Goal: Transaction & Acquisition: Purchase product/service

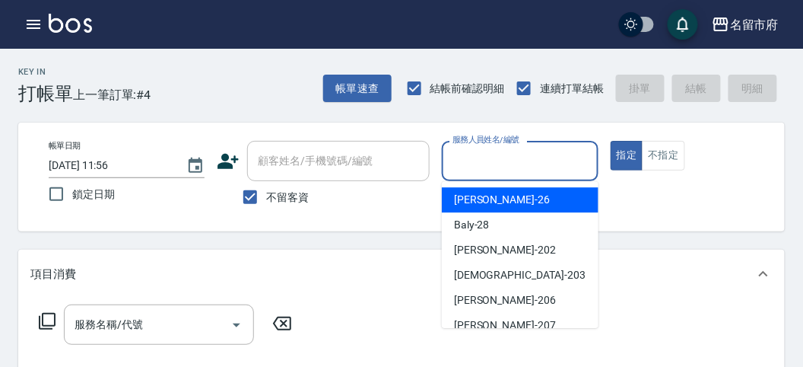
click at [525, 165] on input "服務人員姓名/編號" at bounding box center [520, 161] width 142 height 27
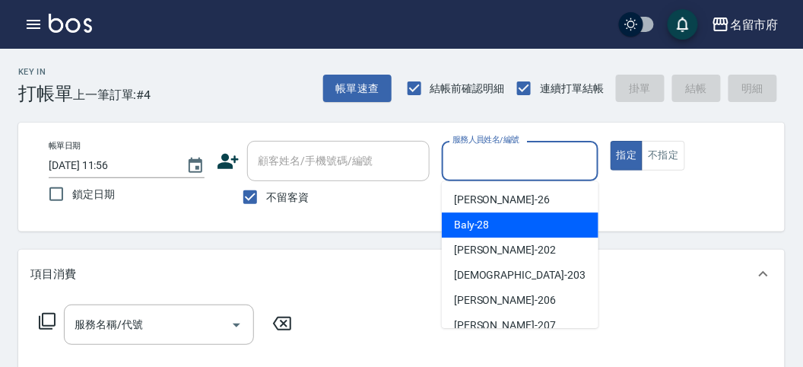
click at [548, 213] on div "Baly -28" at bounding box center [520, 224] width 157 height 25
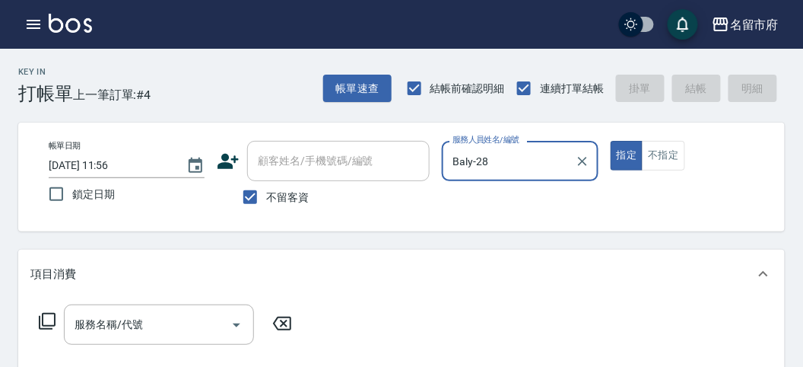
click at [482, 167] on input "Baly-28" at bounding box center [508, 161] width 119 height 27
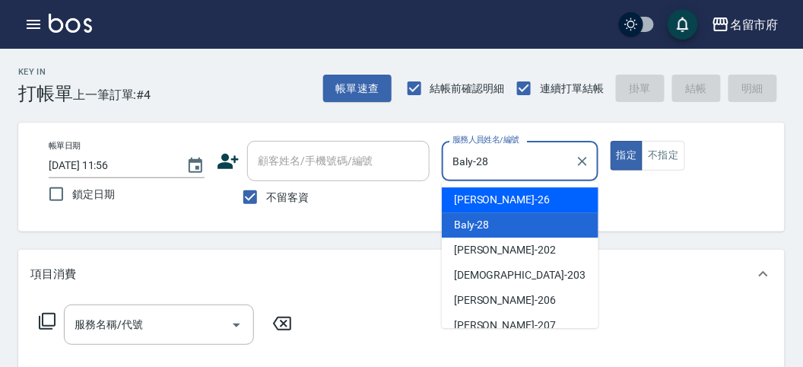
click at [521, 208] on div "[PERSON_NAME] -26" at bounding box center [520, 199] width 157 height 25
type input "[PERSON_NAME]-26"
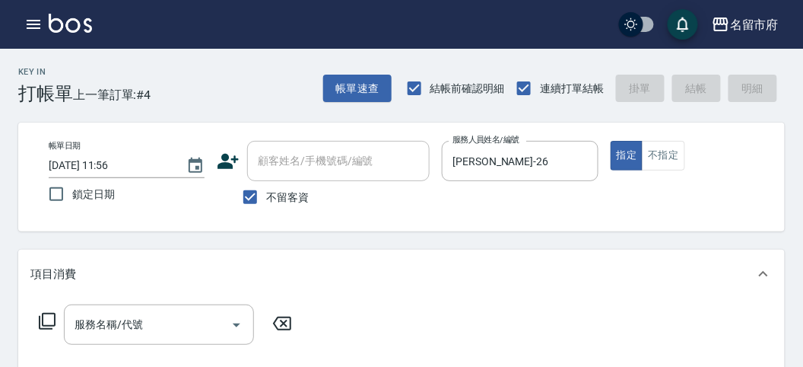
click at [54, 314] on icon at bounding box center [47, 321] width 17 height 17
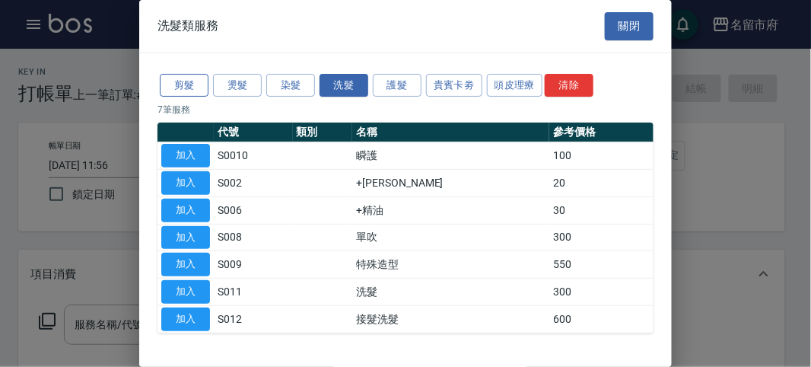
click at [181, 93] on button "剪髮" at bounding box center [184, 86] width 49 height 24
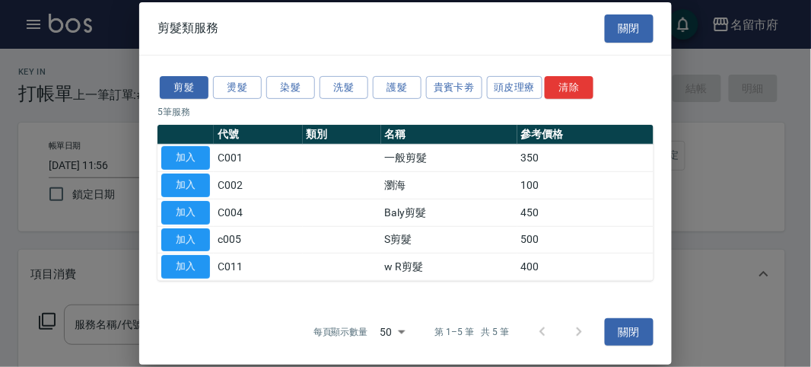
click at [202, 139] on button "button" at bounding box center [185, 134] width 49 height 9
drag, startPoint x: 203, startPoint y: 149, endPoint x: 184, endPoint y: 170, distance: 28.6
click at [203, 149] on button "加入" at bounding box center [185, 158] width 49 height 24
type input "一般剪髮(C001)"
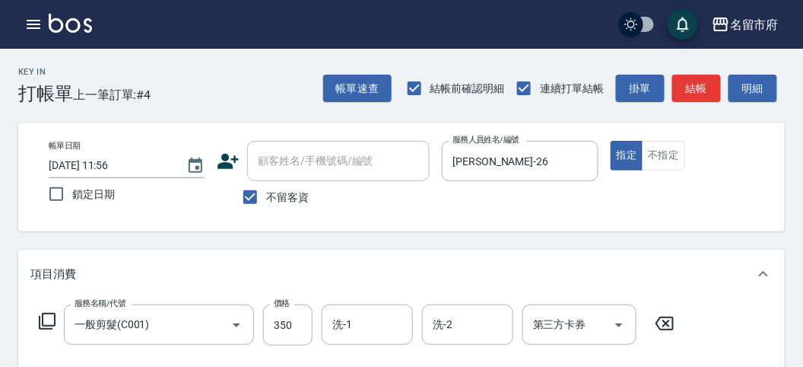
click at [40, 312] on icon at bounding box center [47, 321] width 18 height 18
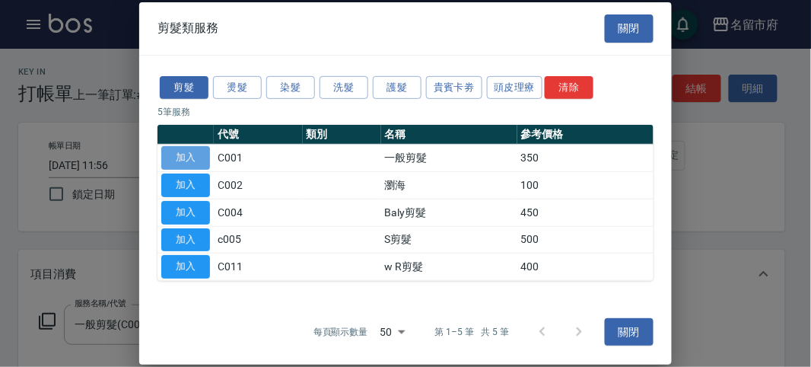
click at [189, 152] on button "加入" at bounding box center [185, 158] width 49 height 24
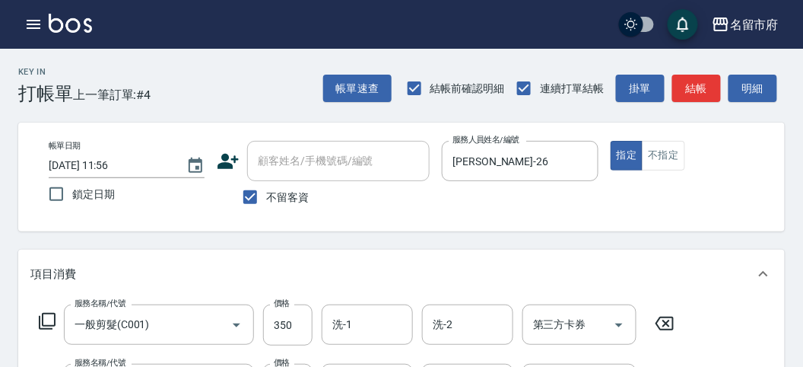
click at [42, 323] on icon at bounding box center [47, 321] width 17 height 17
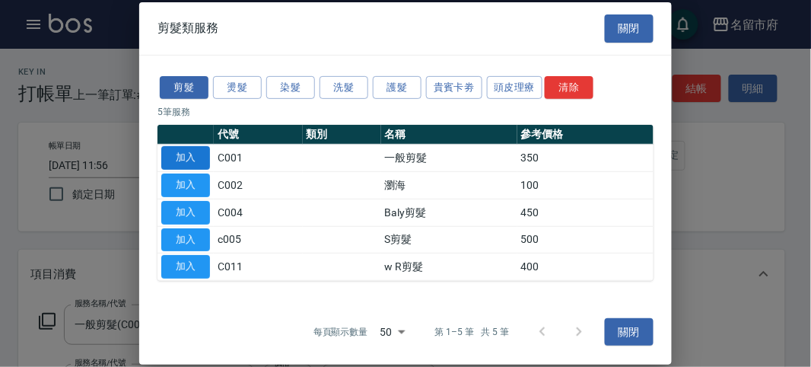
click at [173, 156] on button "加入" at bounding box center [185, 158] width 49 height 24
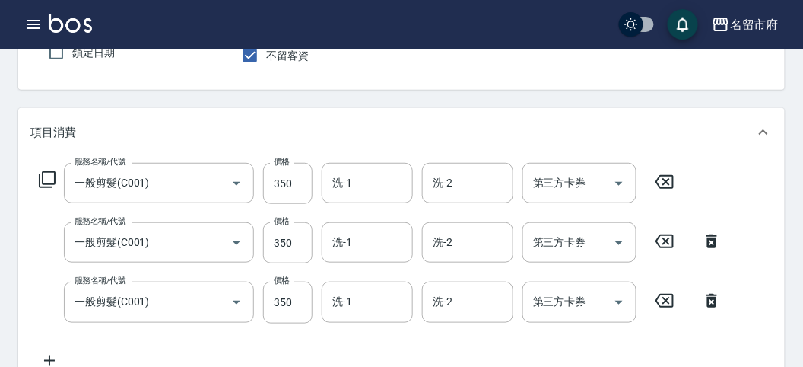
scroll to position [57, 0]
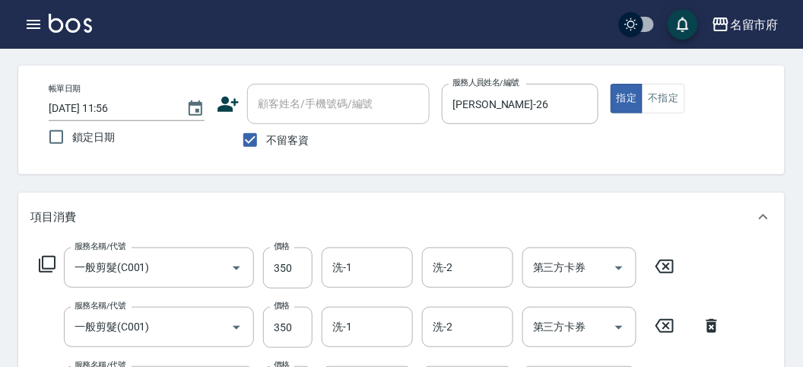
drag, startPoint x: 708, startPoint y: 326, endPoint x: 678, endPoint y: 329, distance: 30.7
click at [706, 324] on icon at bounding box center [712, 325] width 38 height 18
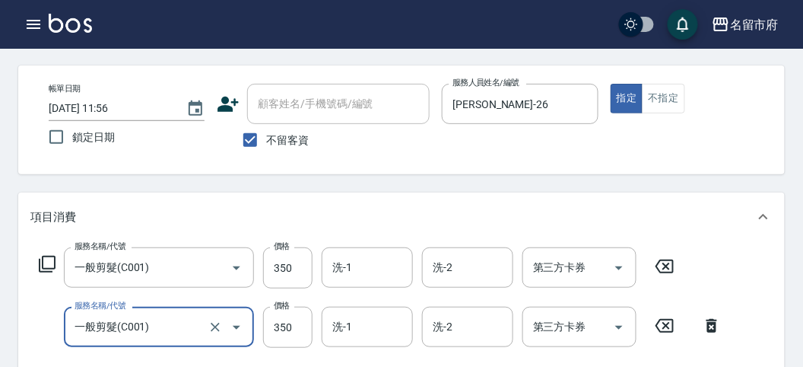
click at [657, 271] on icon at bounding box center [665, 266] width 38 height 18
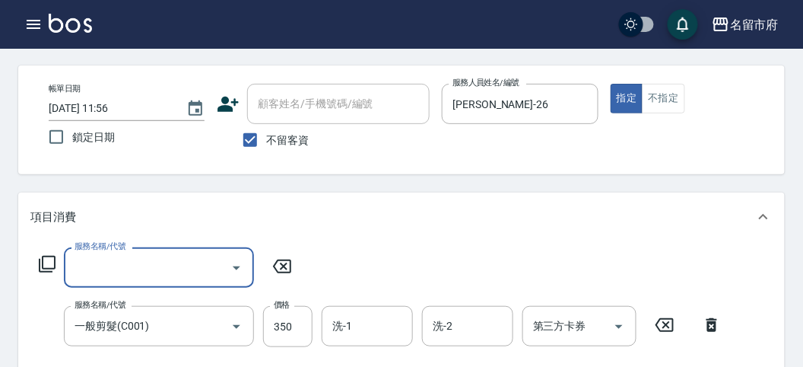
click at [663, 327] on icon at bounding box center [665, 325] width 18 height 14
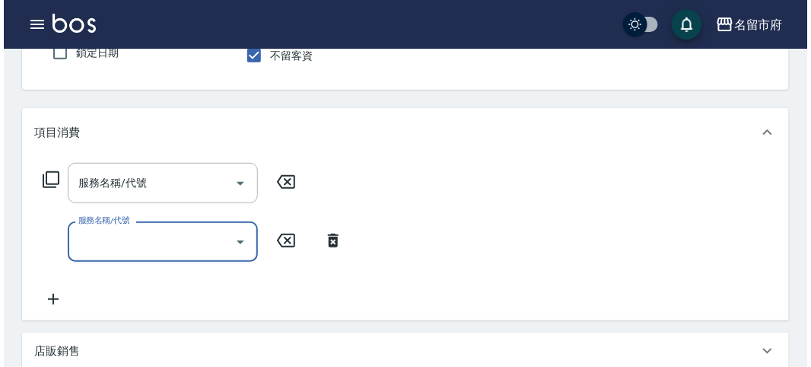
scroll to position [0, 0]
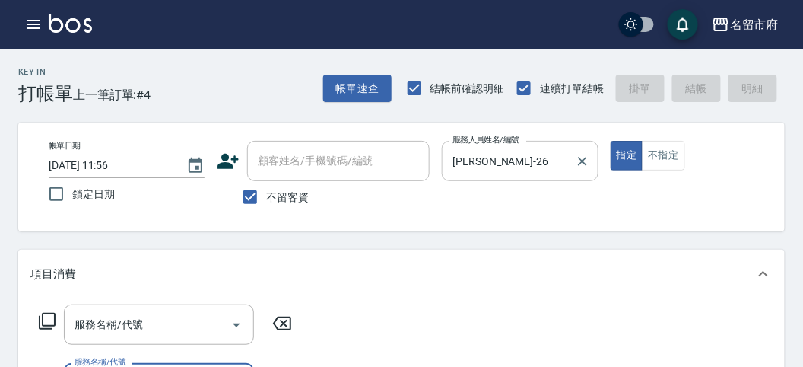
click at [543, 154] on input "[PERSON_NAME]-26" at bounding box center [508, 161] width 119 height 27
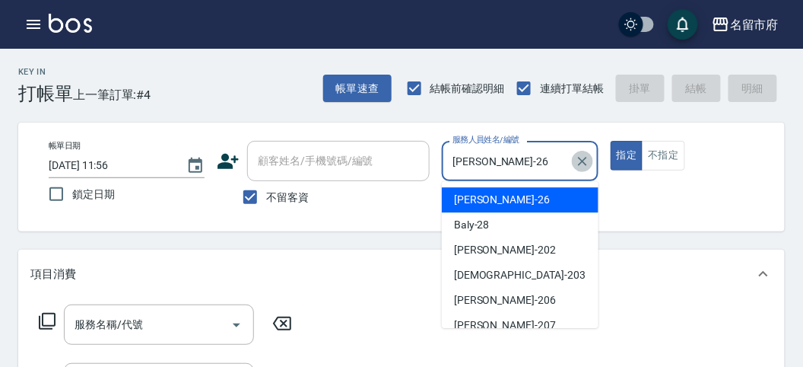
click at [582, 164] on icon "Clear" at bounding box center [582, 161] width 15 height 15
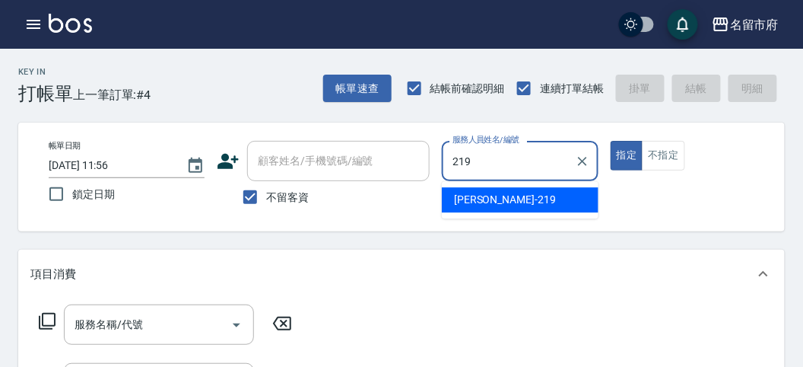
type input "[PERSON_NAME]-219"
type button "true"
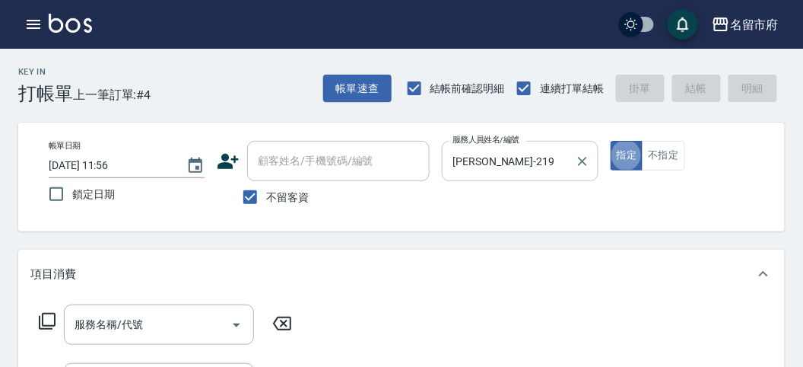
click at [47, 323] on icon at bounding box center [47, 321] width 18 height 18
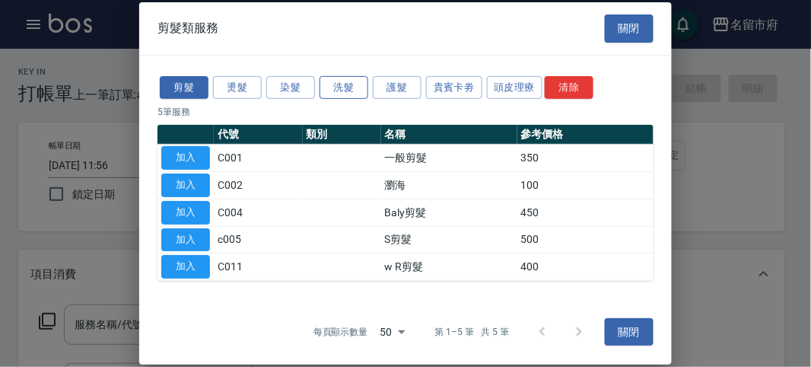
click at [339, 97] on button "洗髮" at bounding box center [344, 87] width 49 height 24
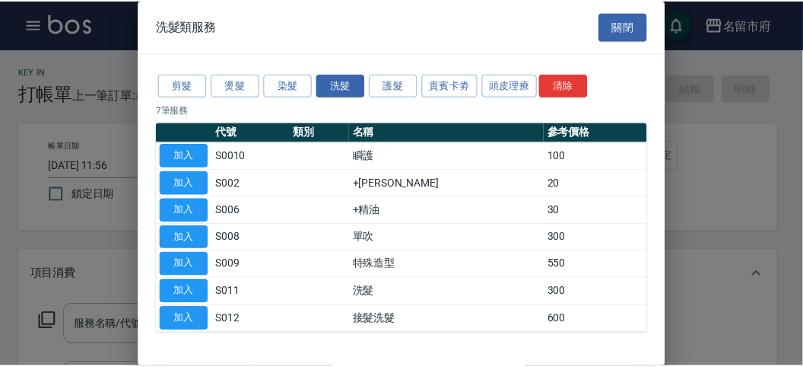
scroll to position [46, 0]
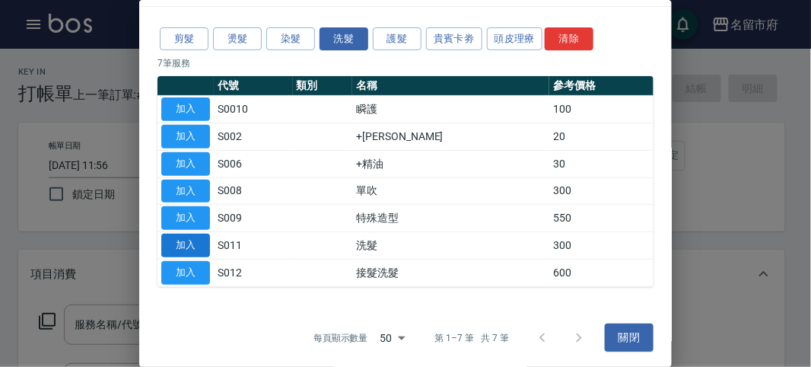
click at [192, 237] on button "加入" at bounding box center [185, 246] width 49 height 24
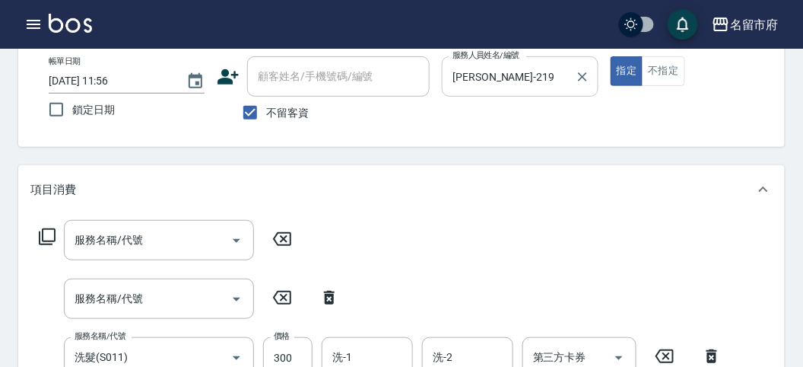
scroll to position [169, 0]
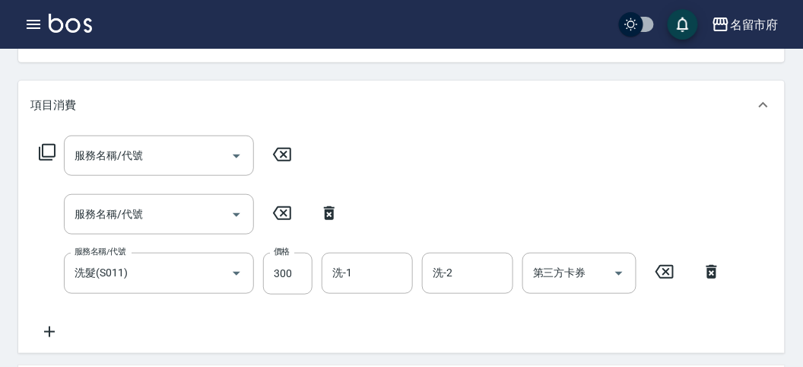
type input "[DATE] 12:49"
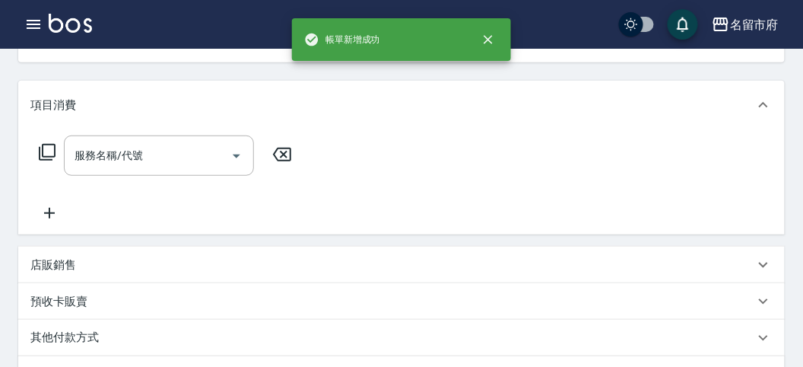
scroll to position [147, 0]
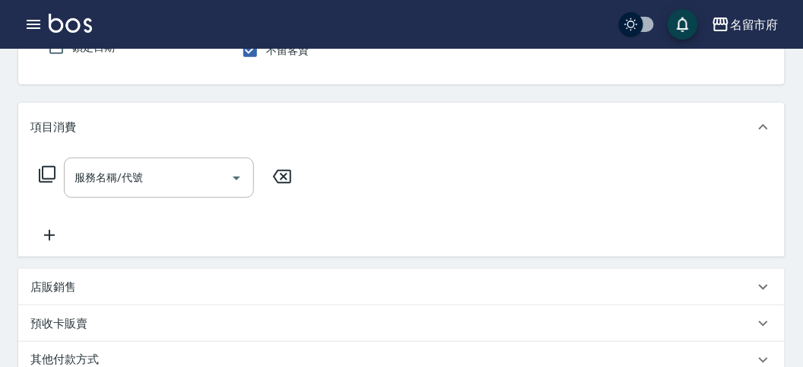
type input "`"
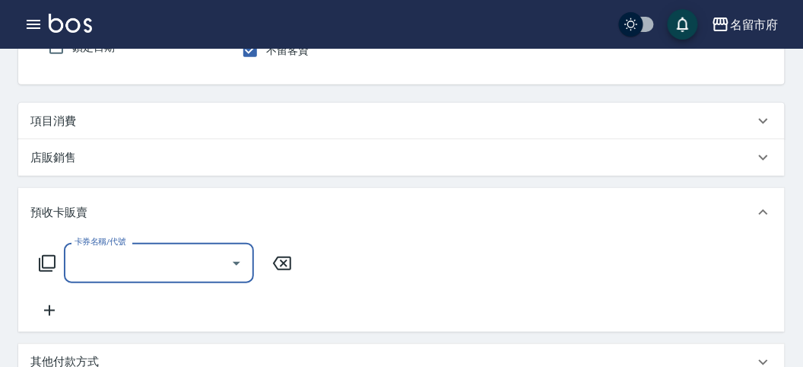
scroll to position [0, 0]
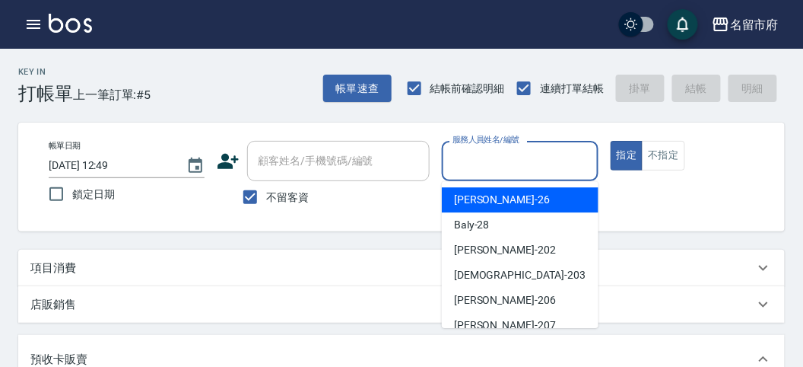
click at [497, 154] on input "服務人員姓名/編號" at bounding box center [520, 161] width 142 height 27
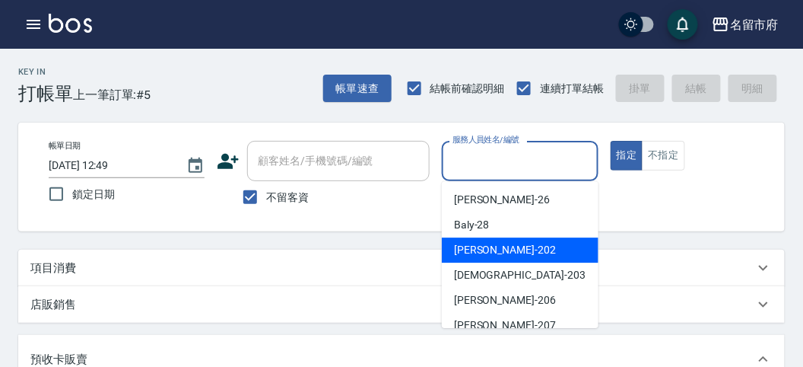
click at [526, 255] on div "[PERSON_NAME] -202" at bounding box center [520, 249] width 157 height 25
type input "[PERSON_NAME]-202"
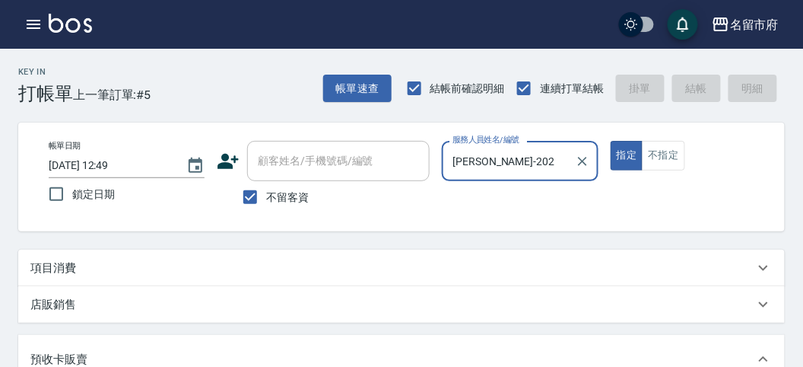
scroll to position [253, 0]
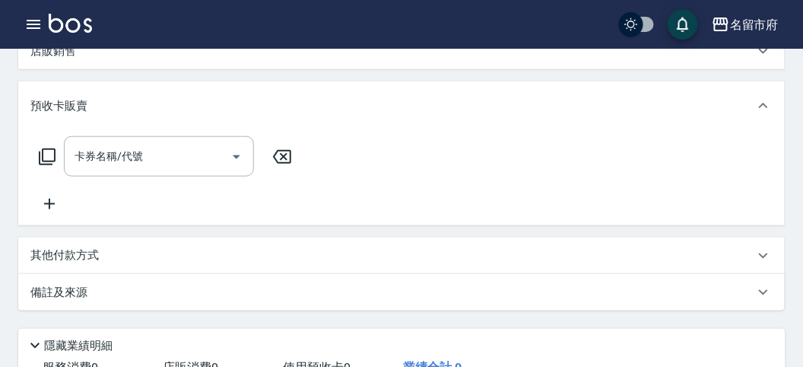
click at [46, 154] on icon at bounding box center [47, 157] width 18 height 18
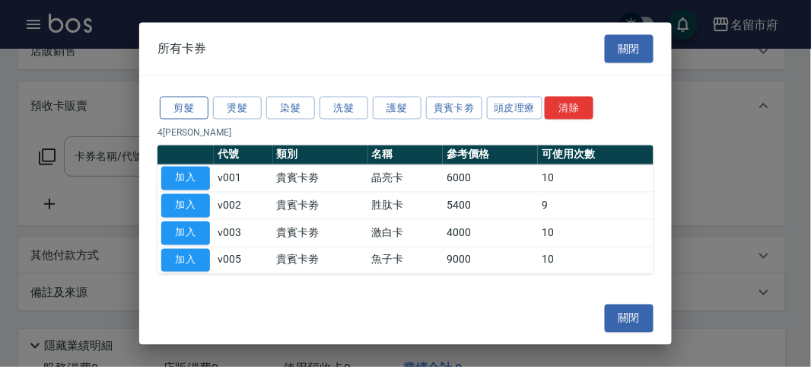
click at [189, 109] on button "剪髮" at bounding box center [184, 108] width 49 height 24
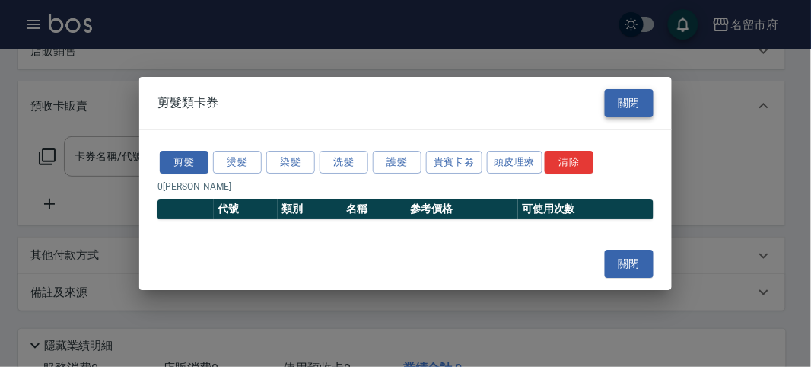
click at [638, 97] on button "關閉" at bounding box center [629, 103] width 49 height 28
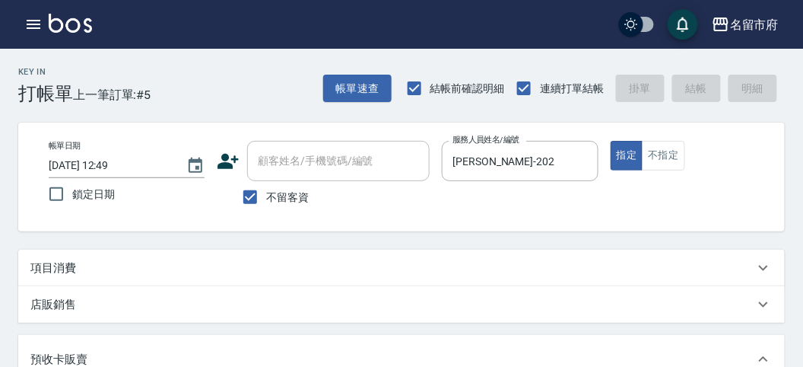
scroll to position [84, 0]
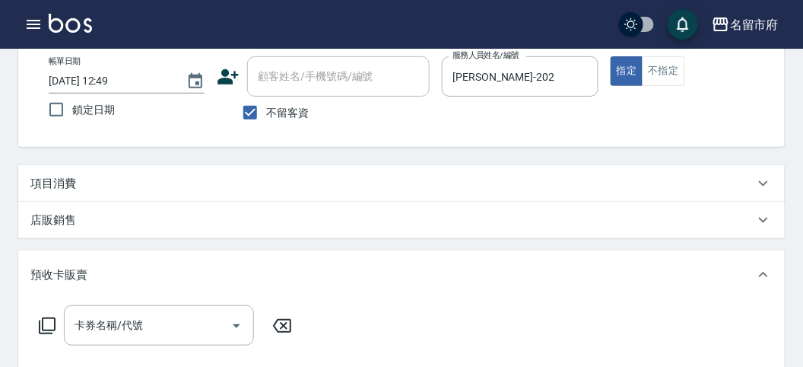
click at [103, 172] on div "項目消費" at bounding box center [401, 183] width 767 height 37
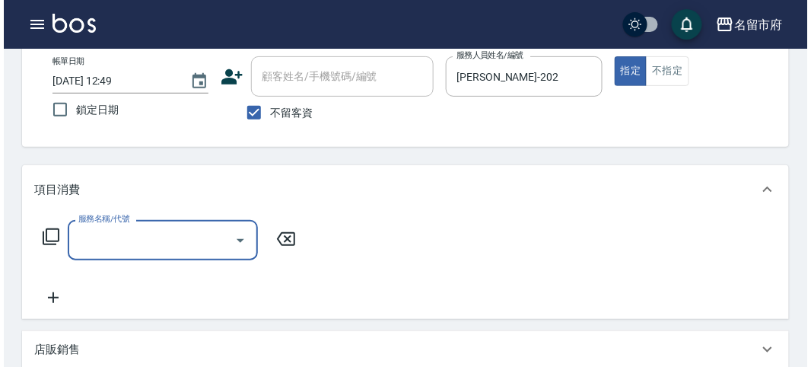
scroll to position [0, 0]
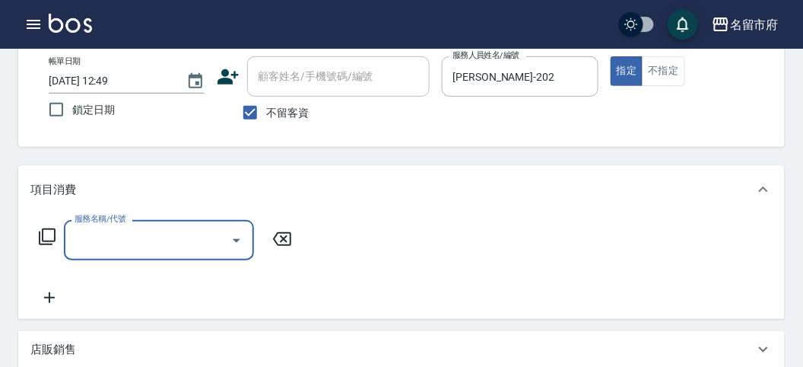
click at [48, 229] on icon at bounding box center [47, 236] width 17 height 17
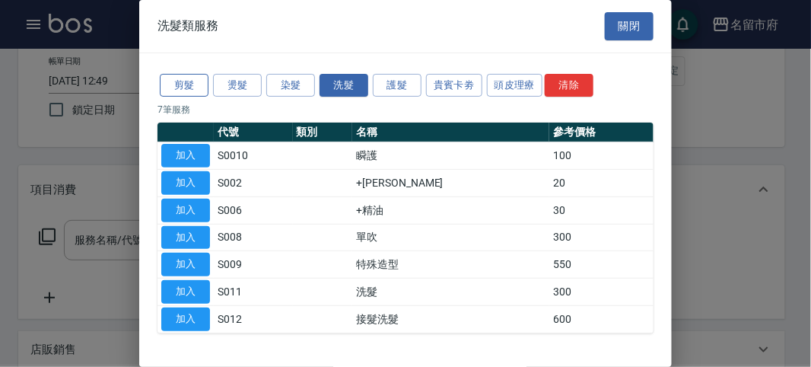
click at [177, 89] on button "剪髮" at bounding box center [184, 86] width 49 height 24
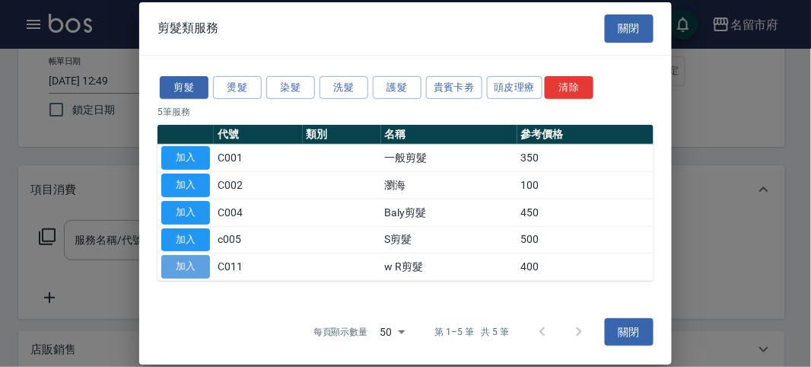
click at [192, 264] on button "加入" at bounding box center [185, 267] width 49 height 24
type input "w R剪髮(C011)"
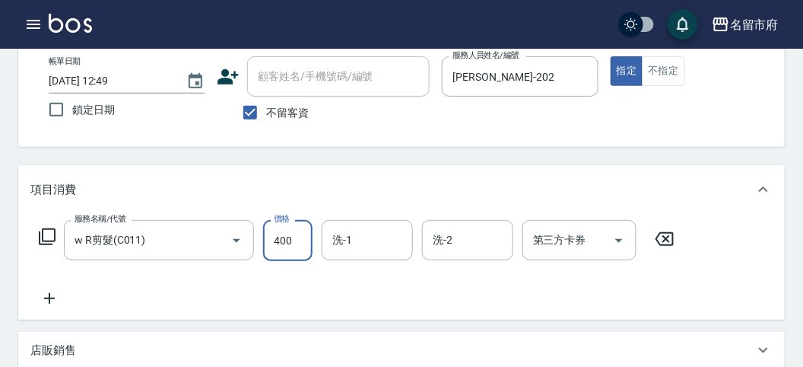
click at [291, 247] on input "400" at bounding box center [287, 240] width 49 height 41
type input "700"
click at [43, 232] on icon at bounding box center [47, 236] width 18 height 18
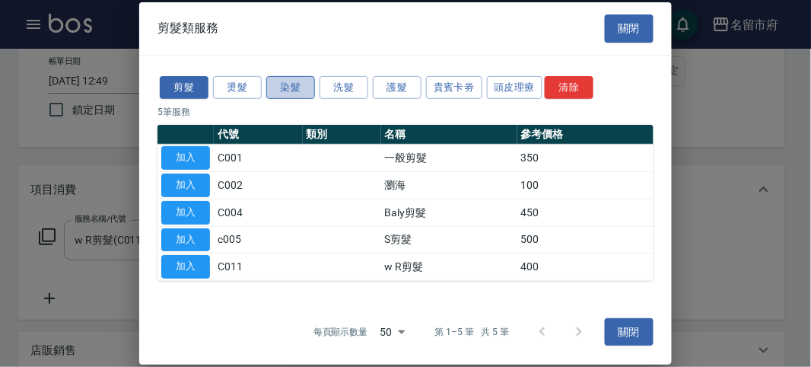
click at [300, 84] on button "染髮" at bounding box center [290, 87] width 49 height 24
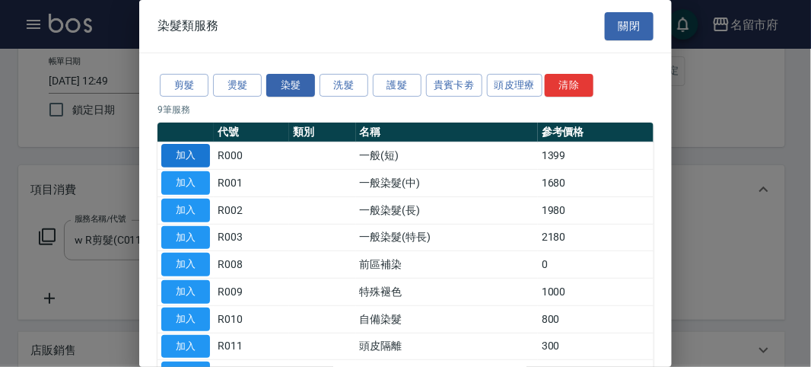
click at [192, 156] on button "加入" at bounding box center [185, 156] width 49 height 24
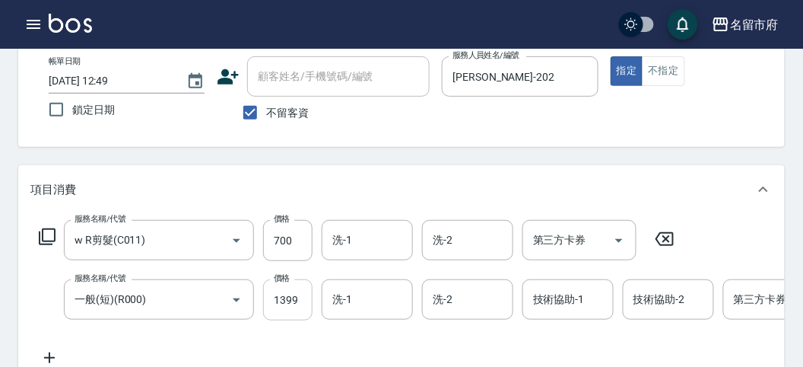
click at [288, 297] on input "1399" at bounding box center [287, 299] width 49 height 41
type input "1200"
click at [49, 241] on icon at bounding box center [47, 236] width 17 height 17
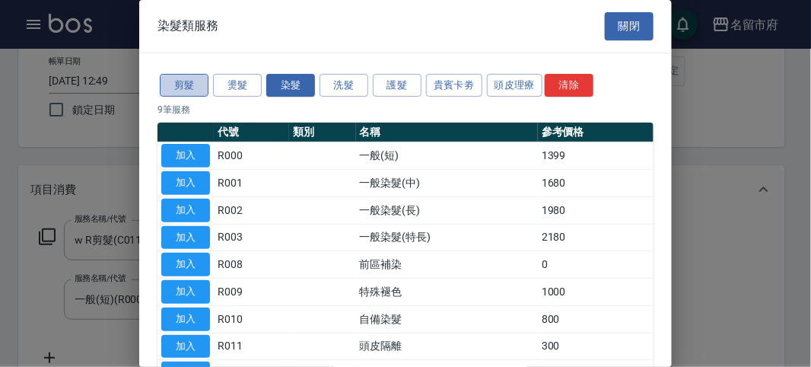
click at [176, 91] on button "剪髮" at bounding box center [184, 86] width 49 height 24
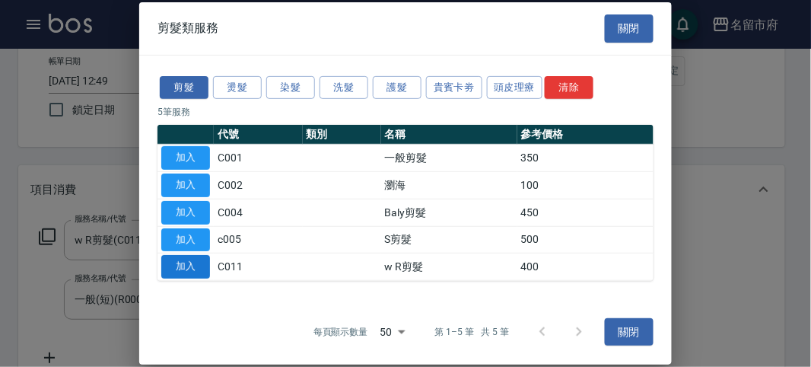
click at [161, 275] on button "加入" at bounding box center [185, 267] width 49 height 24
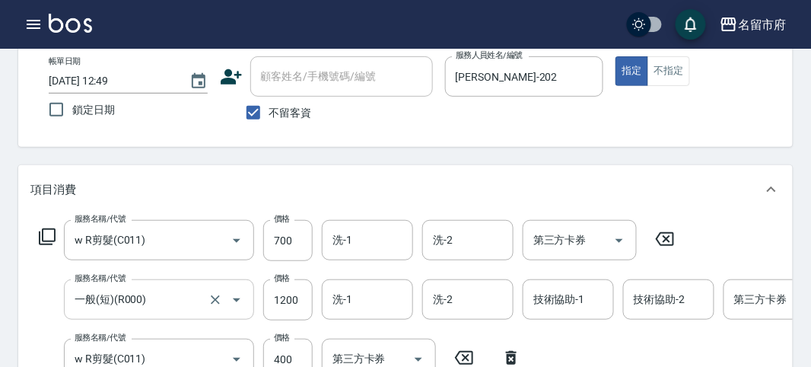
scroll to position [97, 0]
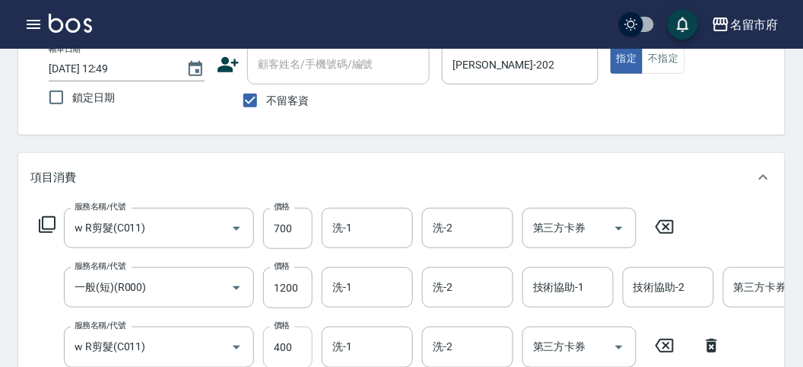
click at [298, 349] on input "400" at bounding box center [287, 346] width 49 height 41
type input "700"
click at [46, 222] on icon at bounding box center [47, 224] width 18 height 18
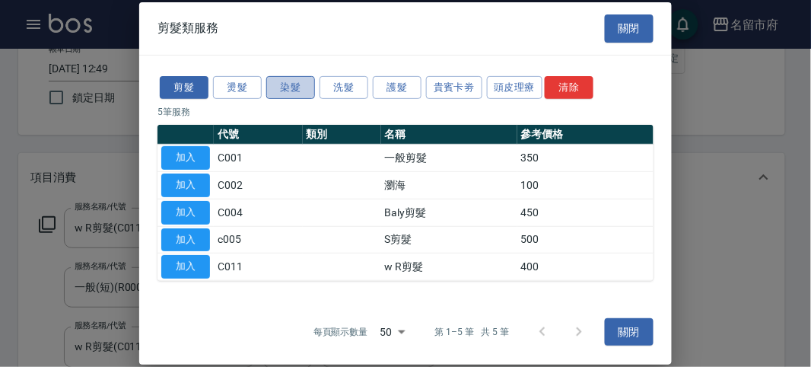
click at [280, 86] on button "染髮" at bounding box center [290, 87] width 49 height 24
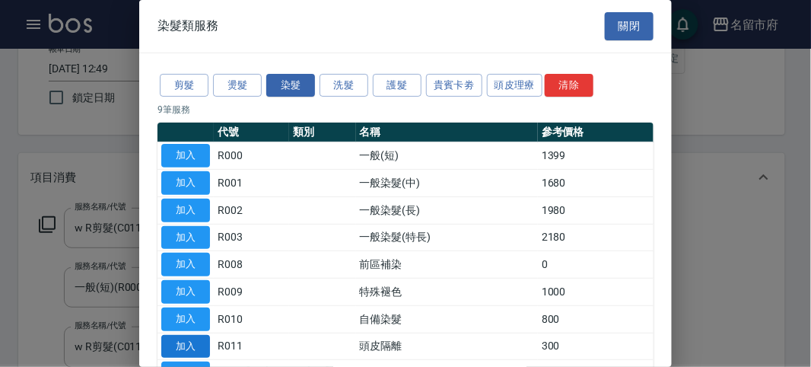
click at [193, 344] on button "加入" at bounding box center [185, 347] width 49 height 24
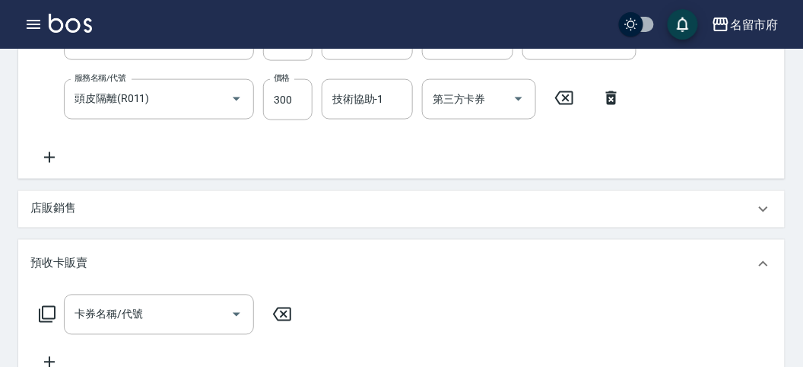
scroll to position [234, 0]
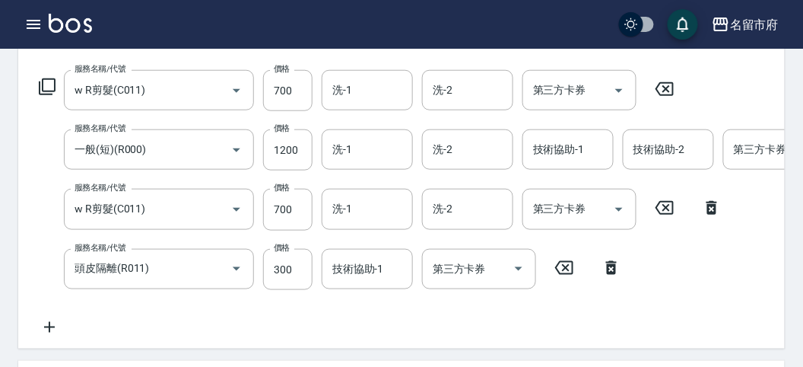
click at [52, 84] on icon at bounding box center [47, 87] width 18 height 18
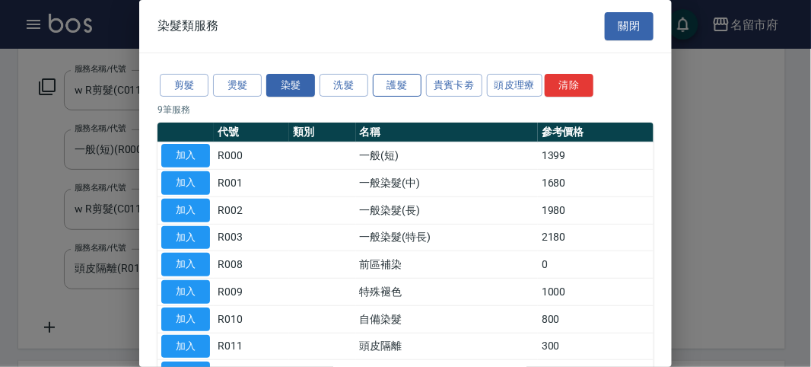
click at [394, 84] on button "護髮" at bounding box center [397, 86] width 49 height 24
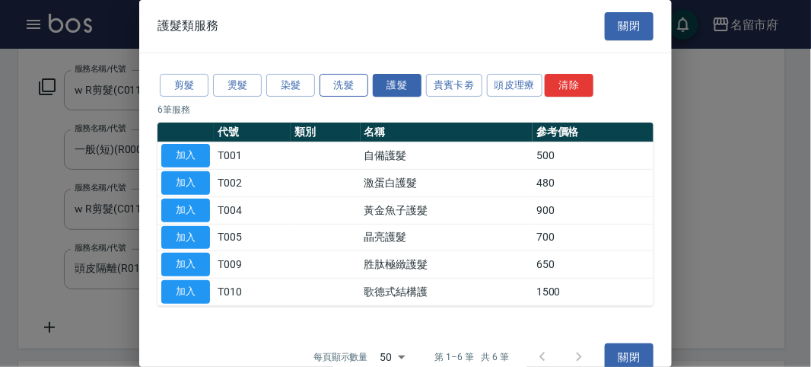
click at [351, 89] on button "洗髮" at bounding box center [344, 86] width 49 height 24
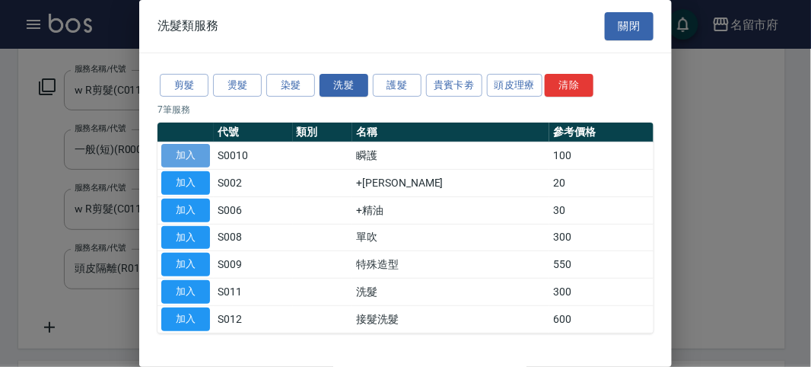
click at [206, 155] on button "加入" at bounding box center [185, 156] width 49 height 24
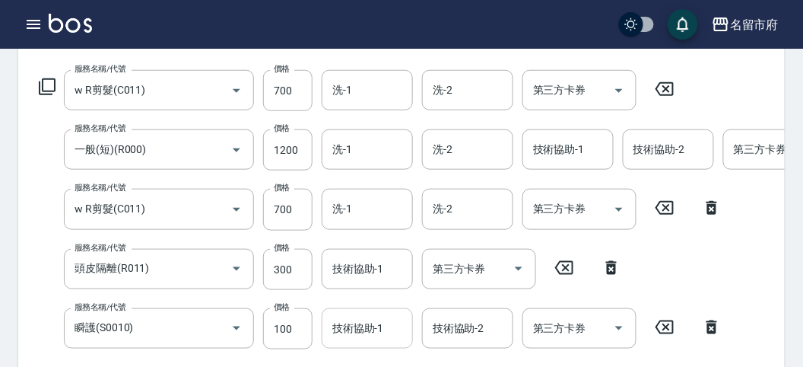
click at [382, 321] on div "技術協助-1 技術協助-1" at bounding box center [367, 328] width 91 height 40
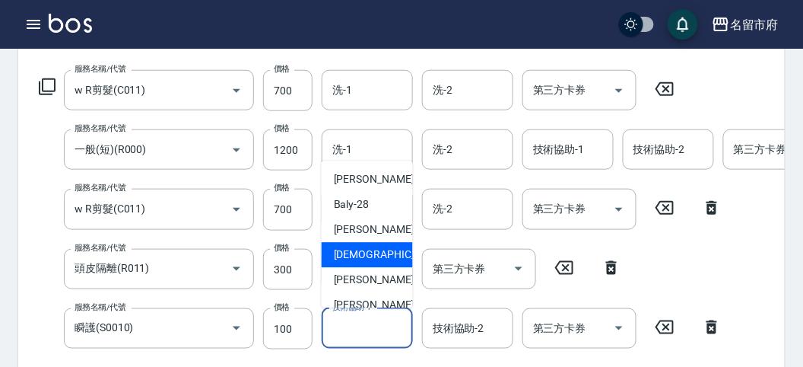
scroll to position [116, 0]
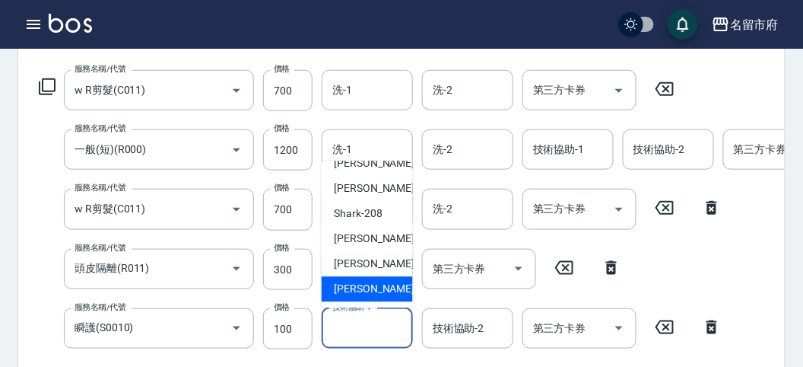
click at [374, 281] on span "[PERSON_NAME] -222" at bounding box center [385, 289] width 102 height 16
type input "[PERSON_NAME]-222"
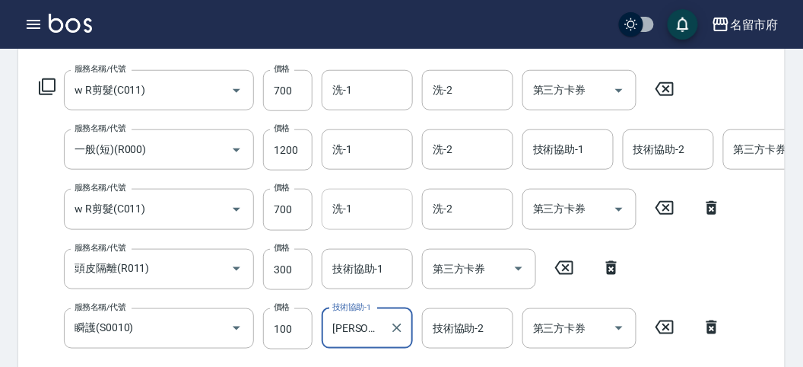
scroll to position [150, 0]
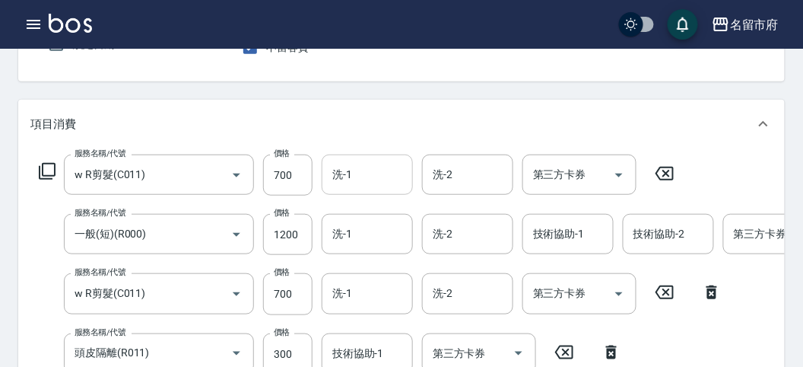
click at [370, 173] on input "洗-1" at bounding box center [368, 174] width 78 height 27
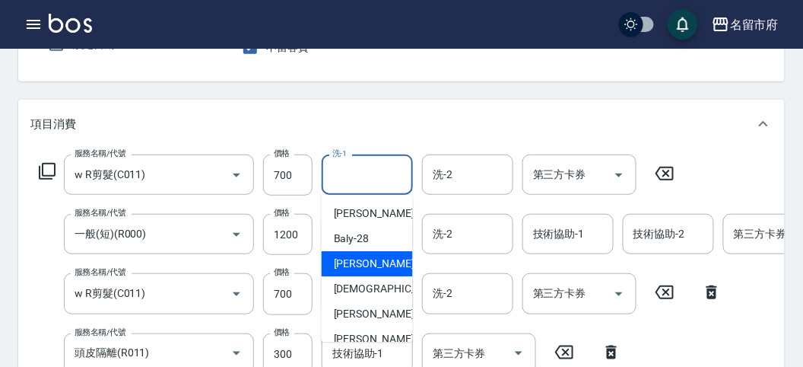
scroll to position [116, 0]
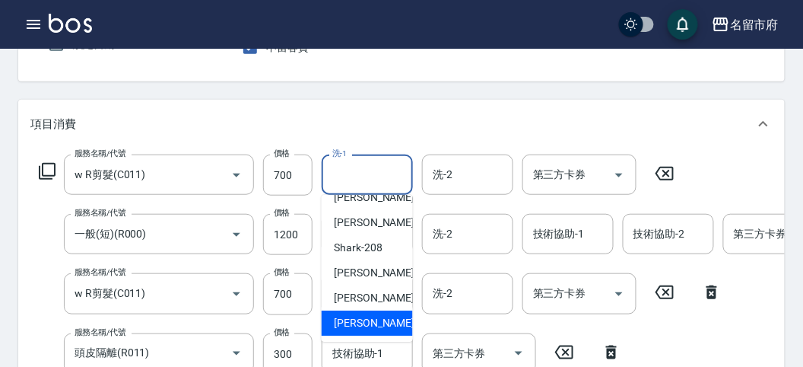
click at [367, 320] on span "[PERSON_NAME] -222" at bounding box center [385, 323] width 102 height 16
type input "[PERSON_NAME]-222"
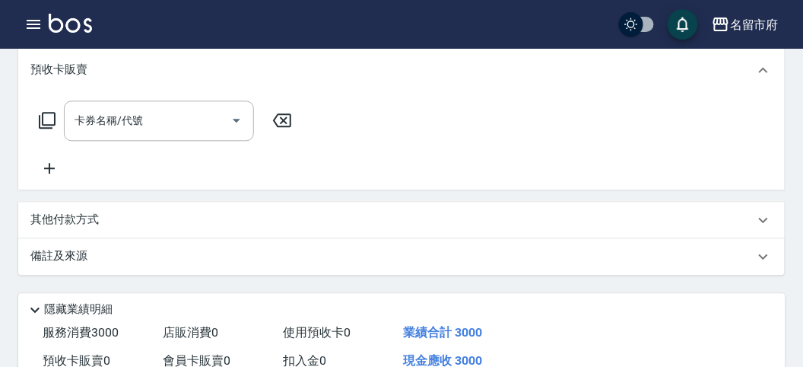
scroll to position [826, 0]
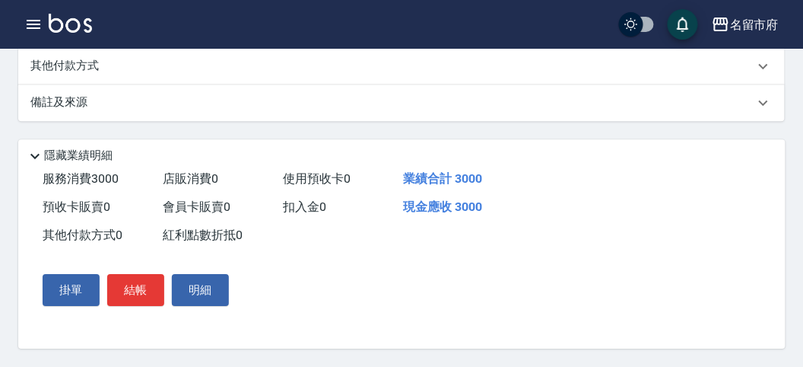
click at [81, 65] on p "其他付款方式" at bounding box center [68, 66] width 76 height 17
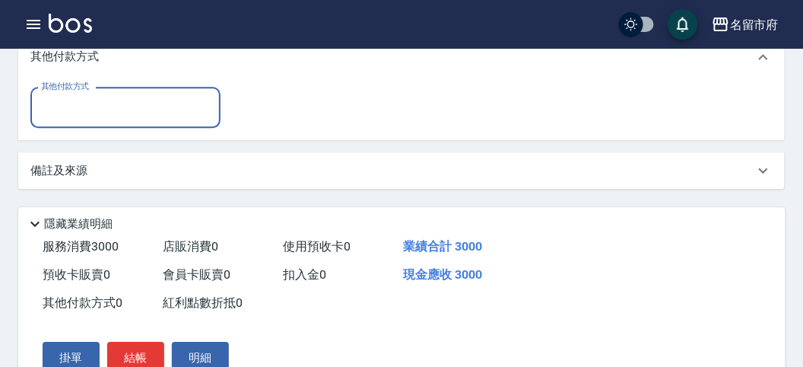
scroll to position [0, 0]
click at [120, 109] on input "其他付款方式" at bounding box center [125, 107] width 176 height 27
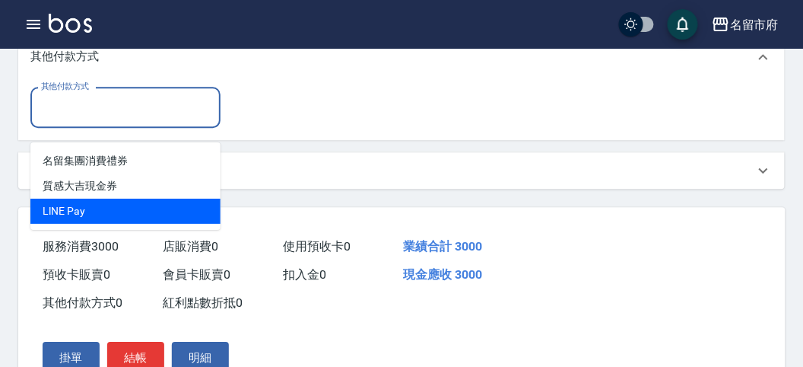
click at [138, 204] on span "LlNE Pay" at bounding box center [125, 211] width 190 height 25
type input "LlNE Pay"
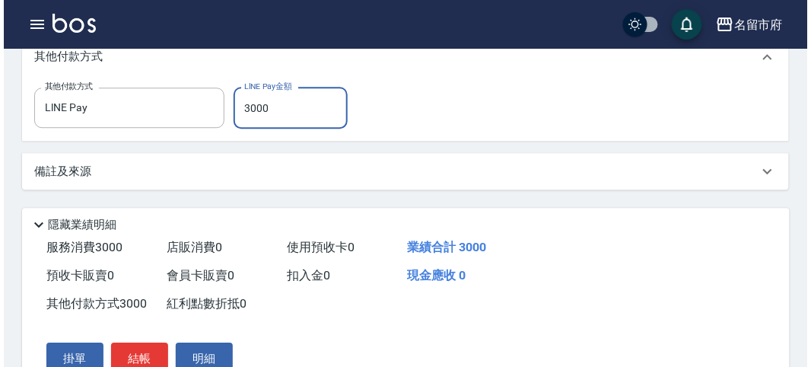
scroll to position [913, 0]
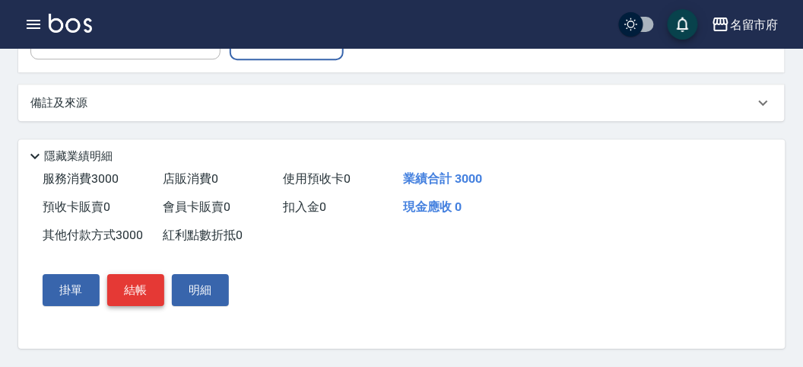
type input "3000"
click at [153, 284] on button "結帳" at bounding box center [135, 290] width 57 height 32
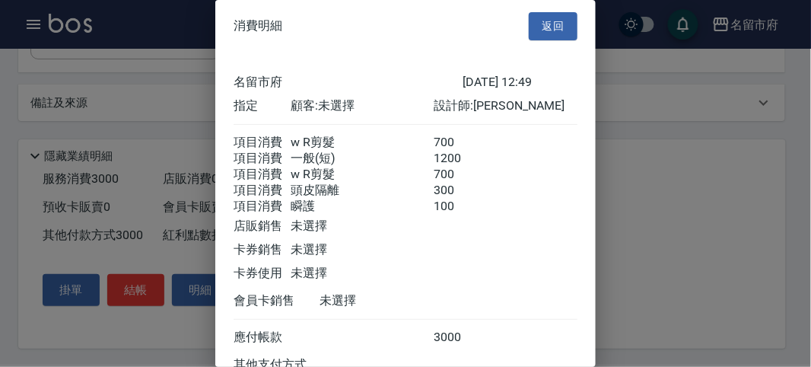
scroll to position [151, 0]
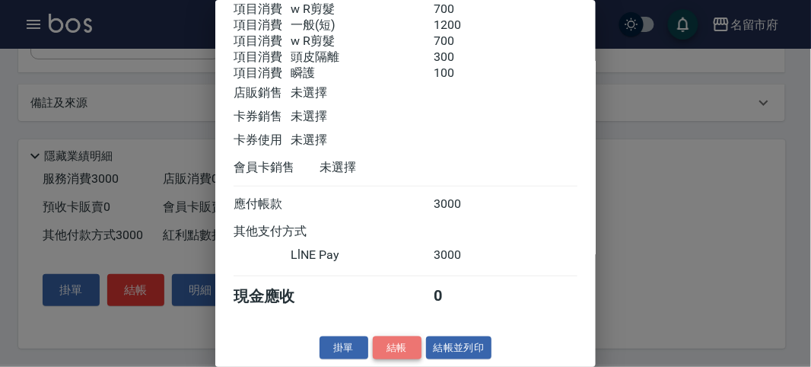
click at [380, 355] on button "結帳" at bounding box center [397, 348] width 49 height 24
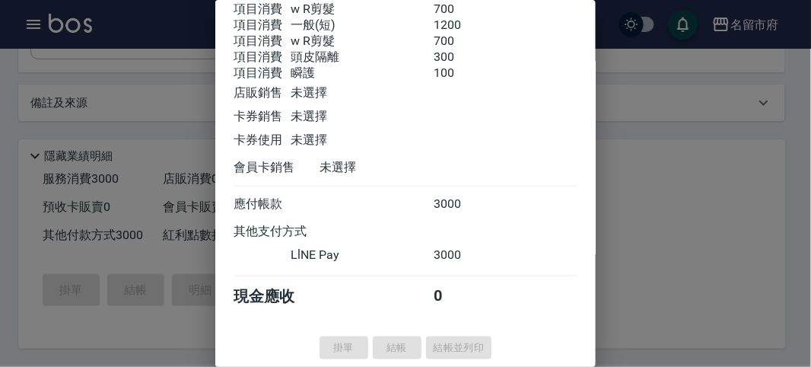
type input "[DATE] 13:29"
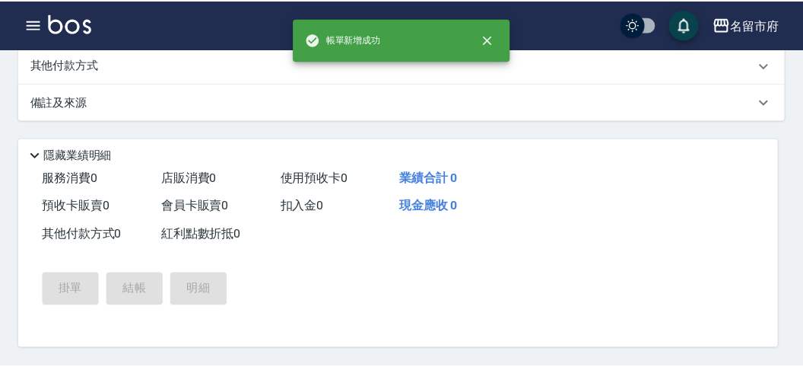
scroll to position [0, 0]
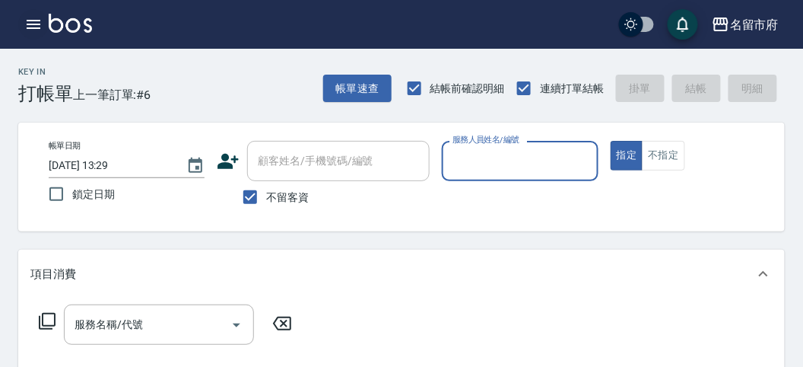
click at [38, 21] on icon "button" at bounding box center [34, 24] width 14 height 9
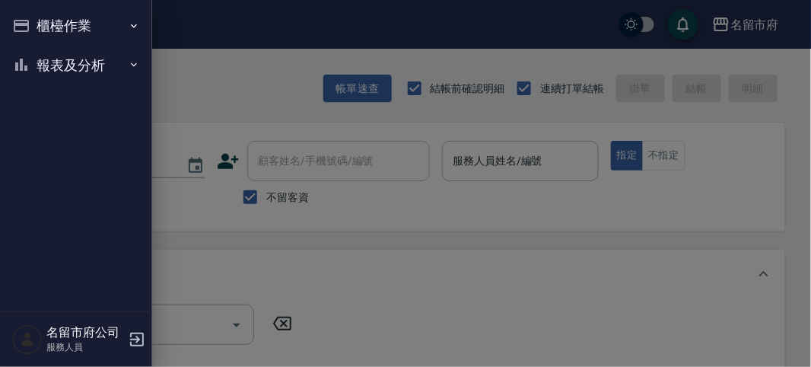
click at [52, 68] on button "報表及分析" at bounding box center [76, 66] width 140 height 40
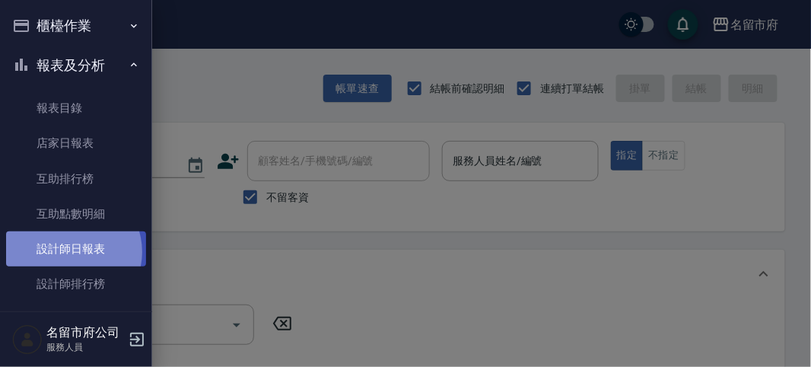
click at [70, 252] on link "設計師日報表" at bounding box center [76, 248] width 140 height 35
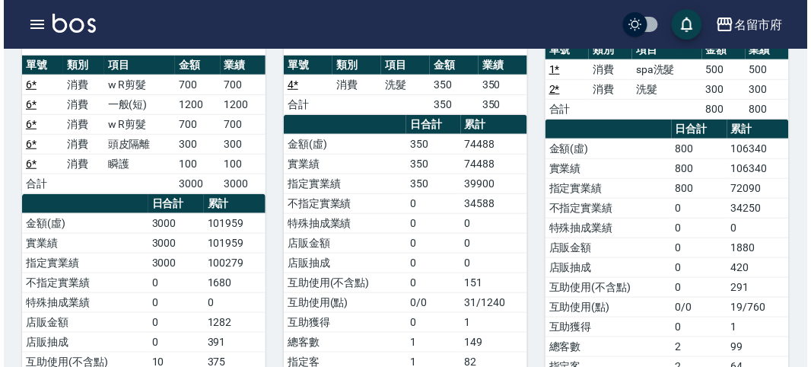
scroll to position [84, 0]
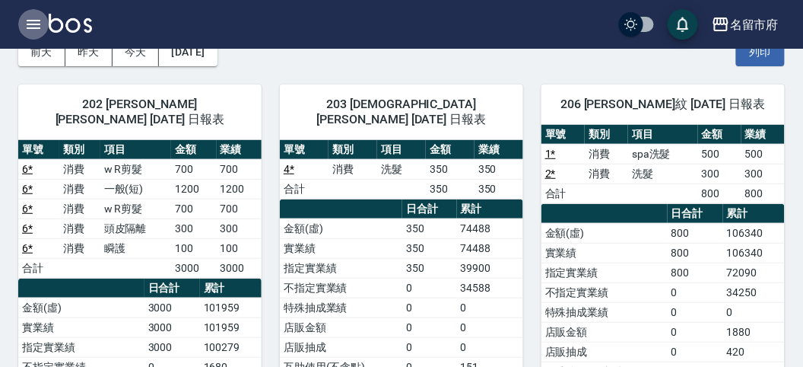
click at [33, 27] on icon "button" at bounding box center [34, 24] width 14 height 9
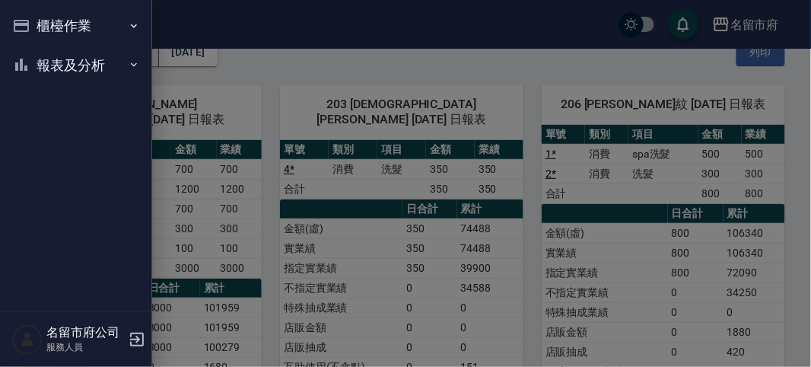
click at [53, 65] on button "報表及分析" at bounding box center [76, 66] width 140 height 40
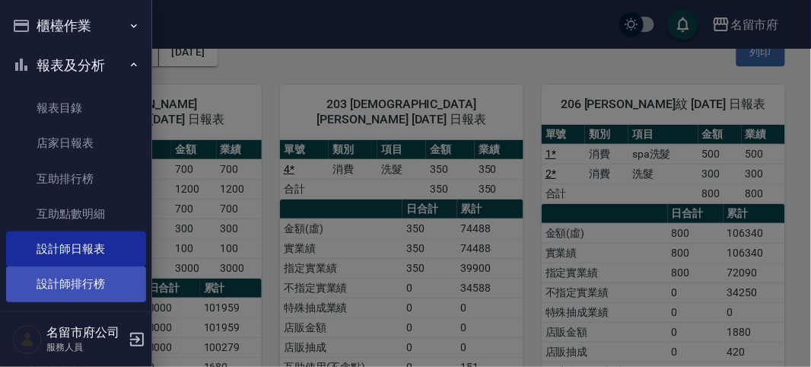
click at [67, 273] on link "設計師排行榜" at bounding box center [76, 283] width 140 height 35
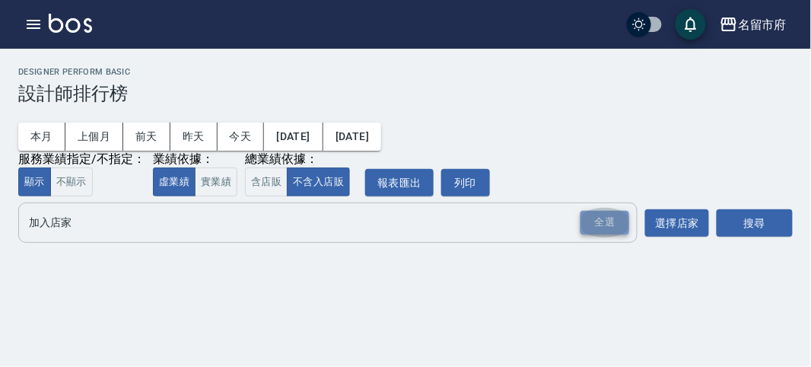
click at [615, 218] on div "全選" at bounding box center [604, 223] width 49 height 24
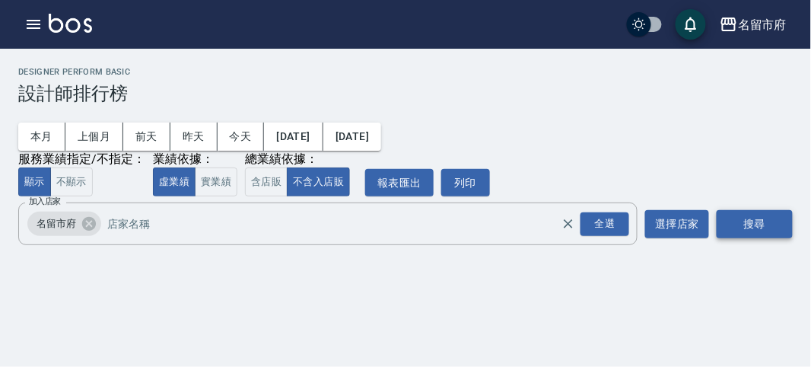
click at [778, 224] on button "搜尋" at bounding box center [755, 224] width 76 height 28
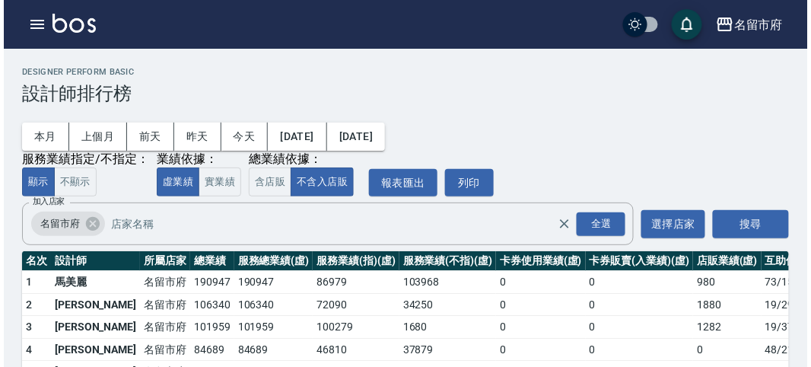
scroll to position [84, 0]
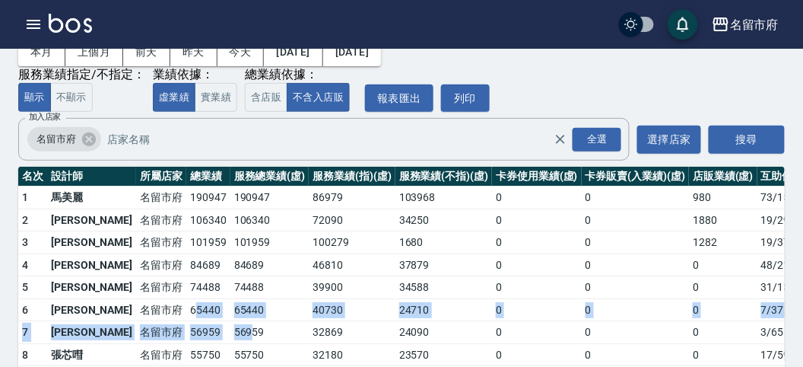
drag, startPoint x: 145, startPoint y: 312, endPoint x: 200, endPoint y: 320, distance: 56.1
click at [200, 320] on tbody "1 [GEOGRAPHIC_DATA] 190947 190947 86979 103968 0 0 980 73 / 1576 2 [PERSON_NAME…" at bounding box center [439, 285] width 843 height 199
click at [231, 321] on td "56959" at bounding box center [270, 332] width 79 height 23
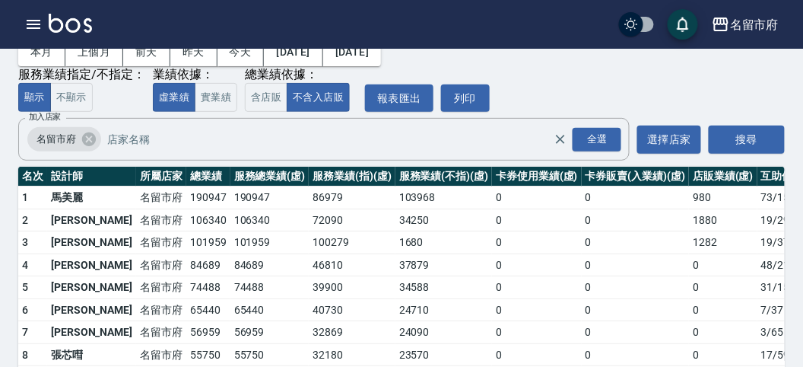
click at [39, 5] on div "名留市府 登出" at bounding box center [401, 24] width 803 height 49
click at [38, 8] on div "名留市府 登出" at bounding box center [401, 24] width 803 height 49
click at [37, 23] on icon "button" at bounding box center [33, 24] width 18 height 18
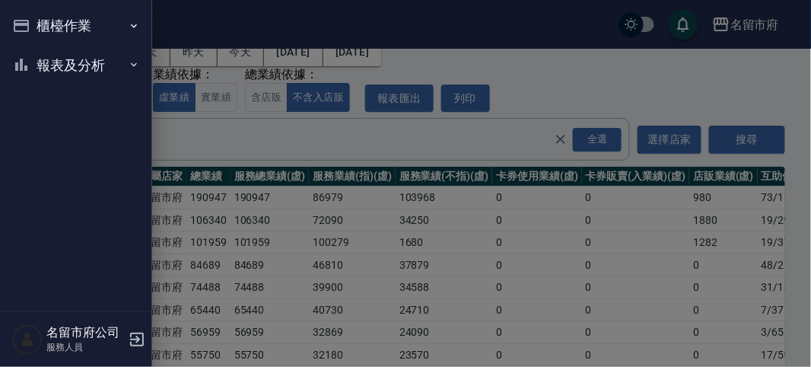
click at [38, 25] on button "櫃檯作業" at bounding box center [76, 26] width 140 height 40
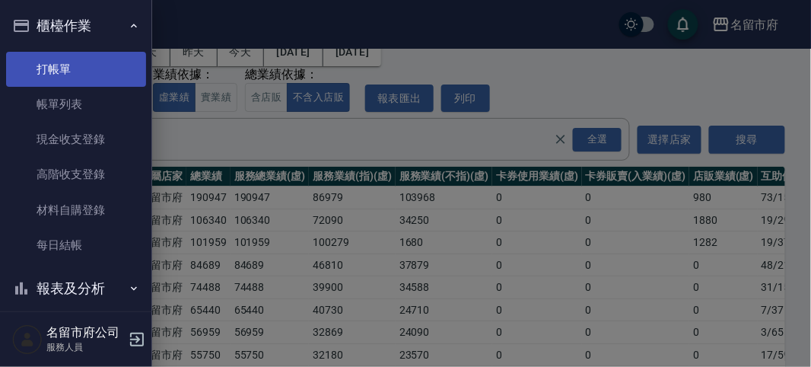
click at [52, 72] on link "打帳單" at bounding box center [76, 69] width 140 height 35
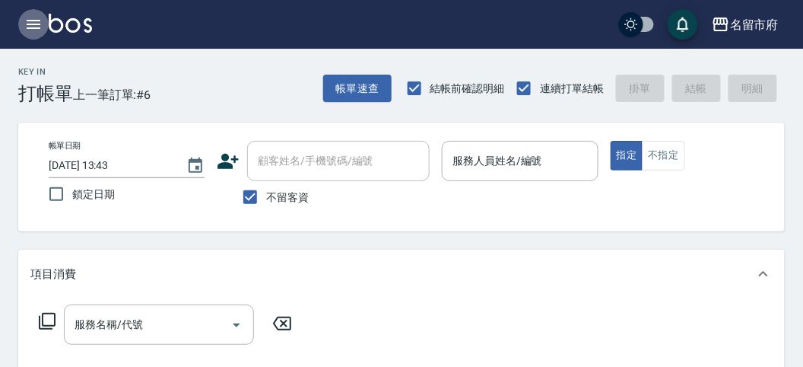
click at [33, 37] on button "button" at bounding box center [33, 24] width 30 height 30
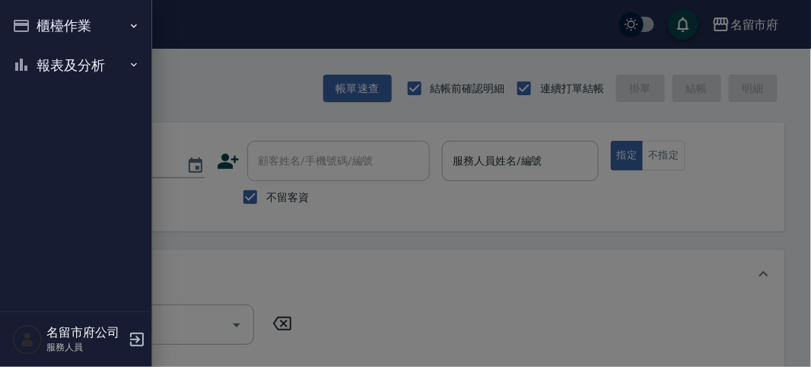
drag, startPoint x: 34, startPoint y: 37, endPoint x: 37, endPoint y: 141, distance: 104.3
click at [33, 67] on button "報表及分析" at bounding box center [76, 66] width 140 height 40
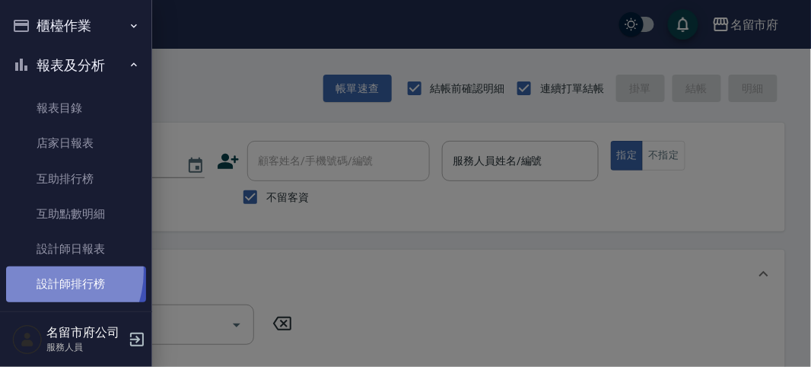
click at [40, 272] on link "設計師排行榜" at bounding box center [76, 283] width 140 height 35
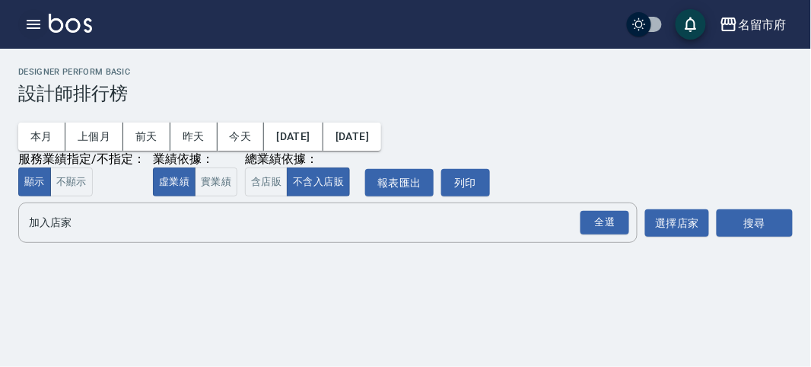
click at [39, 16] on icon "button" at bounding box center [33, 24] width 18 height 18
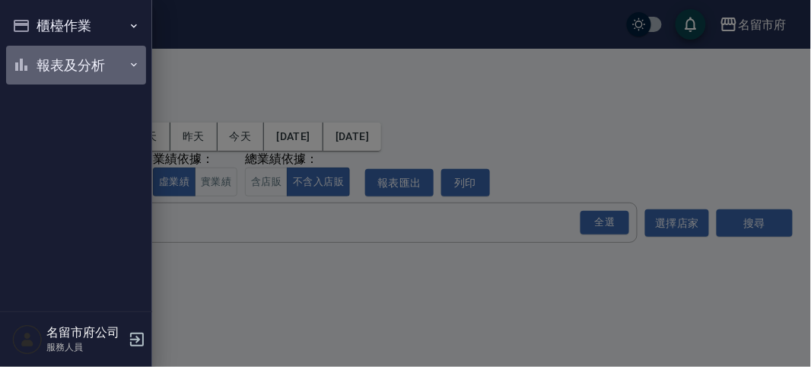
click at [54, 71] on button "報表及分析" at bounding box center [76, 66] width 140 height 40
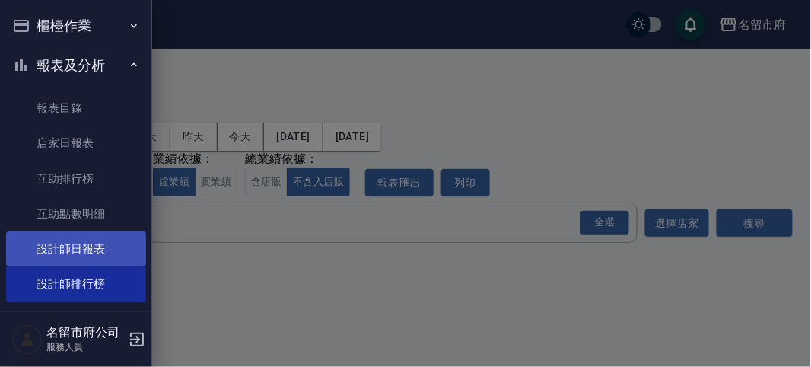
click at [75, 241] on link "設計師日報表" at bounding box center [76, 248] width 140 height 35
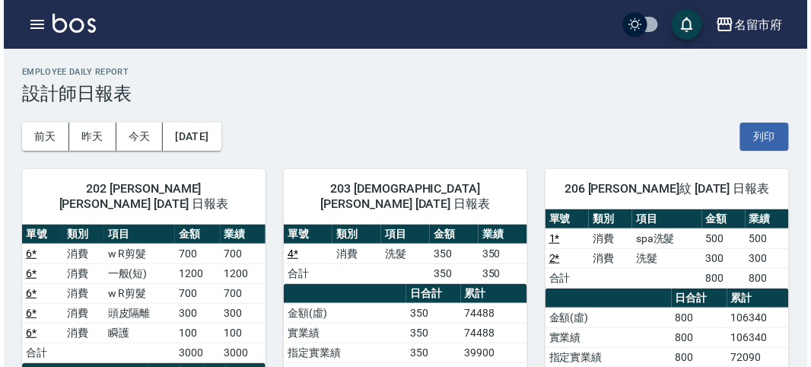
scroll to position [84, 0]
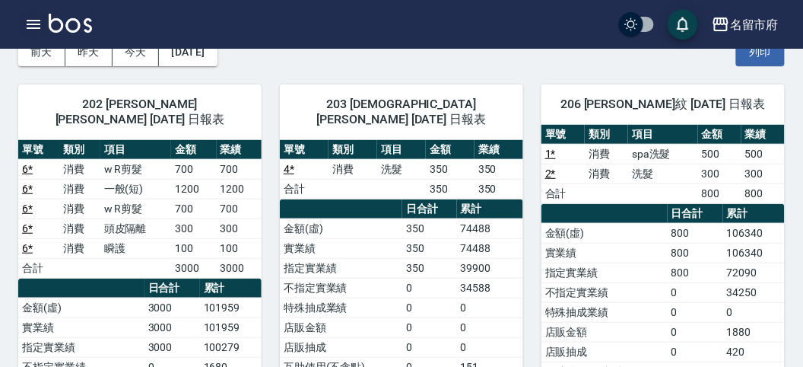
click at [33, 31] on icon "button" at bounding box center [33, 24] width 18 height 18
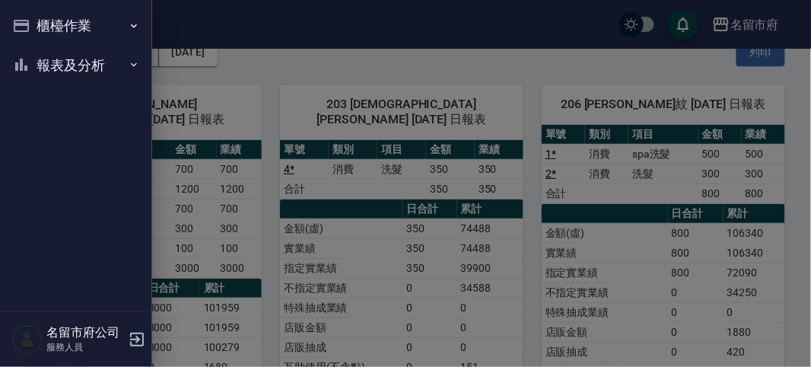
click at [33, 32] on button "櫃檯作業" at bounding box center [76, 26] width 140 height 40
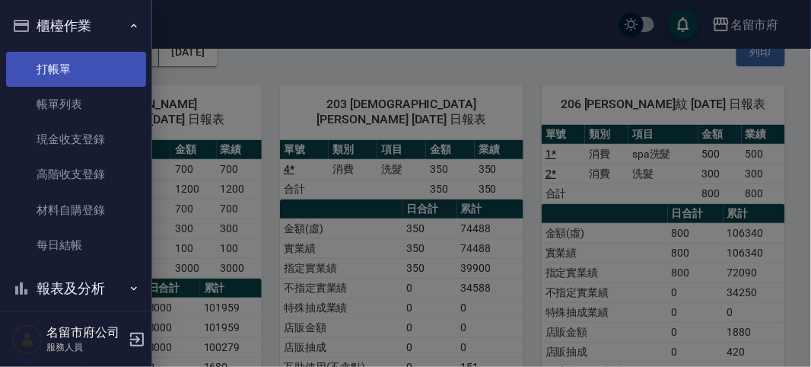
click at [54, 72] on link "打帳單" at bounding box center [76, 69] width 140 height 35
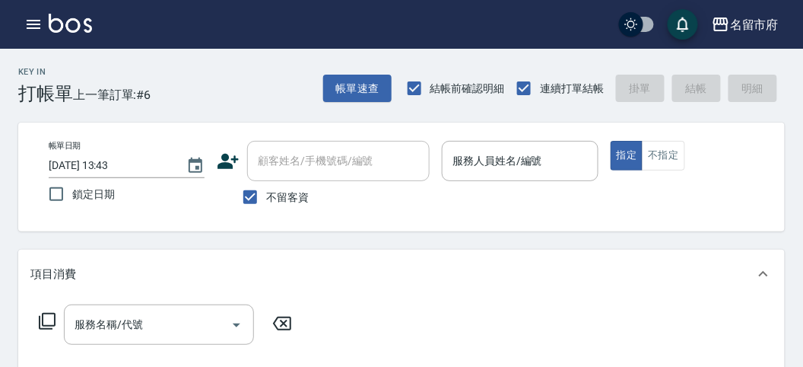
drag, startPoint x: 428, startPoint y: 211, endPoint x: 424, endPoint y: 220, distance: 10.2
click at [428, 211] on div "不留客資" at bounding box center [323, 197] width 213 height 32
click at [204, 71] on div "Key In 打帳單 上一筆訂單:#6 帳單速查 結帳前確認明細 連續打單結帳 掛單 結帳 明細" at bounding box center [392, 77] width 785 height 56
click at [33, 22] on icon "button" at bounding box center [33, 24] width 18 height 18
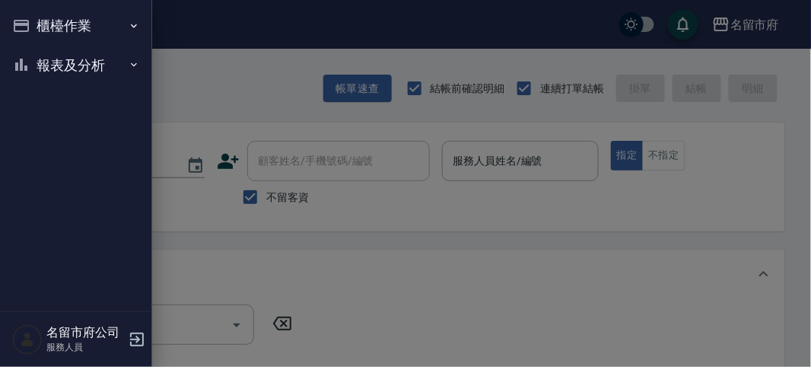
click at [53, 78] on button "報表及分析" at bounding box center [76, 66] width 140 height 40
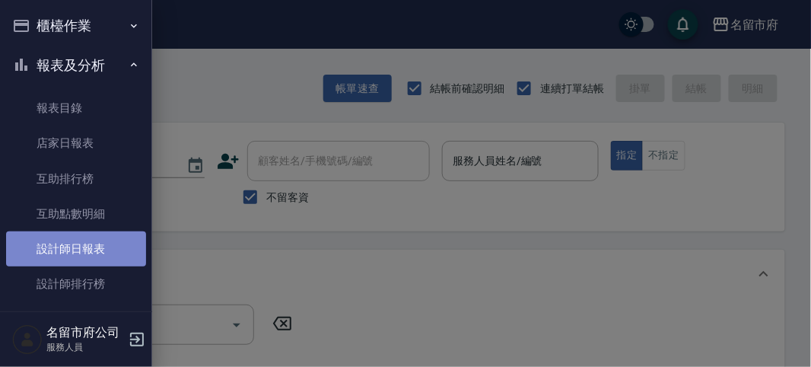
click at [77, 246] on link "設計師日報表" at bounding box center [76, 248] width 140 height 35
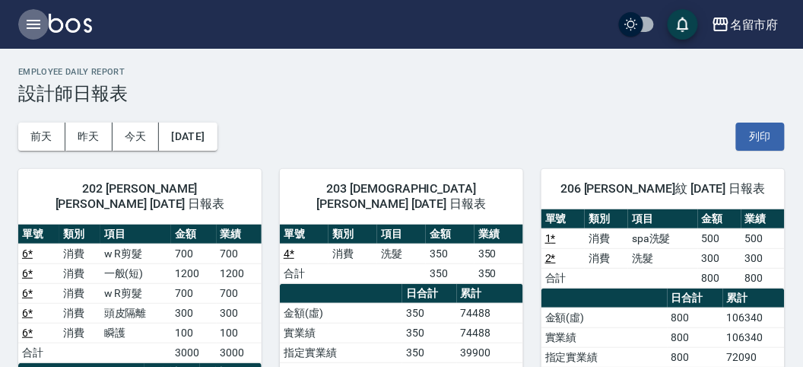
click at [35, 24] on icon "button" at bounding box center [34, 24] width 14 height 9
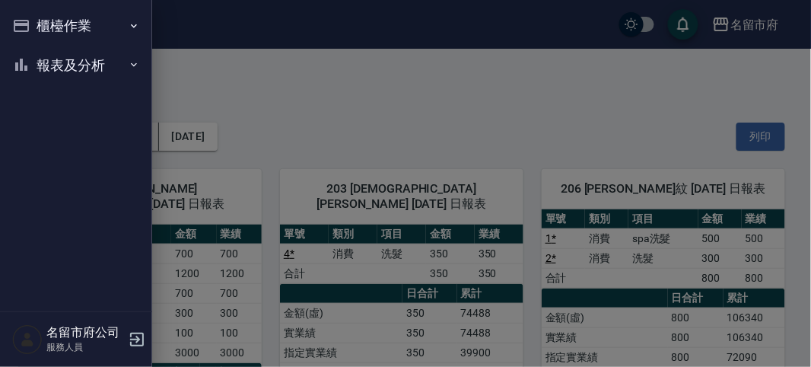
click at [35, 24] on button "櫃檯作業" at bounding box center [76, 26] width 140 height 40
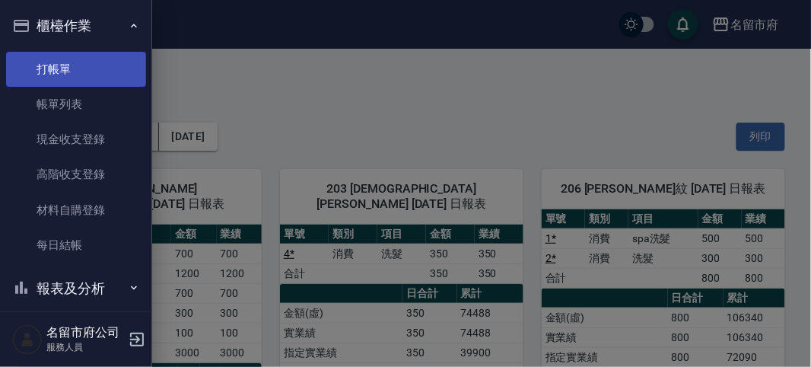
click at [61, 61] on link "打帳單" at bounding box center [76, 69] width 140 height 35
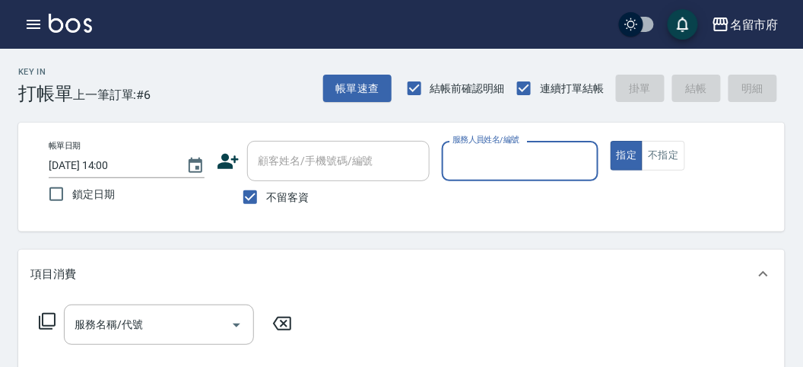
click at [256, 81] on div "Key In 打帳單 上一筆訂單:#6 帳單速查 結帳前確認明細 連續打單結帳 掛單 結帳 明細" at bounding box center [392, 77] width 785 height 56
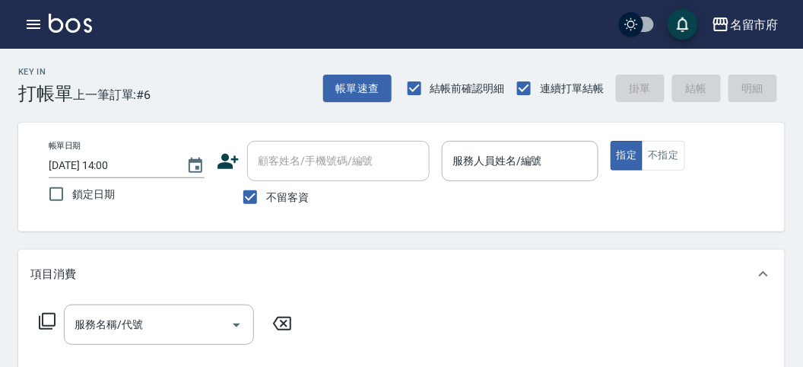
click at [29, 27] on icon "button" at bounding box center [33, 24] width 18 height 18
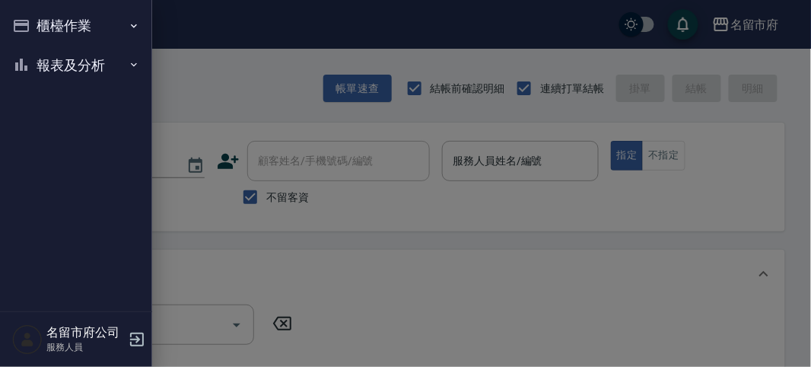
click at [49, 65] on button "報表及分析" at bounding box center [76, 66] width 140 height 40
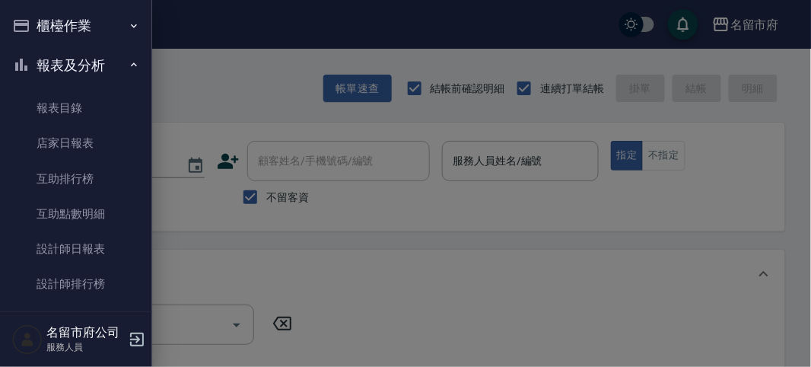
click at [544, 216] on div at bounding box center [405, 183] width 811 height 367
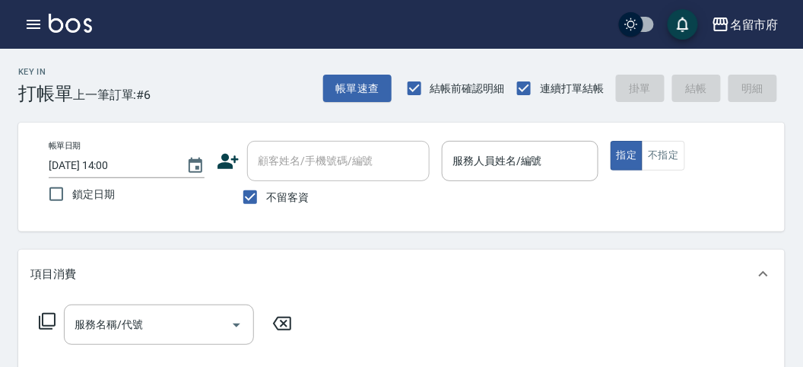
drag, startPoint x: 485, startPoint y: 219, endPoint x: 478, endPoint y: 214, distance: 8.7
click at [485, 219] on div "帳單日期 [DATE] 14:00 鎖定日期 顧客姓名/手機號碼/編號 顧客姓名/手機號碼/編號 不留客資 服務人員姓名/編號 服務人員姓名/編號 指定 不指定" at bounding box center [401, 176] width 767 height 109
click at [30, 21] on icon "button" at bounding box center [34, 24] width 14 height 9
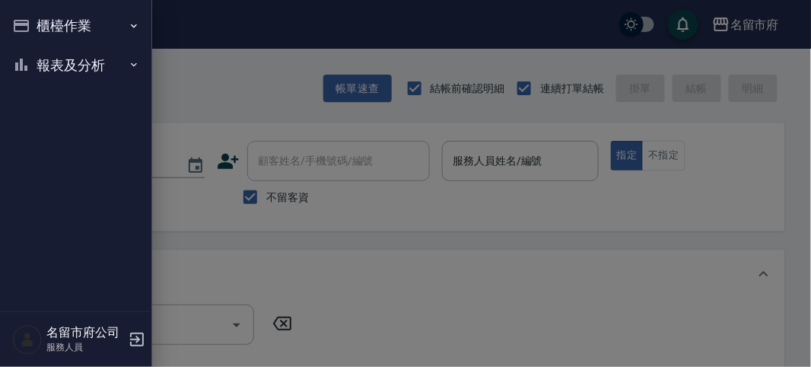
click at [49, 68] on button "報表及分析" at bounding box center [76, 66] width 140 height 40
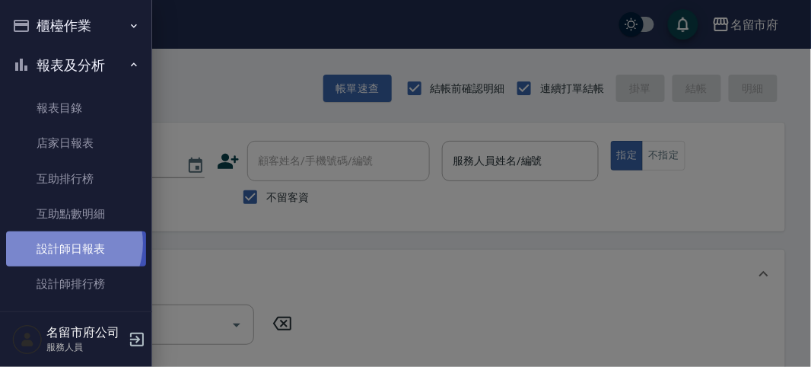
click at [65, 243] on link "設計師日報表" at bounding box center [76, 248] width 140 height 35
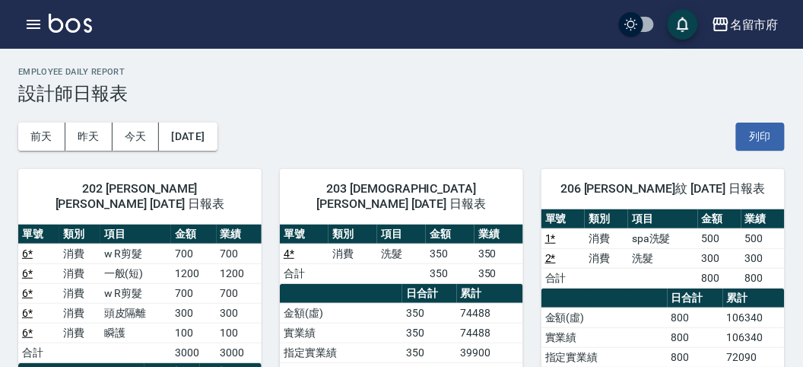
click at [309, 135] on div "[DATE] [DATE] [DATE] [DATE] 列印" at bounding box center [401, 136] width 767 height 65
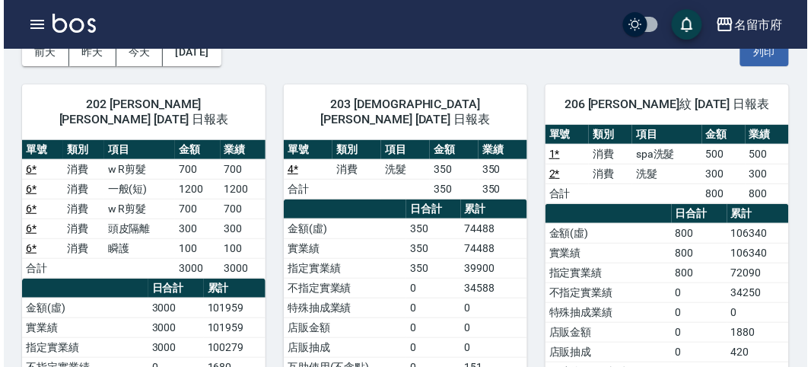
scroll to position [169, 0]
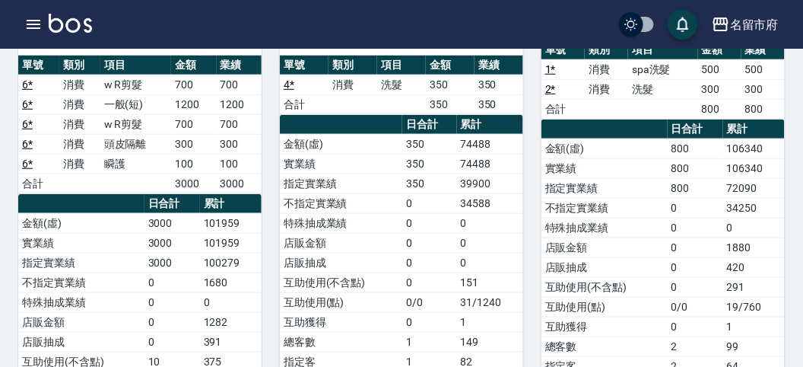
click at [33, 23] on icon "button" at bounding box center [33, 24] width 18 height 18
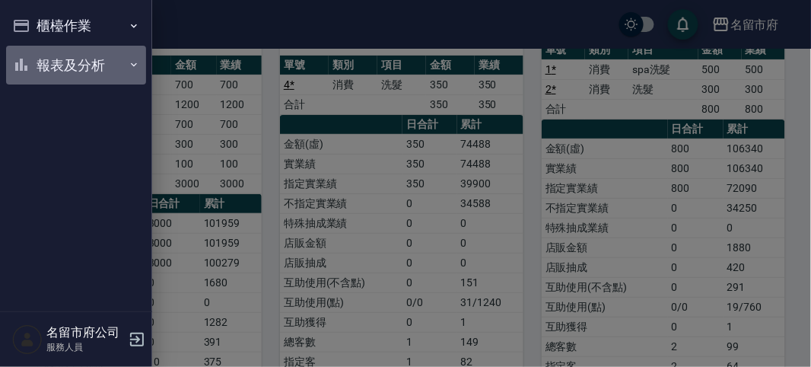
click at [42, 59] on button "報表及分析" at bounding box center [76, 66] width 140 height 40
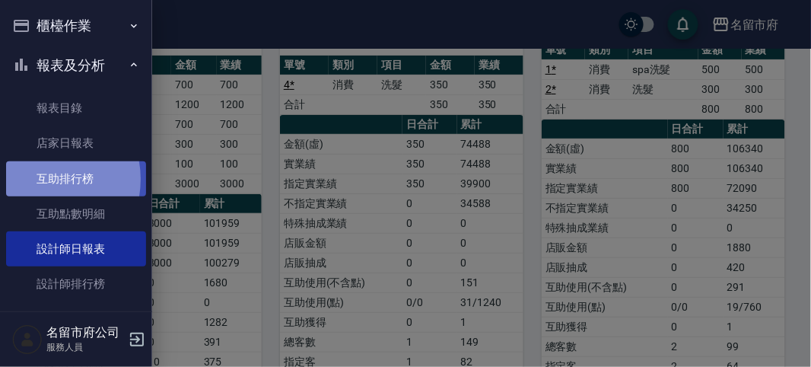
click at [42, 179] on link "互助排行榜" at bounding box center [76, 178] width 140 height 35
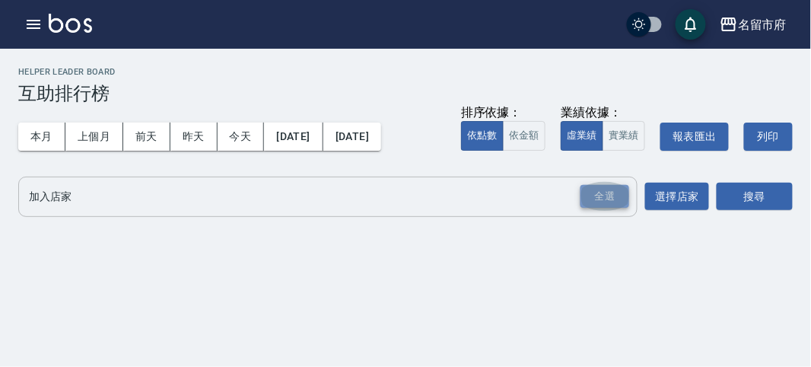
drag, startPoint x: 593, startPoint y: 201, endPoint x: 669, endPoint y: 203, distance: 76.1
click at [596, 202] on div "全選" at bounding box center [604, 197] width 49 height 24
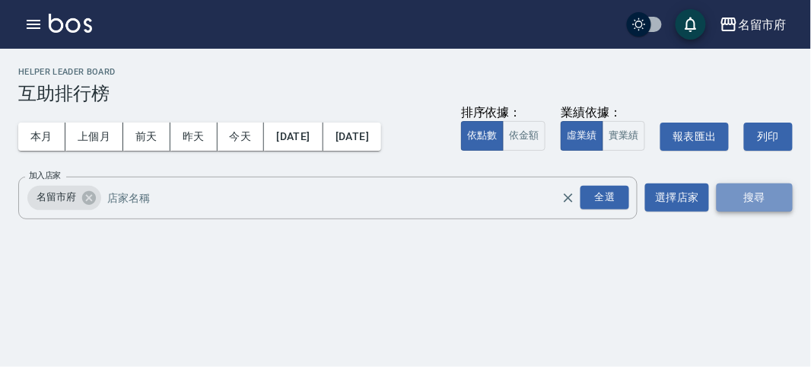
click at [783, 204] on button "搜尋" at bounding box center [755, 197] width 76 height 28
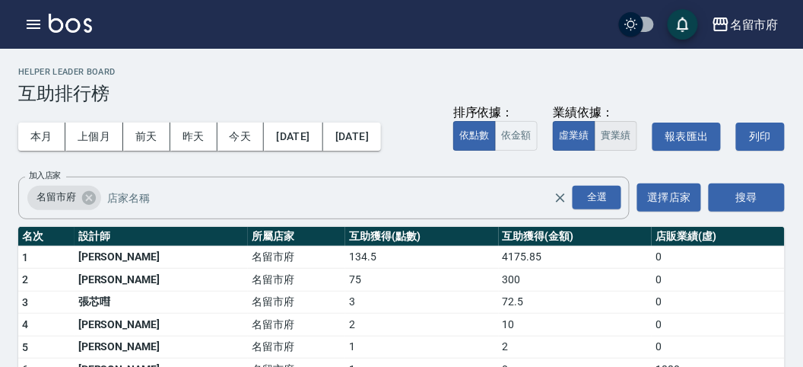
click at [608, 133] on button "實業績" at bounding box center [616, 136] width 43 height 30
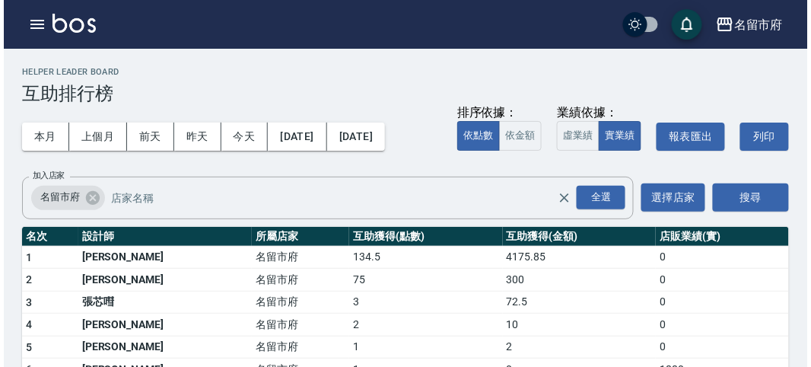
scroll to position [84, 0]
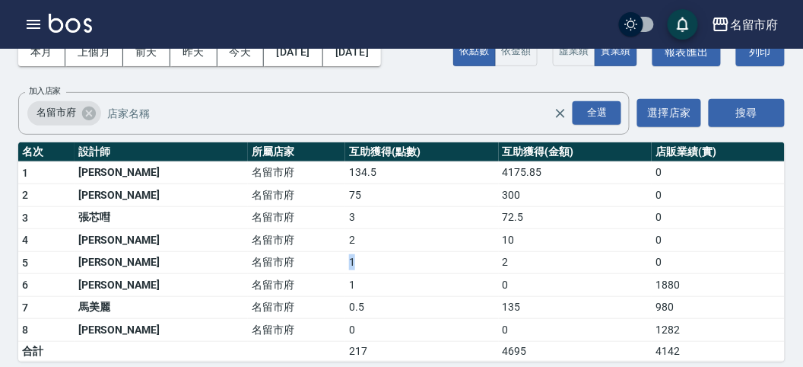
drag, startPoint x: 267, startPoint y: 263, endPoint x: 319, endPoint y: 262, distance: 51.7
click at [319, 262] on tr "5 [PERSON_NAME][GEOGRAPHIC_DATA] 1 2 0" at bounding box center [401, 262] width 767 height 23
click at [35, 25] on icon "button" at bounding box center [33, 24] width 18 height 18
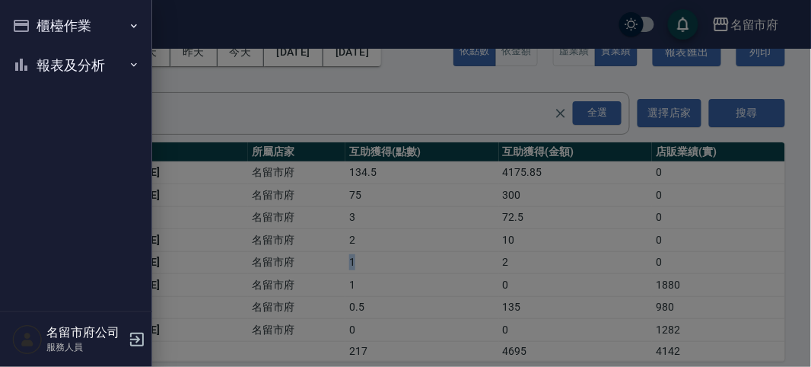
click at [49, 62] on button "報表及分析" at bounding box center [76, 66] width 140 height 40
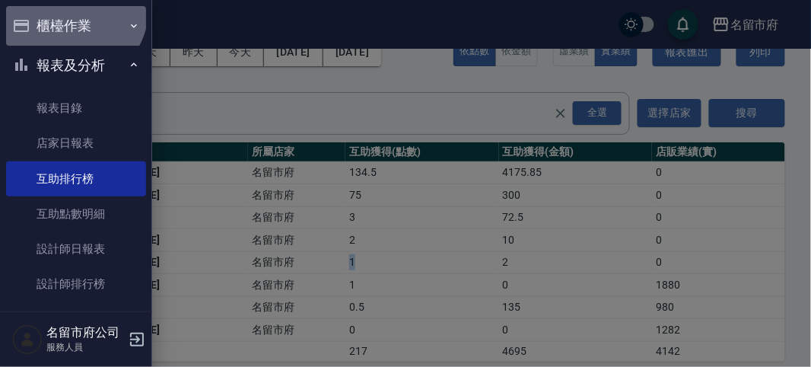
drag, startPoint x: 66, startPoint y: 7, endPoint x: 66, endPoint y: 18, distance: 11.4
click at [66, 11] on button "櫃檯作業" at bounding box center [76, 26] width 140 height 40
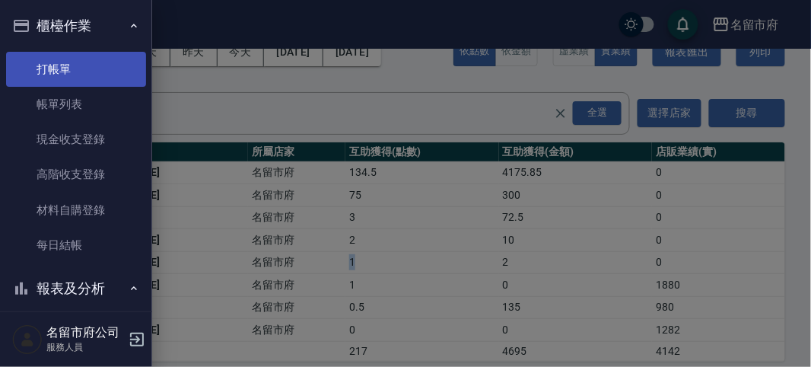
click at [70, 66] on link "打帳單" at bounding box center [76, 69] width 140 height 35
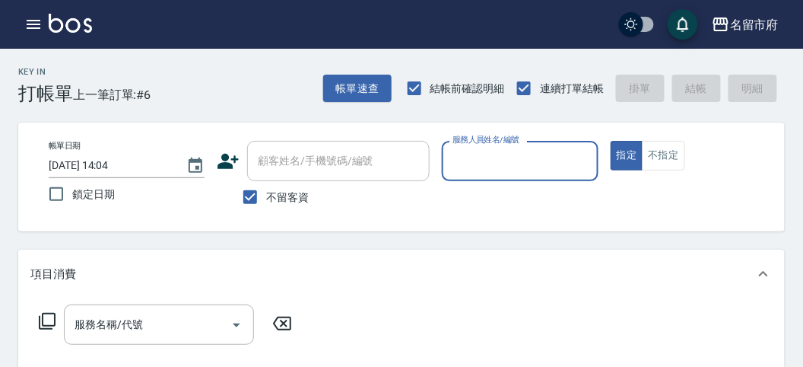
drag, startPoint x: 70, startPoint y: 66, endPoint x: 219, endPoint y: 91, distance: 151.2
click at [219, 91] on div "Key In 打帳單 上一筆訂單:#6 帳單速查 結帳前確認明細 連續打單結帳 掛單 結帳 明細" at bounding box center [392, 77] width 785 height 56
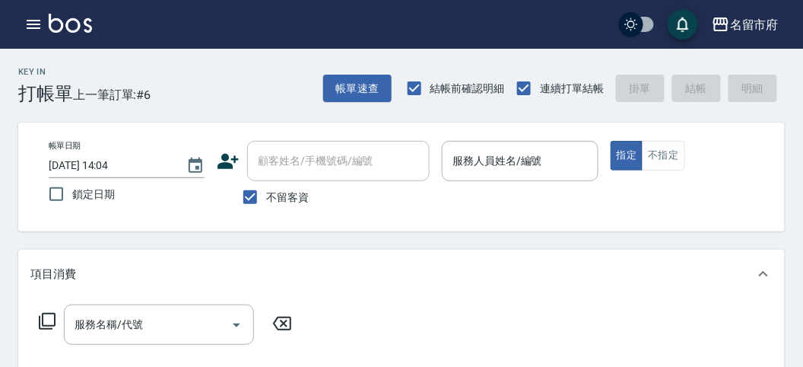
click at [456, 228] on div "帳單日期 [DATE] 14:04 鎖定日期 顧客姓名/手機號碼/編號 顧客姓名/手機號碼/編號 不留客資 服務人員姓名/編號 服務人員姓名/編號 指定 不指定" at bounding box center [401, 176] width 767 height 109
click at [547, 170] on input "服務人員姓名/編號" at bounding box center [520, 161] width 142 height 27
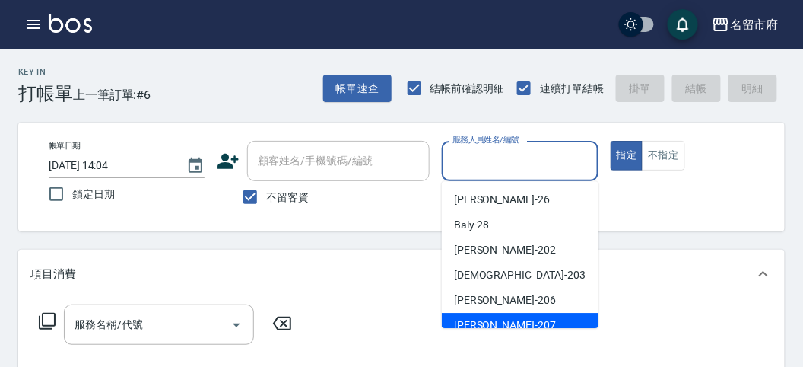
click at [475, 323] on span "[PERSON_NAME] -207" at bounding box center [505, 325] width 102 height 16
type input "[PERSON_NAME]-207"
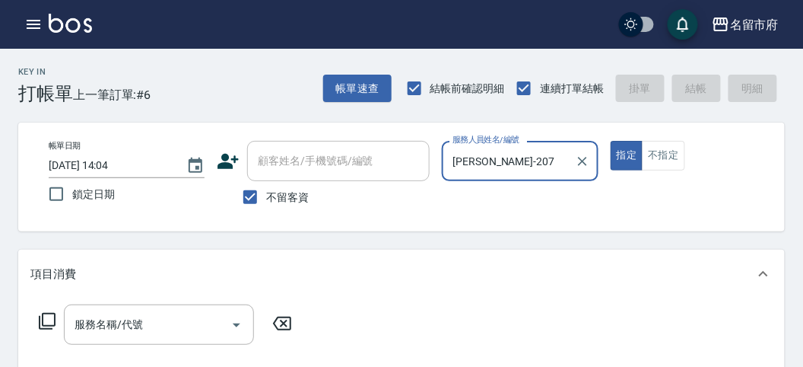
click at [50, 320] on icon at bounding box center [47, 321] width 18 height 18
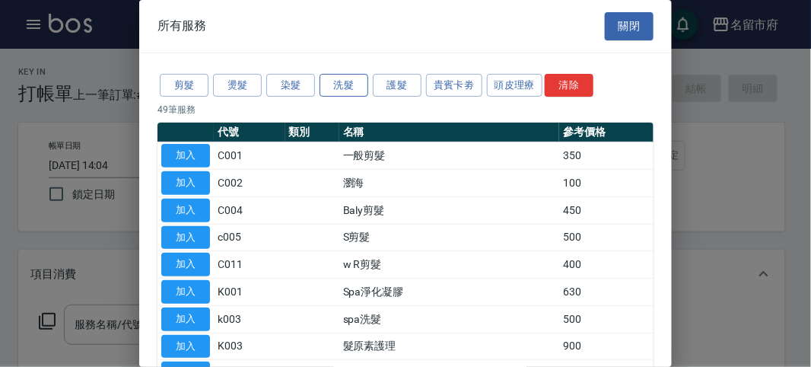
click at [332, 74] on button "洗髮" at bounding box center [344, 86] width 49 height 24
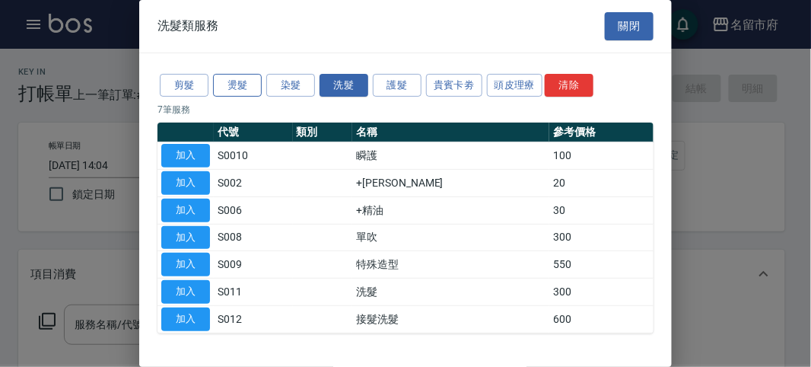
click at [233, 82] on button "燙髮" at bounding box center [237, 86] width 49 height 24
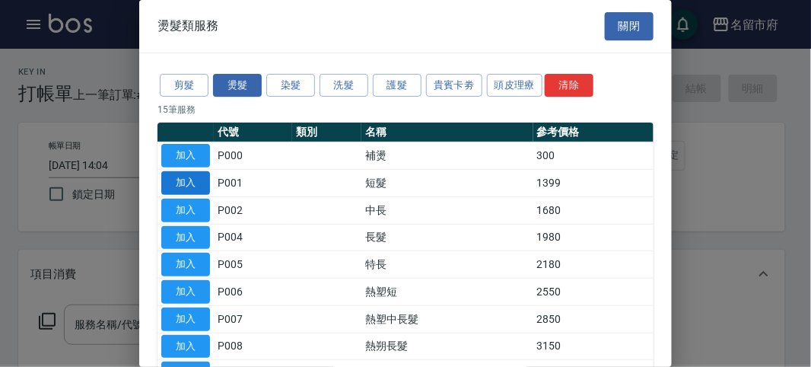
click at [187, 191] on button "加入" at bounding box center [185, 183] width 49 height 24
type input "短髮(P001)"
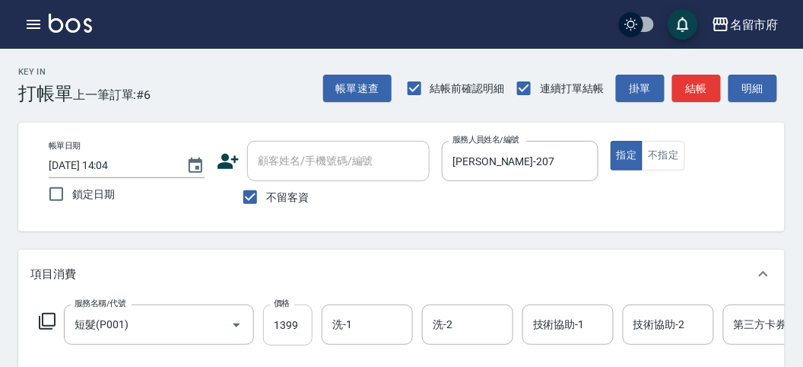
click at [289, 318] on input "1399" at bounding box center [287, 324] width 49 height 41
type input "1700"
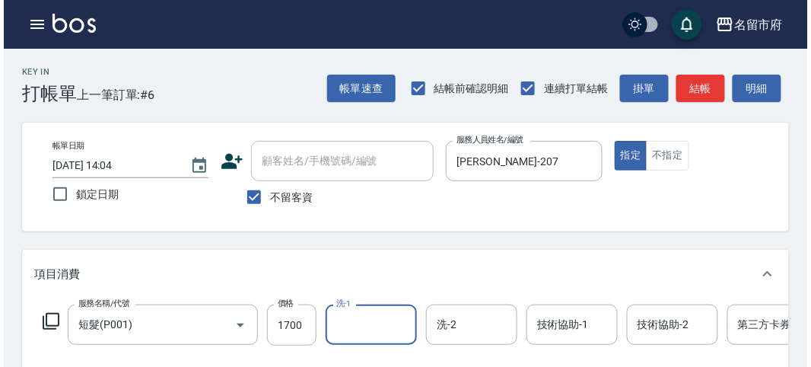
scroll to position [459, 0]
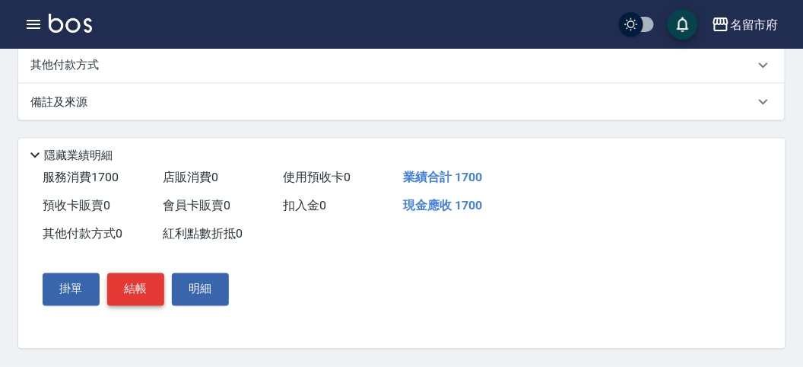
click at [137, 294] on button "結帳" at bounding box center [135, 289] width 57 height 32
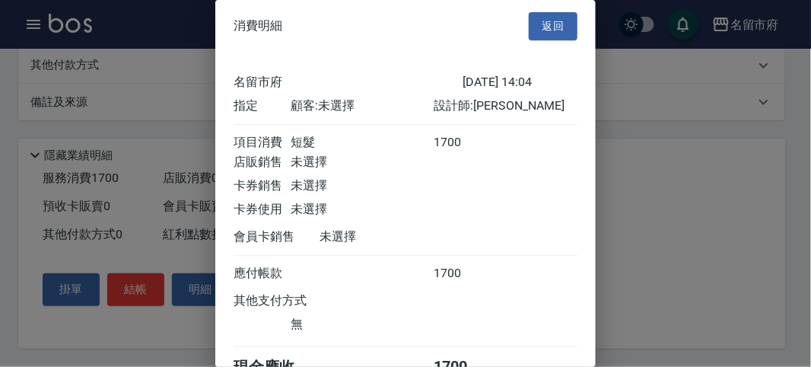
scroll to position [84, 0]
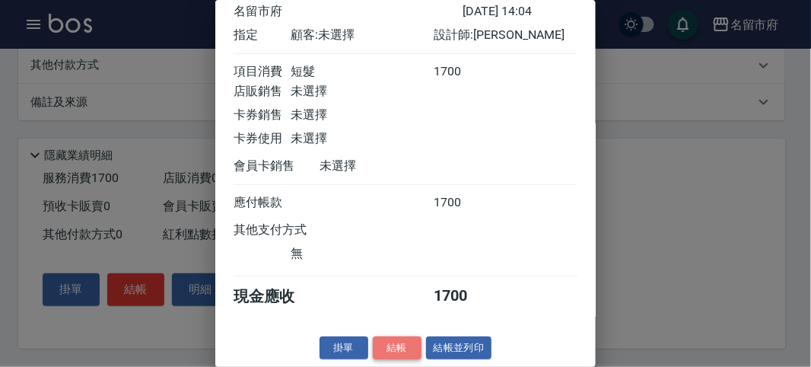
click at [404, 347] on button "結帳" at bounding box center [397, 348] width 49 height 24
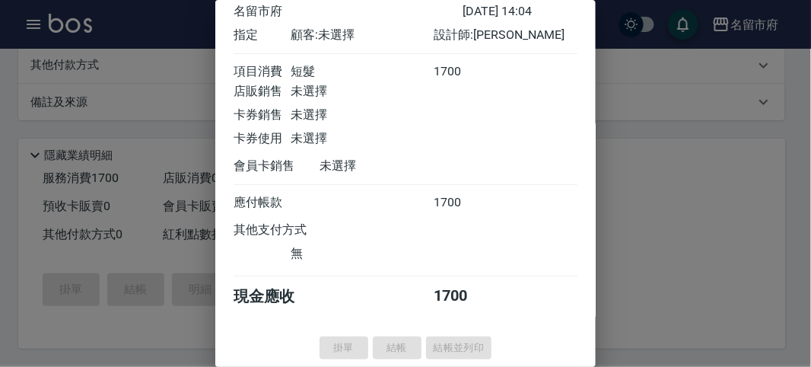
type input "[DATE] 14:12"
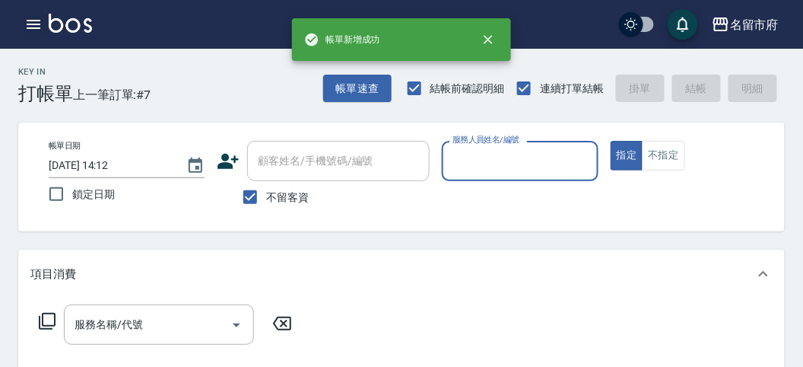
click at [34, 28] on icon "button" at bounding box center [34, 24] width 14 height 9
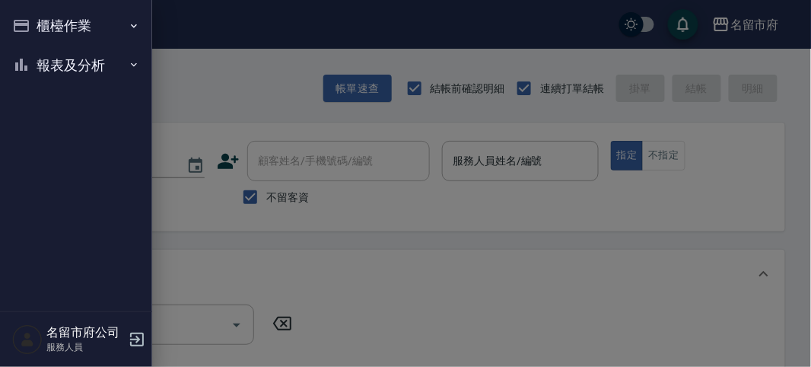
click at [70, 75] on button "報表及分析" at bounding box center [76, 66] width 140 height 40
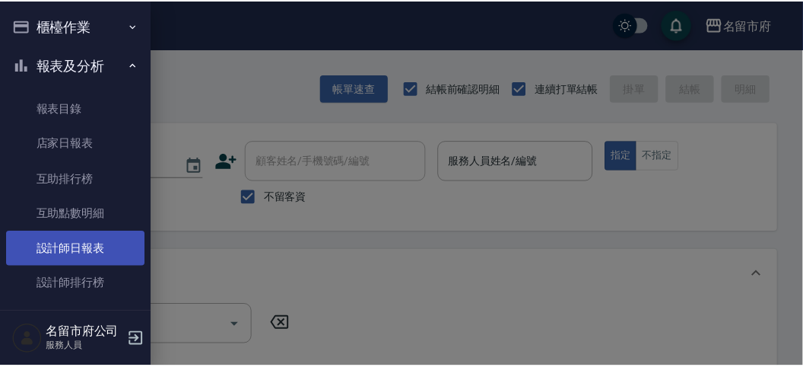
scroll to position [49, 0]
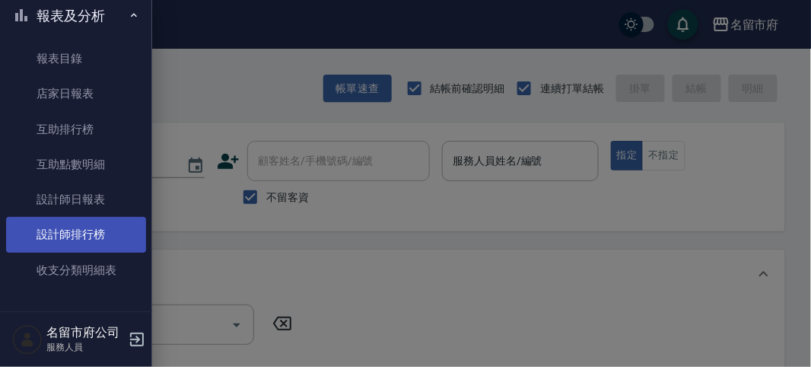
click at [78, 232] on link "設計師排行榜" at bounding box center [76, 234] width 140 height 35
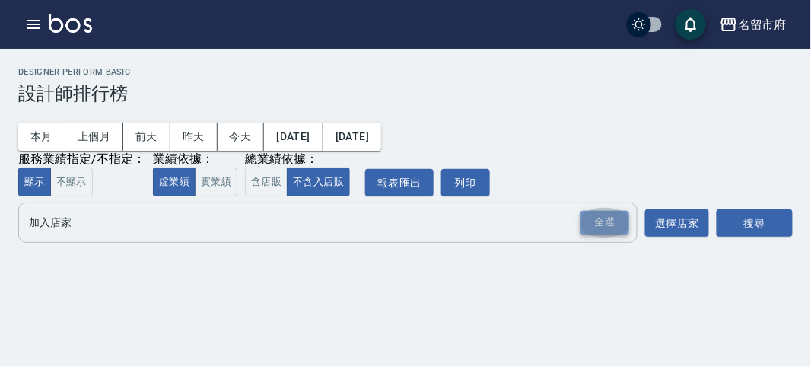
click at [610, 224] on div "全選" at bounding box center [604, 223] width 49 height 24
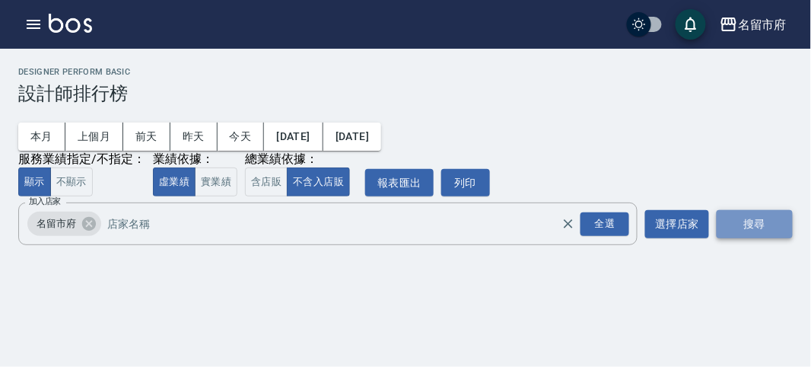
click at [746, 231] on button "搜尋" at bounding box center [755, 224] width 76 height 28
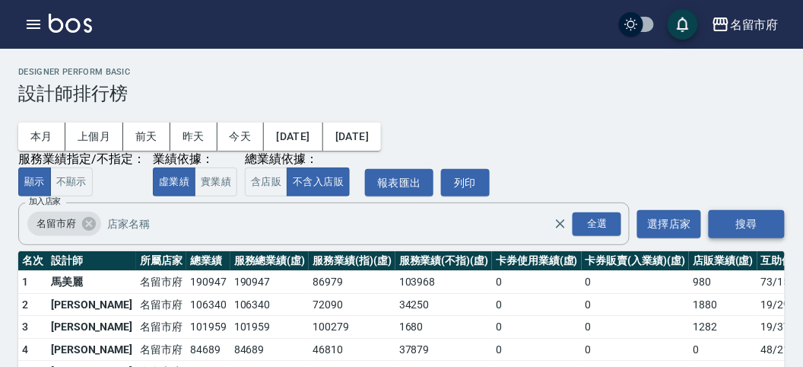
scroll to position [133, 0]
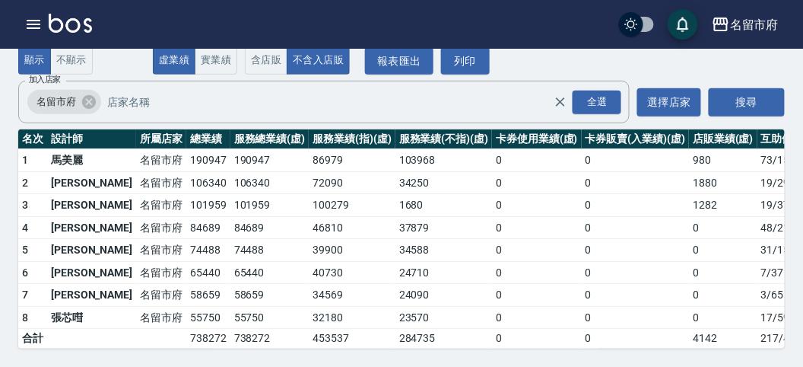
click at [85, 21] on img at bounding box center [70, 23] width 43 height 19
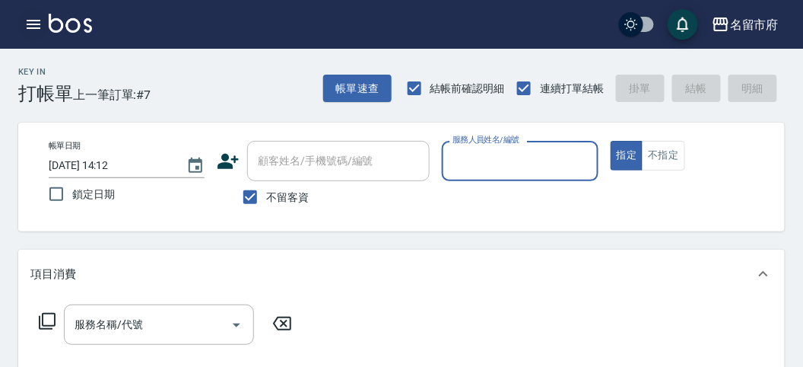
click at [46, 24] on button "button" at bounding box center [33, 24] width 30 height 30
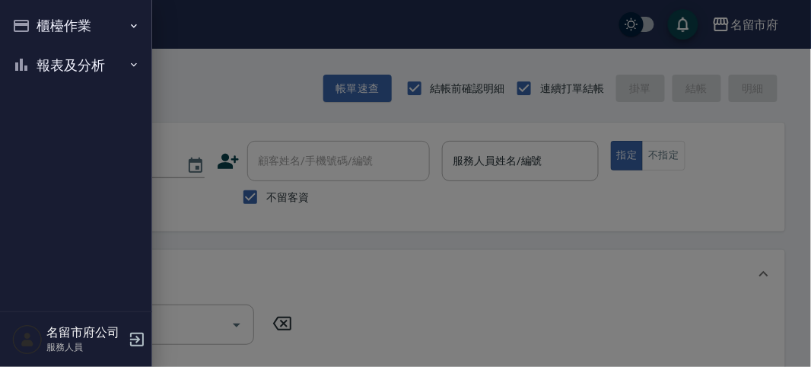
click at [46, 24] on button "櫃檯作業" at bounding box center [76, 26] width 140 height 40
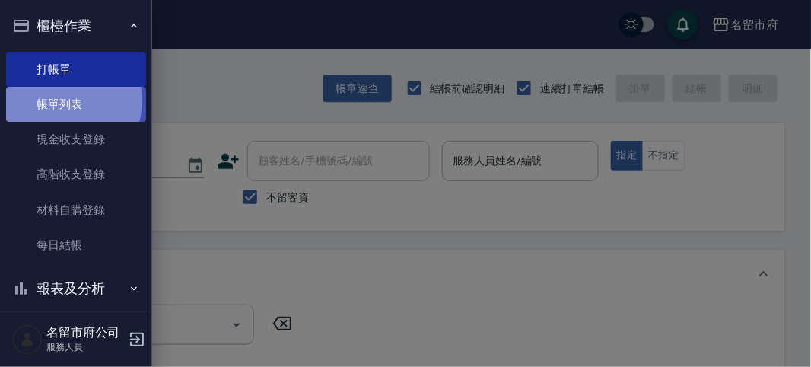
click at [61, 100] on link "帳單列表" at bounding box center [76, 104] width 140 height 35
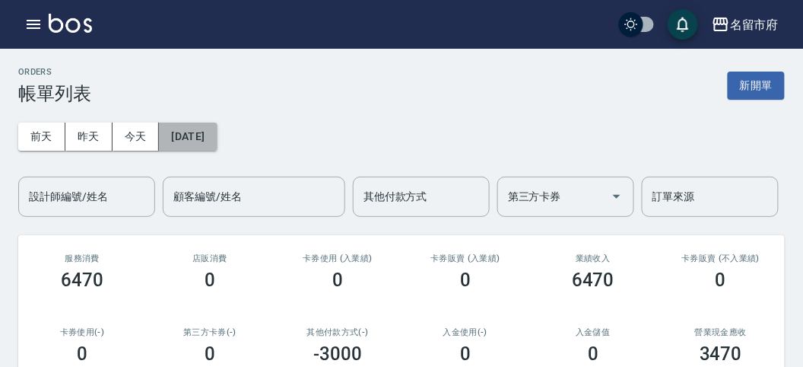
click at [172, 127] on button "[DATE]" at bounding box center [188, 136] width 58 height 28
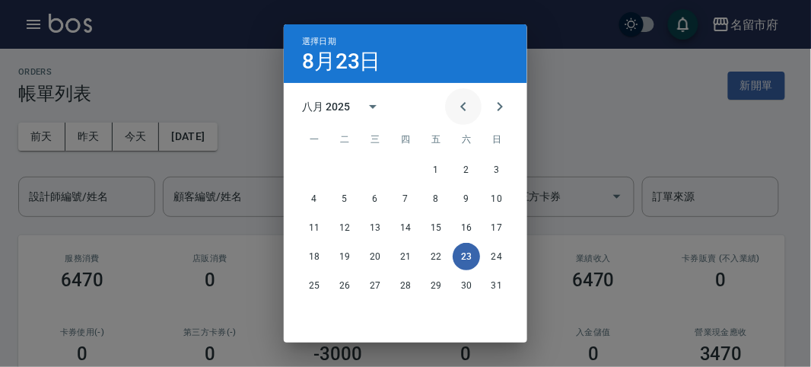
click at [447, 111] on button "Previous month" at bounding box center [463, 106] width 37 height 37
click at [464, 107] on icon "Previous month" at bounding box center [463, 106] width 18 height 18
click at [466, 107] on icon "Previous month" at bounding box center [463, 106] width 18 height 18
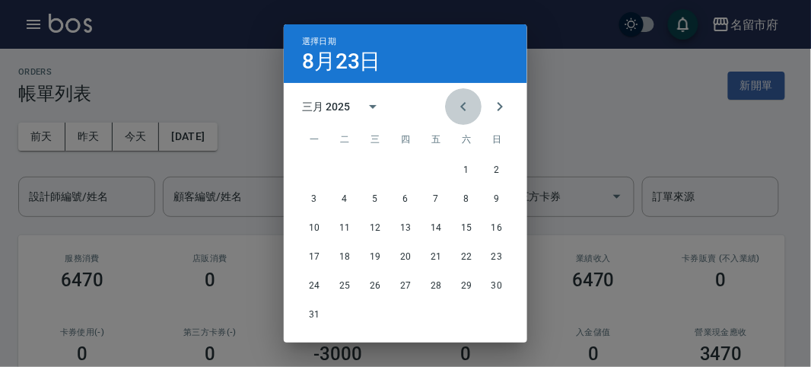
click at [466, 107] on icon "Previous month" at bounding box center [463, 106] width 18 height 18
click at [466, 108] on icon "Previous month" at bounding box center [463, 106] width 18 height 18
click at [466, 112] on icon "Previous month" at bounding box center [463, 106] width 18 height 18
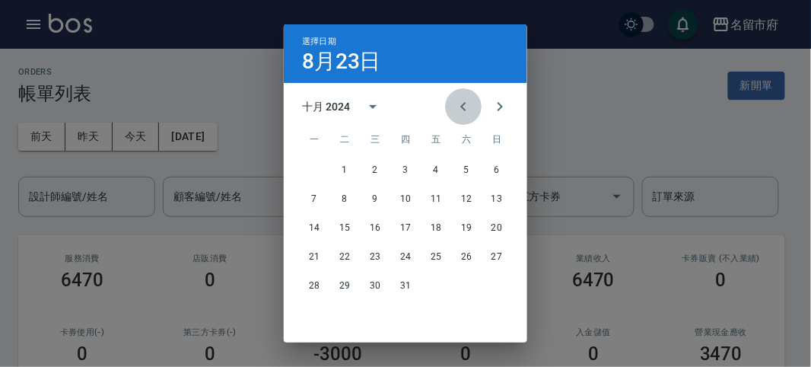
click at [466, 112] on icon "Previous month" at bounding box center [463, 106] width 18 height 18
click at [493, 109] on icon "Next month" at bounding box center [500, 106] width 18 height 18
click at [462, 196] on button "7" at bounding box center [466, 198] width 27 height 27
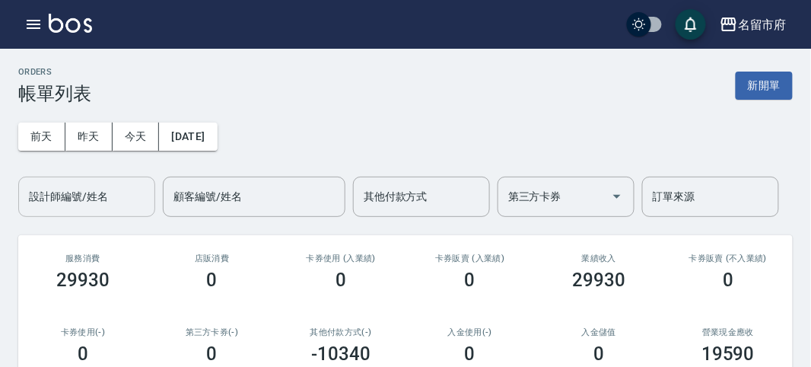
click at [97, 211] on div "設計師編號/姓名" at bounding box center [86, 196] width 137 height 40
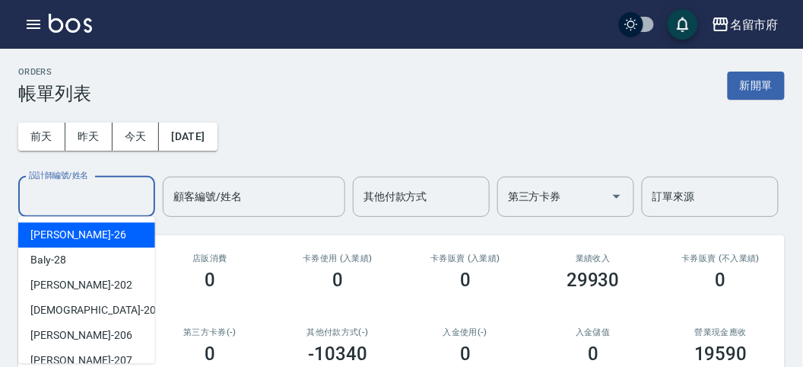
click at [105, 204] on input "設計師編號/姓名" at bounding box center [86, 196] width 123 height 27
click at [107, 203] on input "設計師編號/姓名" at bounding box center [86, 196] width 123 height 27
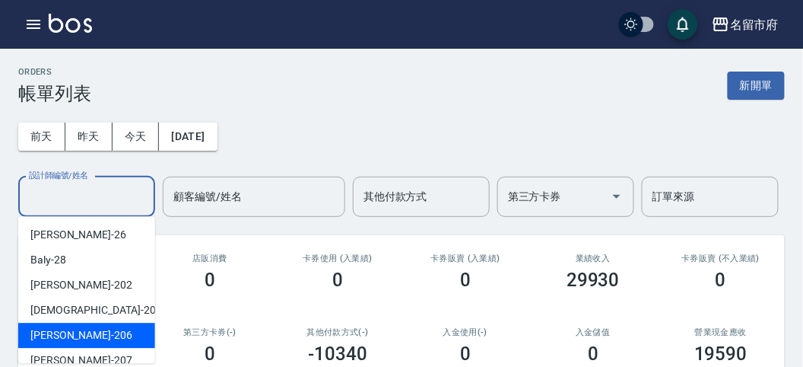
click at [115, 329] on div "[PERSON_NAME] -206" at bounding box center [86, 335] width 137 height 25
type input "[PERSON_NAME]-206"
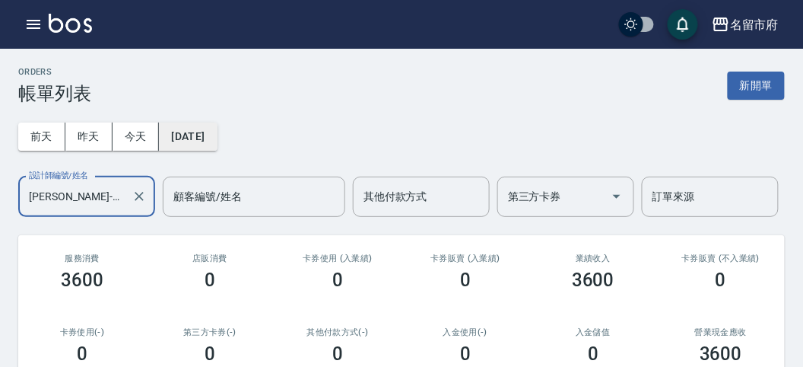
click at [210, 132] on button "[DATE]" at bounding box center [188, 136] width 58 height 28
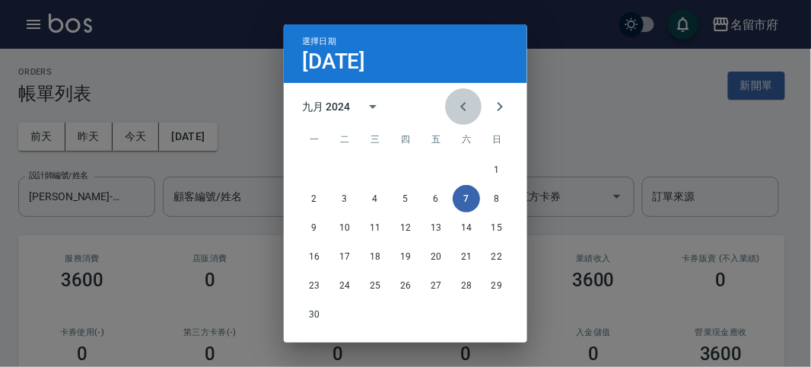
click at [460, 105] on icon "Previous month" at bounding box center [462, 106] width 5 height 9
click at [460, 107] on icon "Previous month" at bounding box center [462, 106] width 5 height 9
click at [456, 110] on icon "Previous month" at bounding box center [463, 106] width 18 height 18
click at [455, 110] on icon "Previous month" at bounding box center [463, 106] width 18 height 18
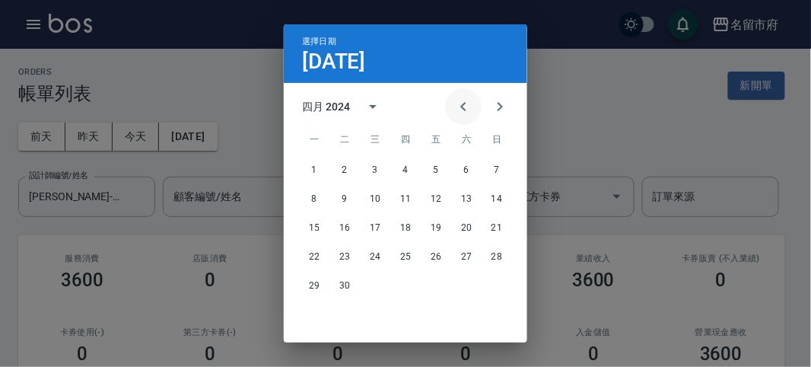
click at [455, 110] on icon "Previous month" at bounding box center [463, 106] width 18 height 18
click at [489, 221] on button "21" at bounding box center [496, 227] width 27 height 27
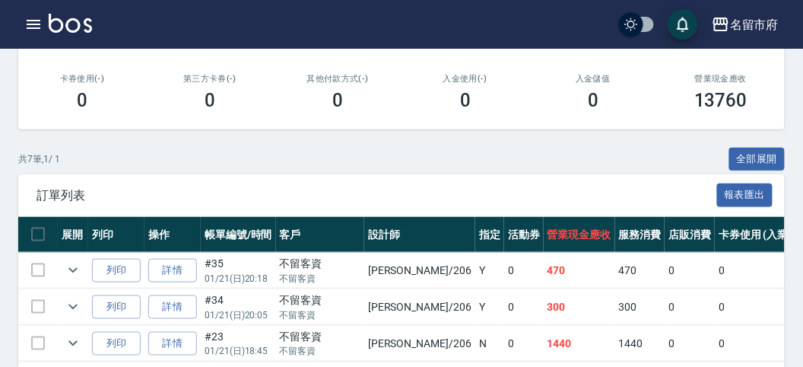
scroll to position [463, 0]
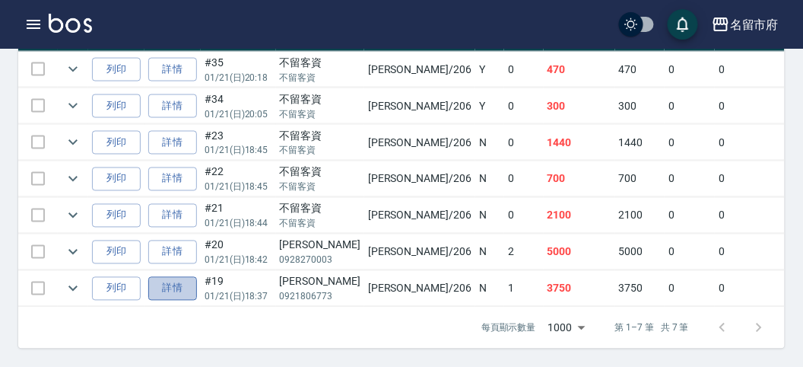
click at [191, 277] on link "詳情" at bounding box center [172, 289] width 49 height 24
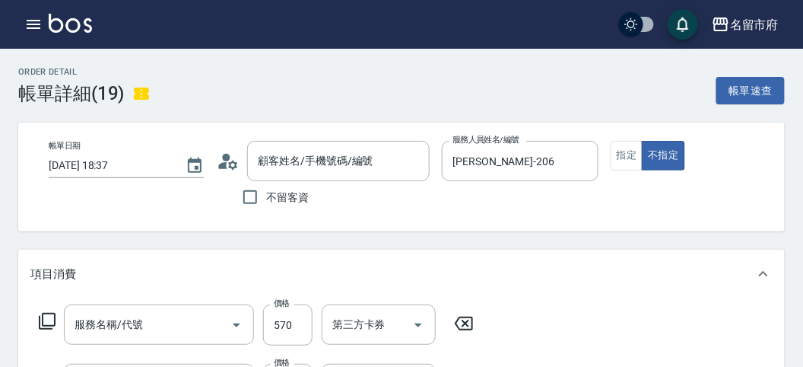
type input "[DATE] 18:37"
type input "[PERSON_NAME]-206"
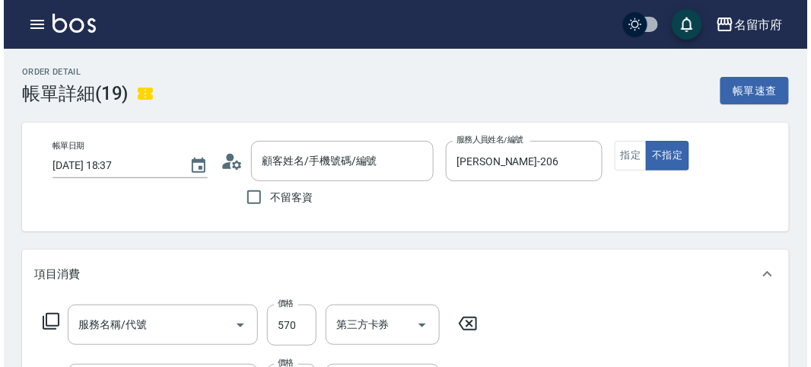
scroll to position [169, 0]
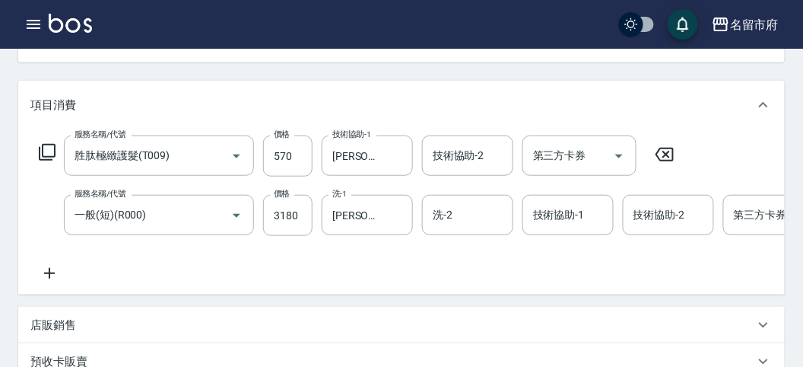
type input "胜肽極緻護髮(T009)"
type input "一般(短)(R000)"
type input "[PERSON_NAME]/0921806773/null"
click at [38, 25] on icon "button" at bounding box center [33, 24] width 18 height 18
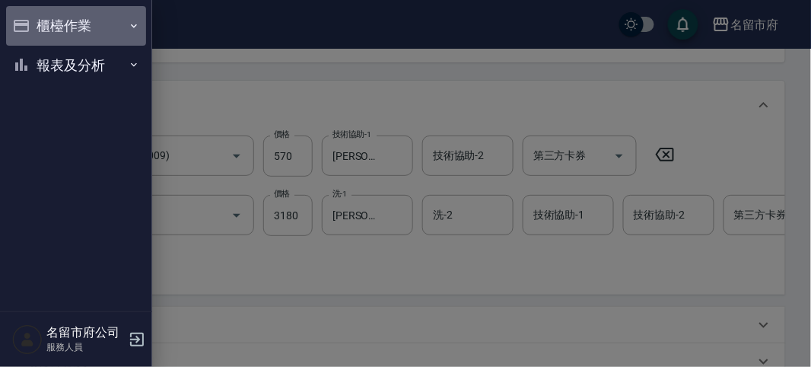
click at [40, 25] on button "櫃檯作業" at bounding box center [76, 26] width 140 height 40
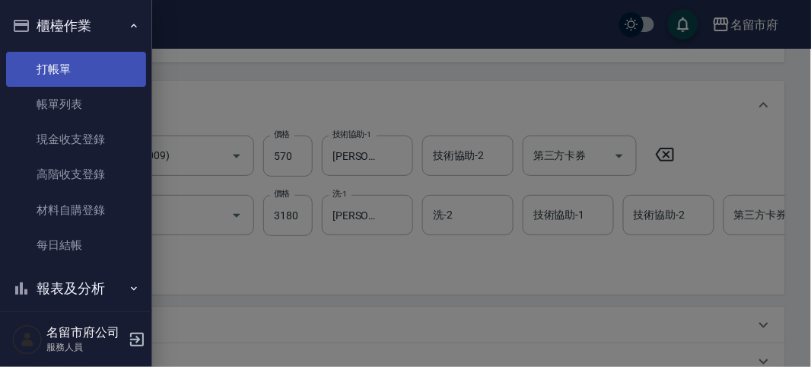
click at [59, 81] on link "打帳單" at bounding box center [76, 69] width 140 height 35
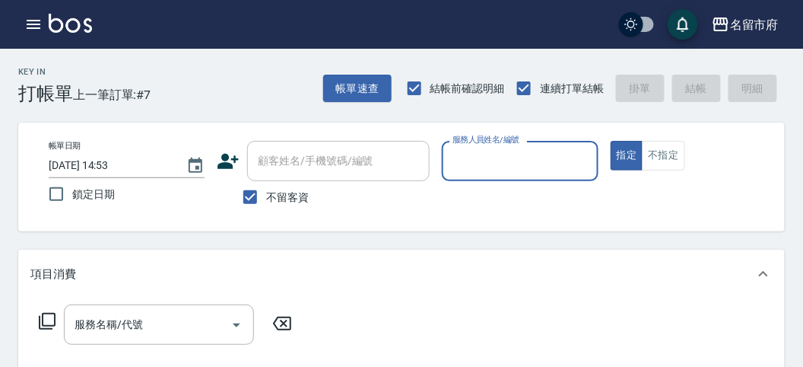
click at [214, 89] on div "Key In 打帳單 上一筆訂單:#7 帳單速查 結帳前確認明細 連續打單結帳 掛單 結帳 明細" at bounding box center [392, 77] width 785 height 56
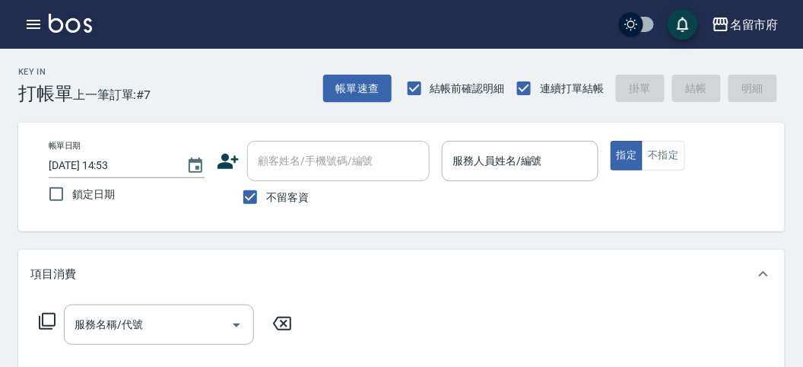
click at [23, 11] on div "名留市府 登出" at bounding box center [401, 24] width 803 height 49
click at [36, 17] on icon "button" at bounding box center [33, 24] width 18 height 18
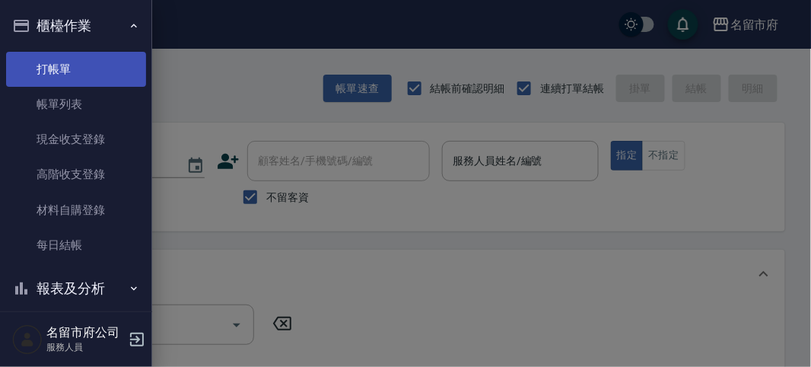
click at [72, 65] on link "打帳單" at bounding box center [76, 69] width 140 height 35
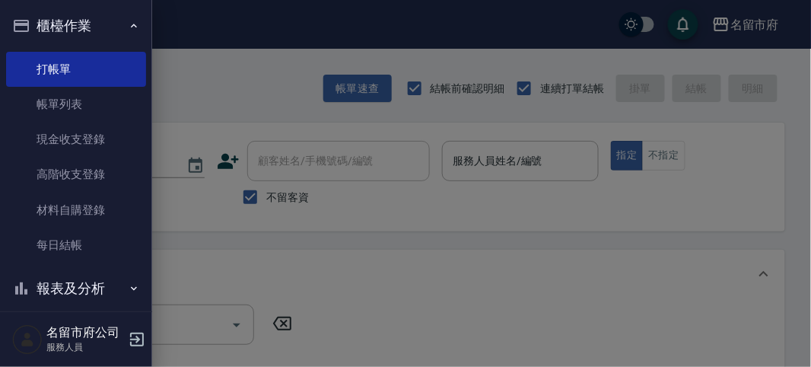
drag, startPoint x: 244, startPoint y: 75, endPoint x: 331, endPoint y: 91, distance: 88.2
click at [243, 75] on div at bounding box center [405, 183] width 811 height 367
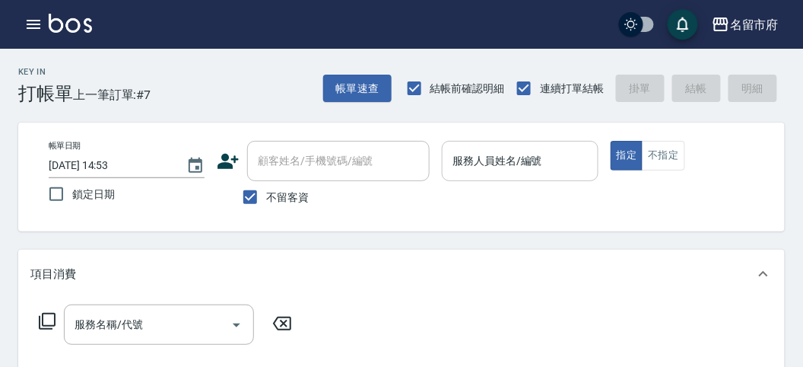
click at [518, 153] on input "服務人員姓名/編號" at bounding box center [520, 161] width 142 height 27
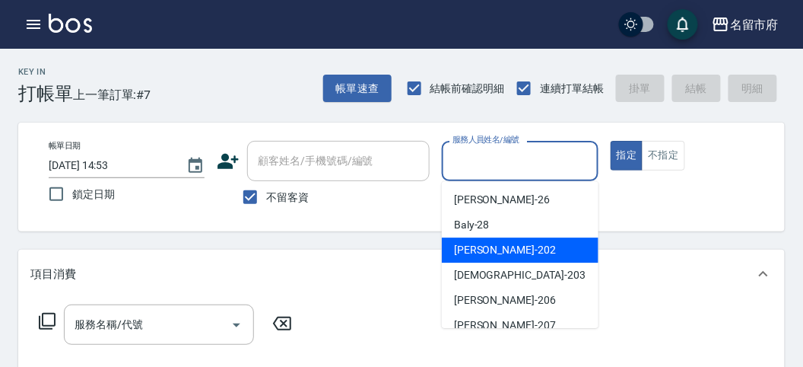
drag, startPoint x: 536, startPoint y: 244, endPoint x: 472, endPoint y: 220, distance: 67.7
click at [535, 243] on div "[PERSON_NAME] -202" at bounding box center [520, 249] width 157 height 25
type input "[PERSON_NAME]-202"
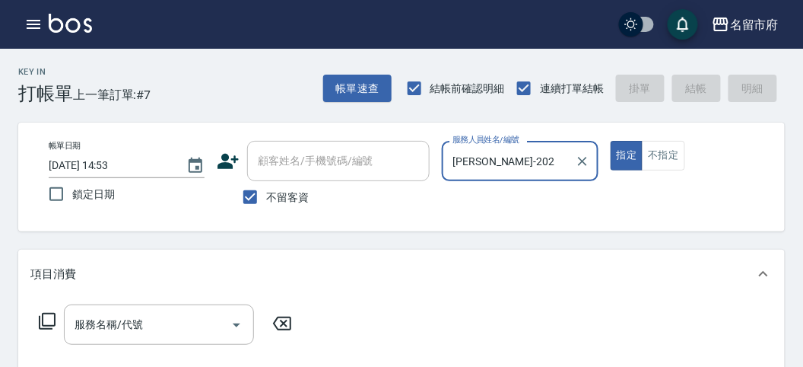
click at [43, 317] on icon at bounding box center [47, 321] width 17 height 17
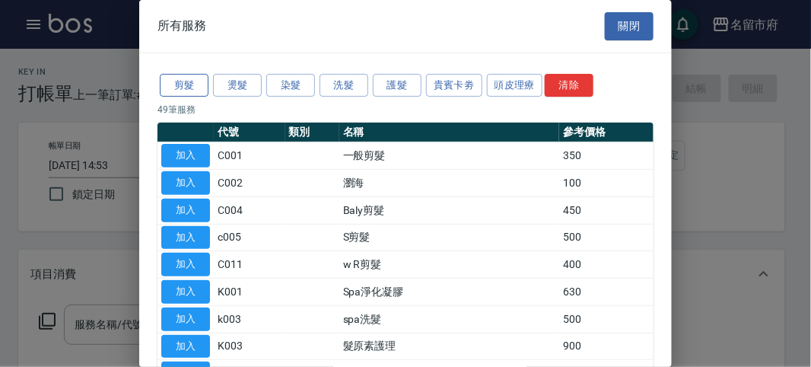
click at [185, 86] on button "剪髮" at bounding box center [184, 86] width 49 height 24
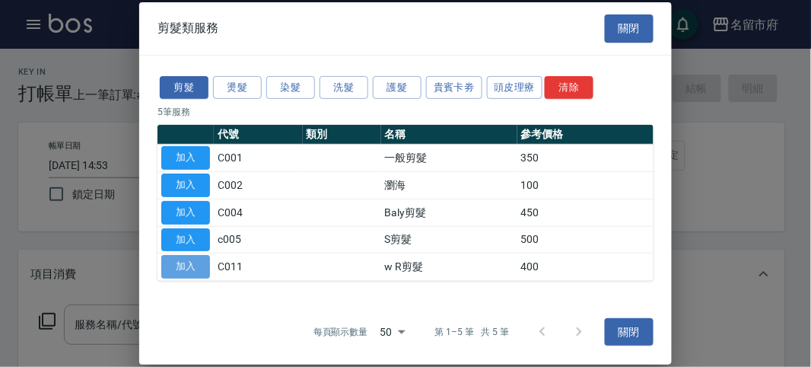
click at [200, 269] on button "加入" at bounding box center [185, 267] width 49 height 24
type input "w R剪髮(C011)"
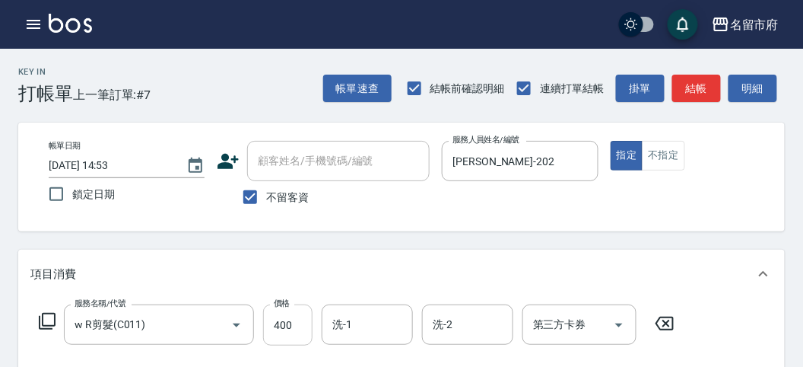
click at [296, 325] on input "400" at bounding box center [287, 324] width 49 height 41
type input "700"
click at [700, 81] on button "結帳" at bounding box center [696, 89] width 49 height 28
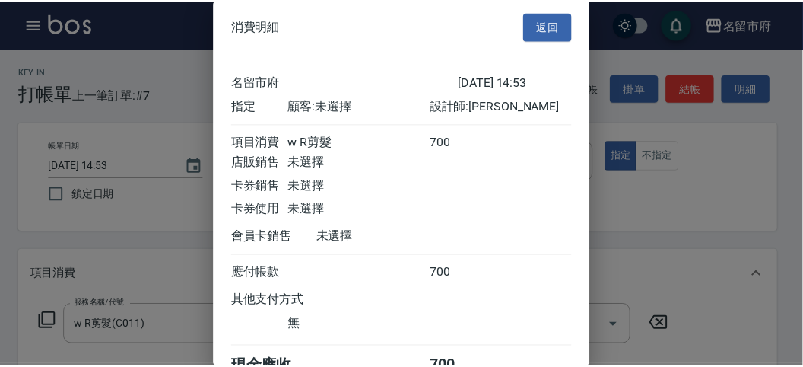
scroll to position [84, 0]
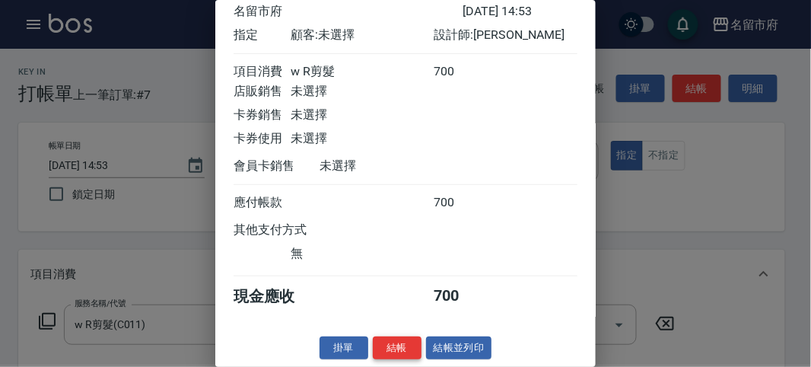
click at [384, 348] on button "結帳" at bounding box center [397, 348] width 49 height 24
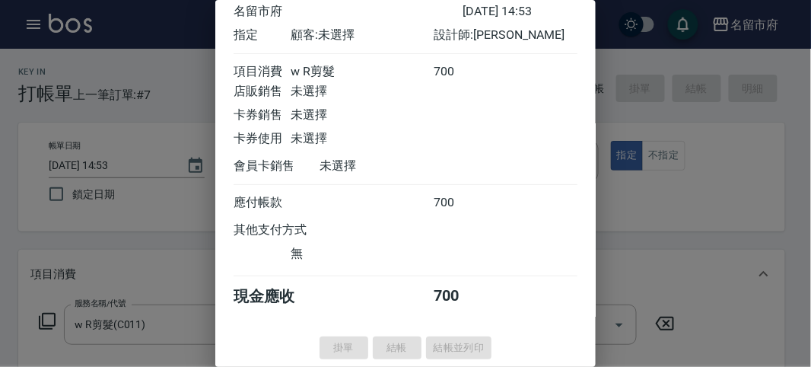
type input "[DATE] 14:58"
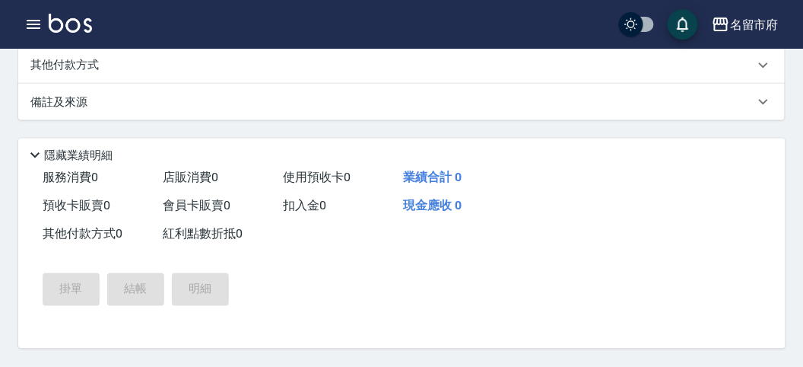
scroll to position [0, 0]
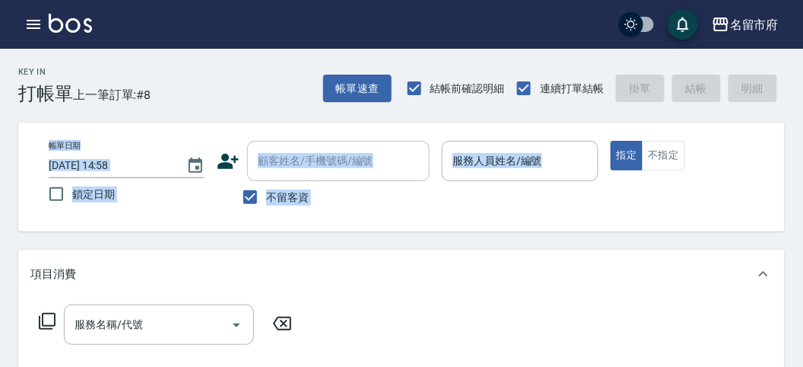
drag, startPoint x: 796, startPoint y: 100, endPoint x: 786, endPoint y: 122, distance: 24.2
drag, startPoint x: 803, startPoint y: 101, endPoint x: 787, endPoint y: 148, distance: 49.8
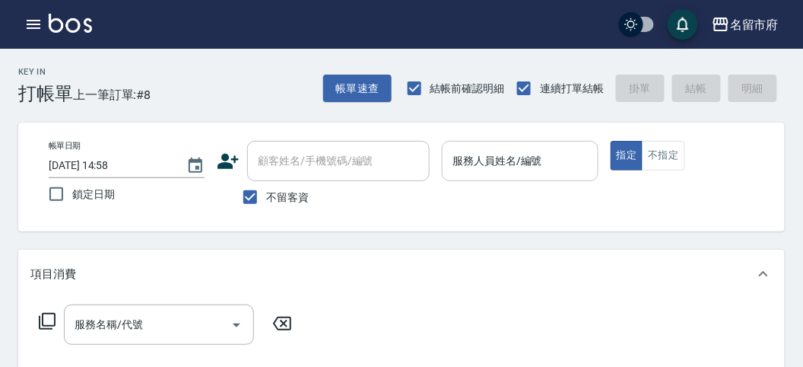
click at [499, 169] on input "服務人員姓名/編號" at bounding box center [520, 161] width 142 height 27
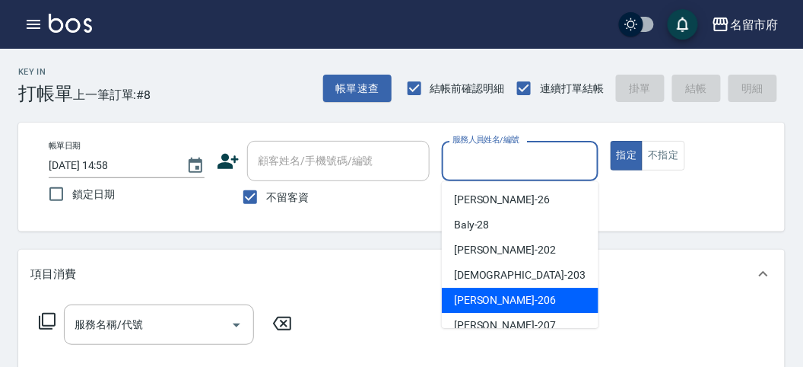
click at [485, 288] on div "[PERSON_NAME] -206" at bounding box center [520, 300] width 157 height 25
type input "[PERSON_NAME]-206"
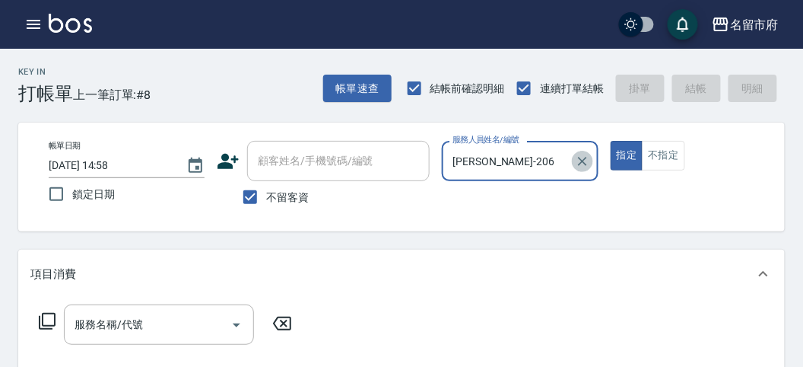
click at [591, 159] on button "Clear" at bounding box center [582, 161] width 21 height 21
drag, startPoint x: 558, startPoint y: 161, endPoint x: 529, endPoint y: 180, distance: 34.2
click at [555, 162] on input "服務人員姓名/編號" at bounding box center [520, 161] width 142 height 27
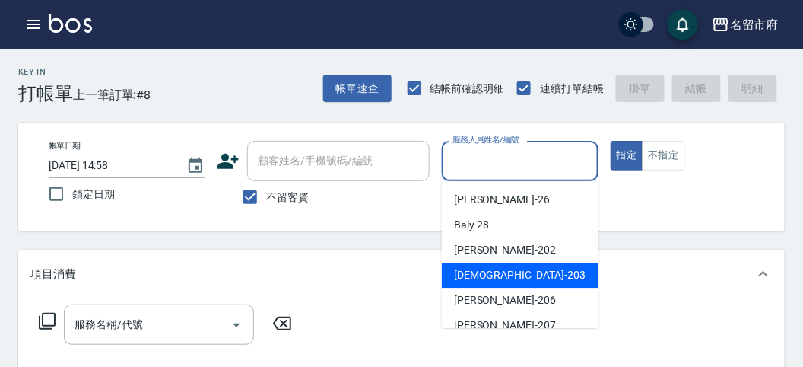
drag, startPoint x: 492, startPoint y: 267, endPoint x: 2, endPoint y: 268, distance: 490.7
click at [491, 268] on span "聖德 -203" at bounding box center [520, 275] width 132 height 16
type input "聖德-203"
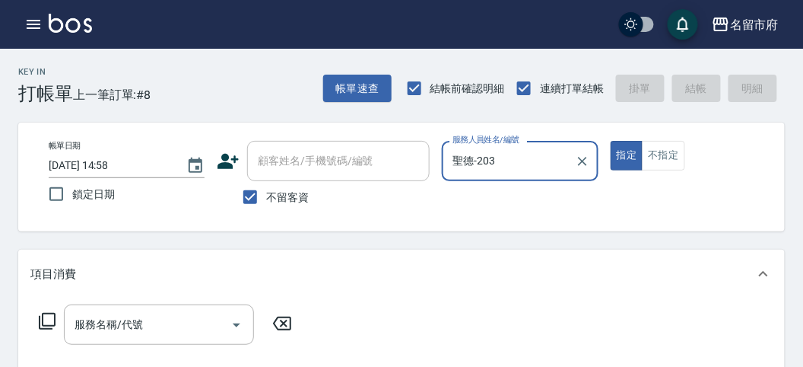
click at [49, 313] on icon at bounding box center [47, 321] width 17 height 17
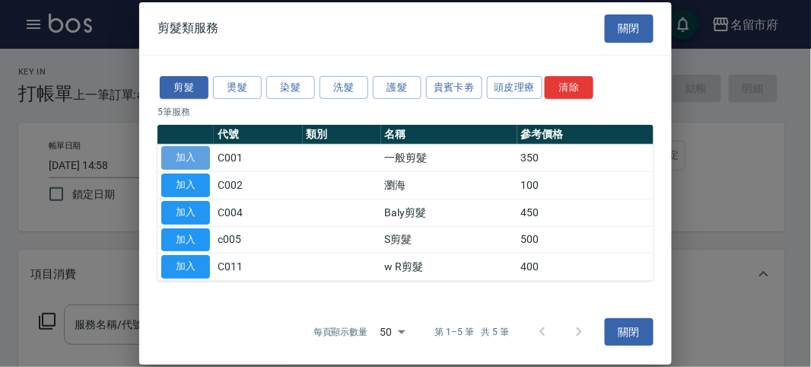
click at [183, 153] on button "加入" at bounding box center [185, 158] width 49 height 24
type input "一般剪髮(C001)"
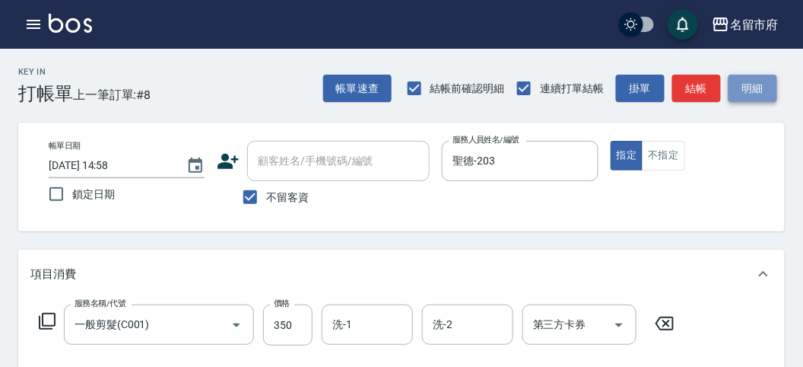
click at [758, 93] on button "明細" at bounding box center [753, 89] width 49 height 28
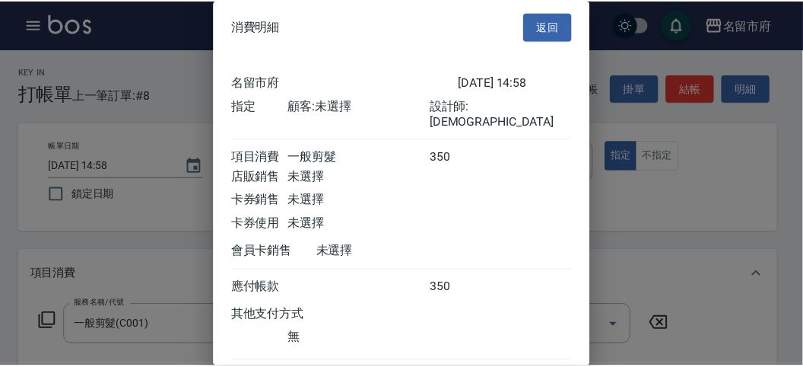
scroll to position [84, 0]
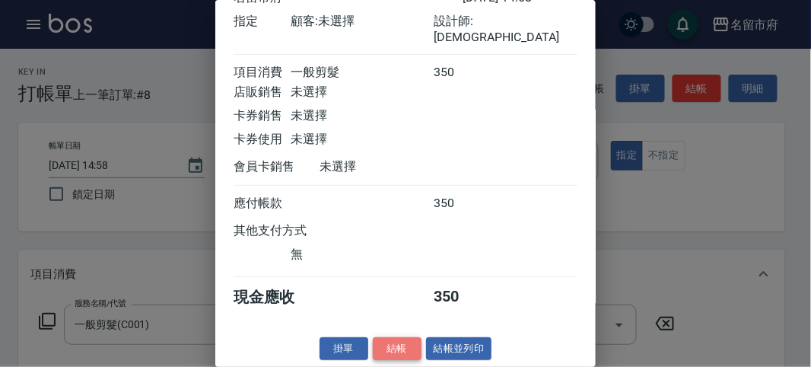
click at [411, 343] on button "結帳" at bounding box center [397, 349] width 49 height 24
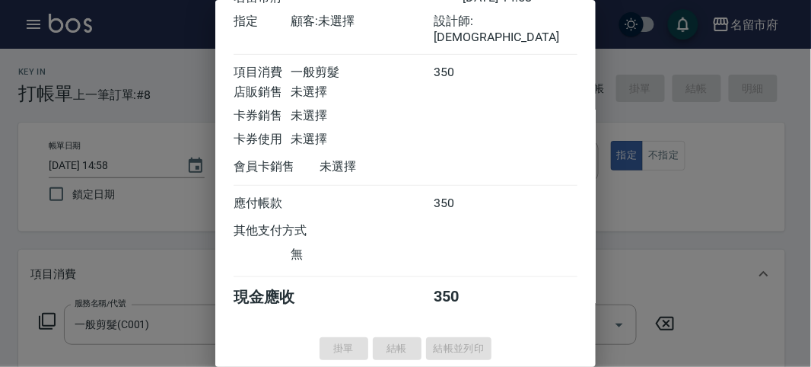
type input "[DATE] 15:45"
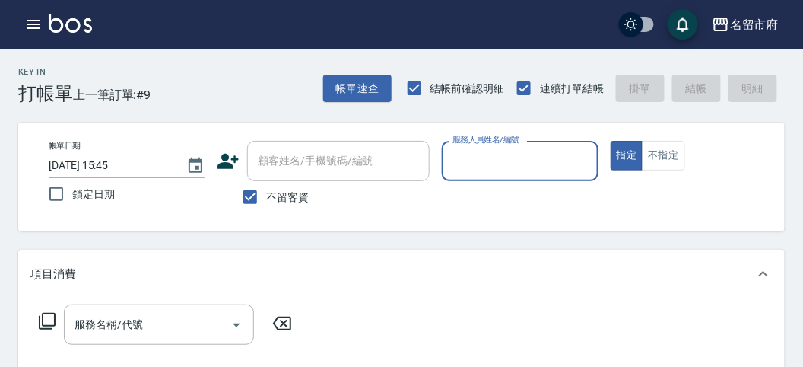
click at [506, 174] on div "服務人員姓名/編號" at bounding box center [520, 161] width 156 height 40
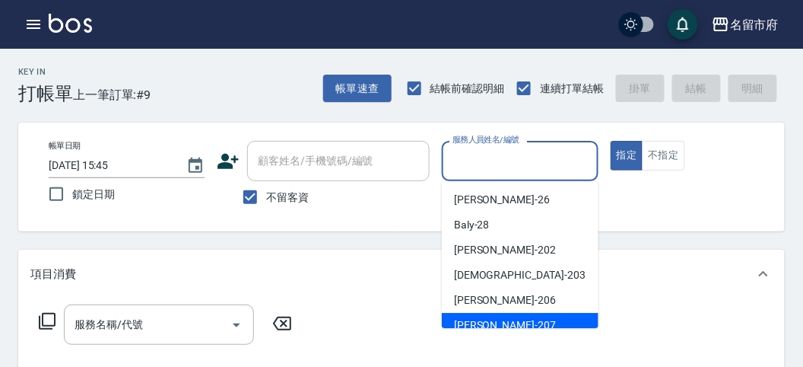
click at [489, 318] on span "[PERSON_NAME] -207" at bounding box center [505, 325] width 102 height 16
type input "[PERSON_NAME]-207"
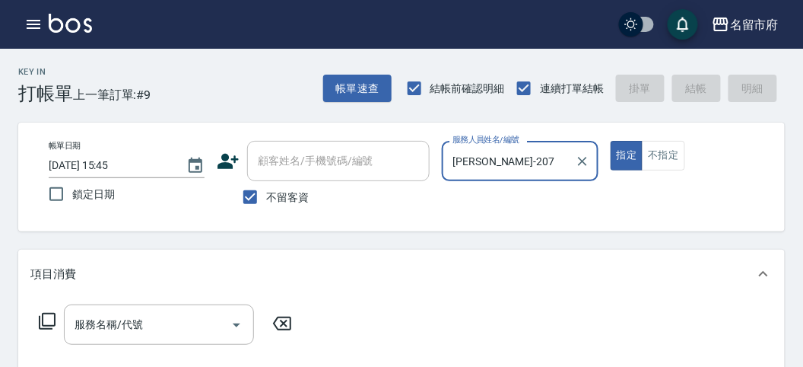
click at [46, 317] on icon at bounding box center [47, 321] width 18 height 18
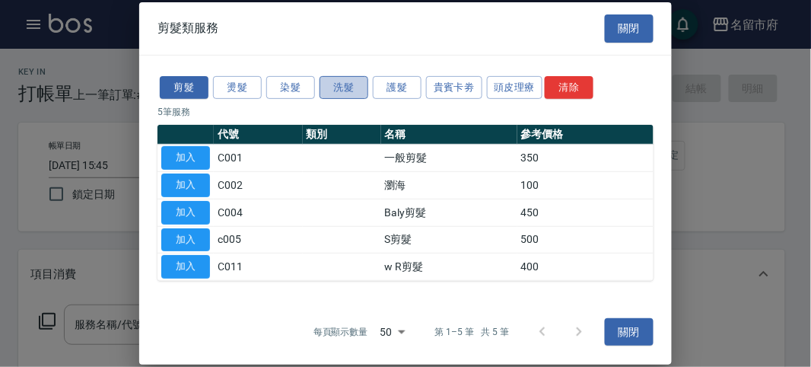
click at [342, 92] on button "洗髮" at bounding box center [344, 87] width 49 height 24
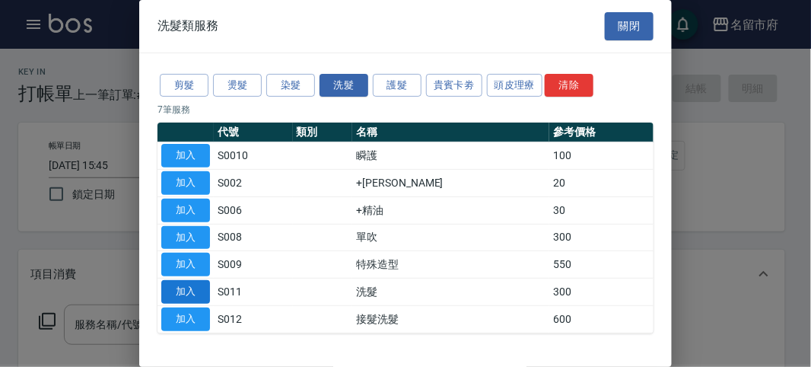
click at [203, 288] on button "加入" at bounding box center [185, 292] width 49 height 24
type input "洗髮(S011)"
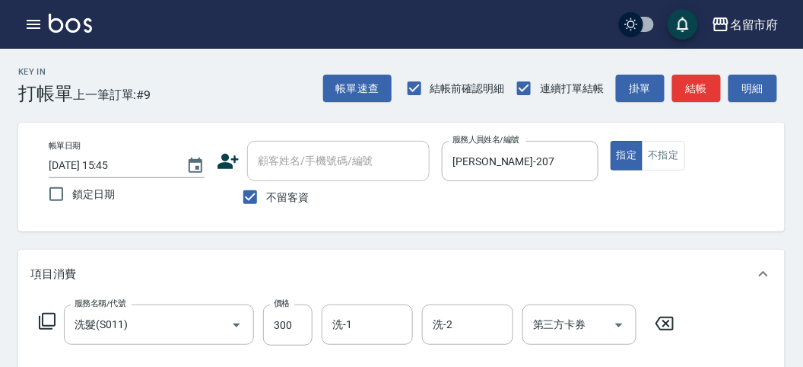
click at [49, 317] on icon at bounding box center [47, 321] width 18 height 18
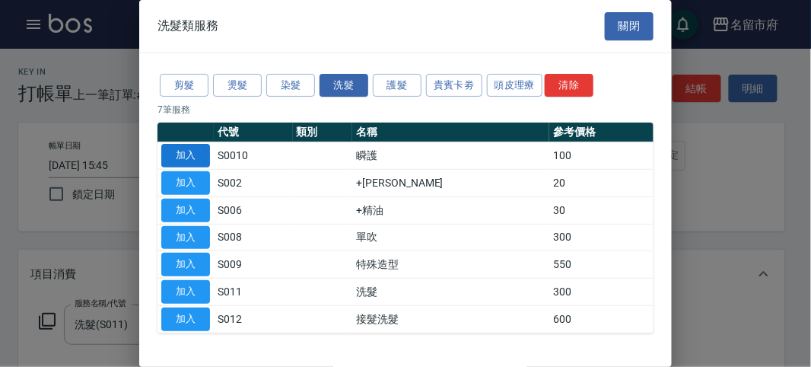
click at [195, 145] on button "加入" at bounding box center [185, 156] width 49 height 24
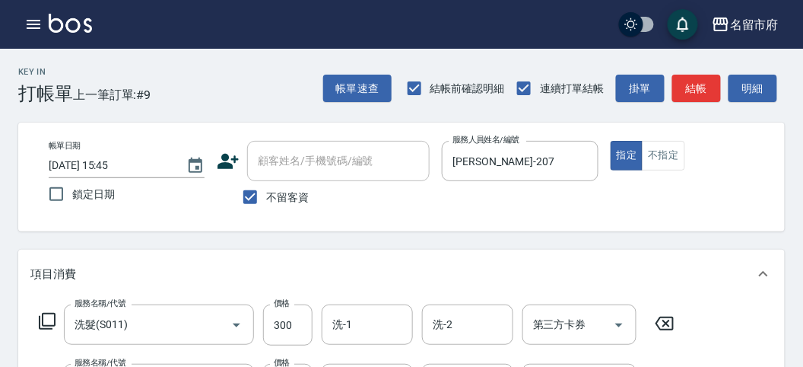
click at [660, 316] on icon at bounding box center [665, 323] width 18 height 14
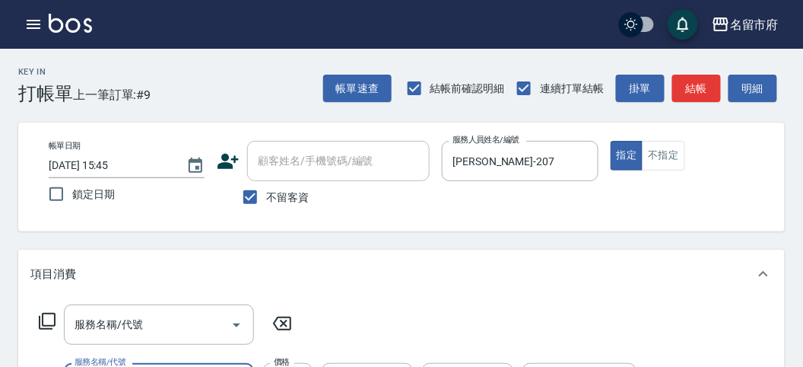
scroll to position [199, 0]
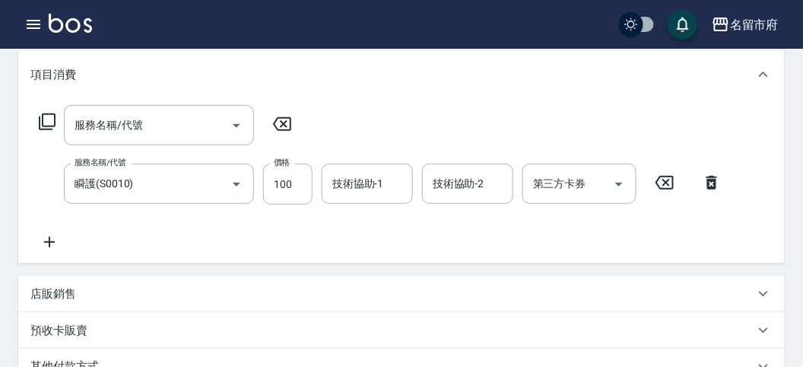
click at [39, 116] on icon at bounding box center [47, 121] width 17 height 17
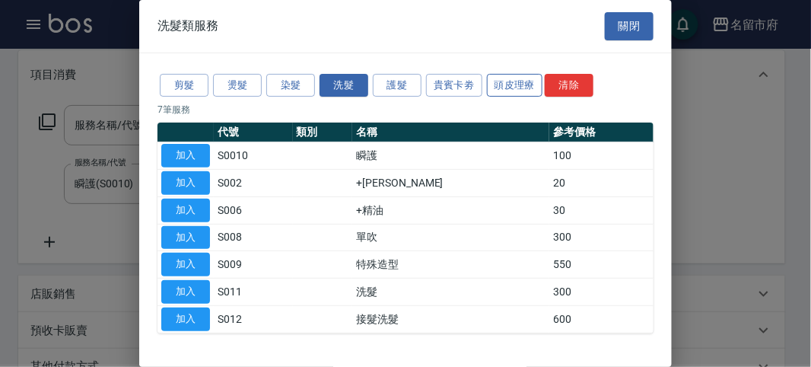
click at [515, 89] on button "頭皮理療" at bounding box center [515, 86] width 56 height 24
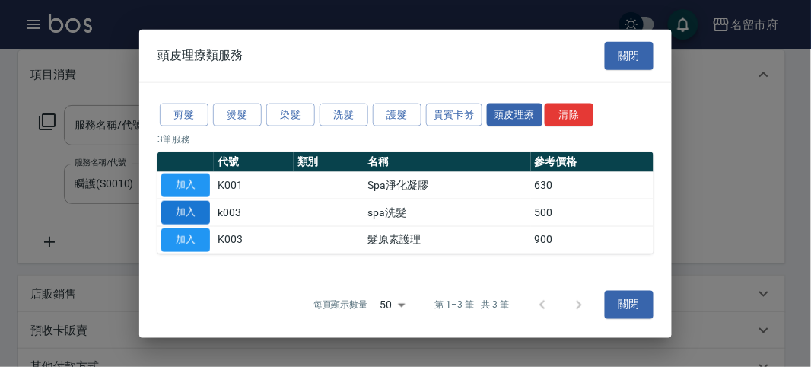
click at [179, 202] on button "加入" at bounding box center [185, 213] width 49 height 24
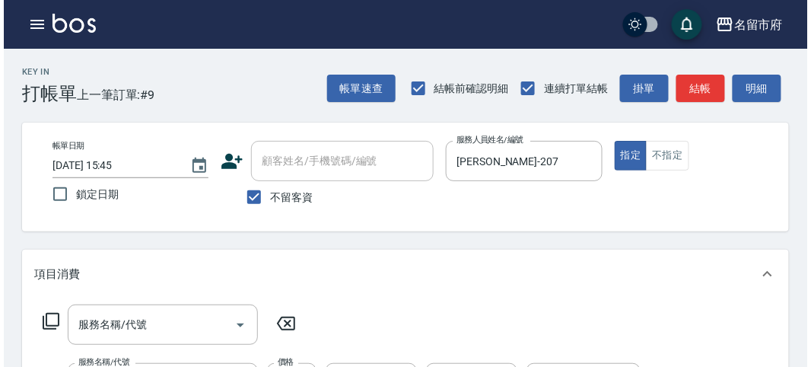
scroll to position [577, 0]
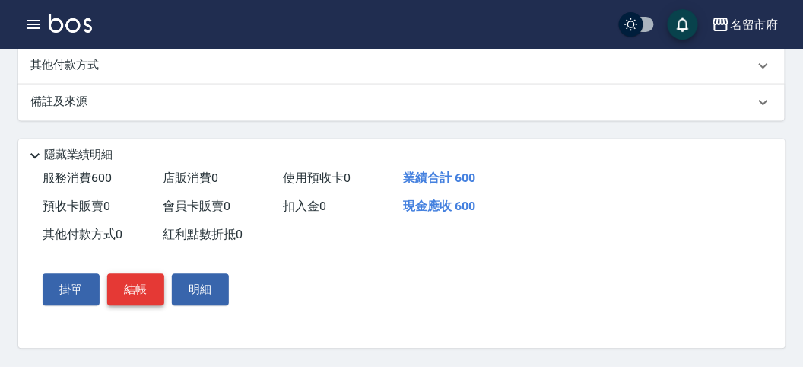
click at [149, 293] on button "結帳" at bounding box center [135, 290] width 57 height 32
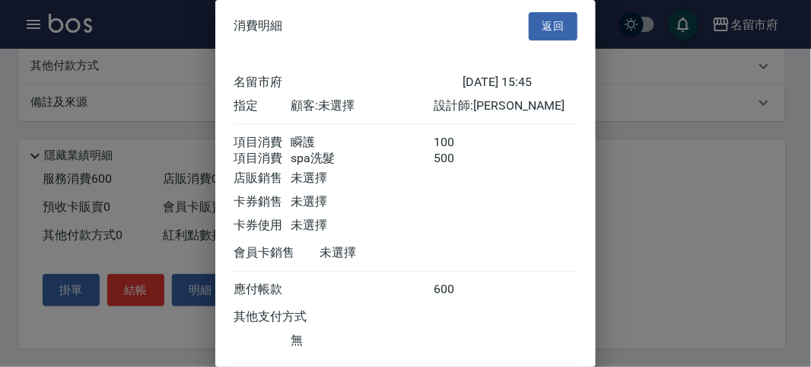
scroll to position [101, 0]
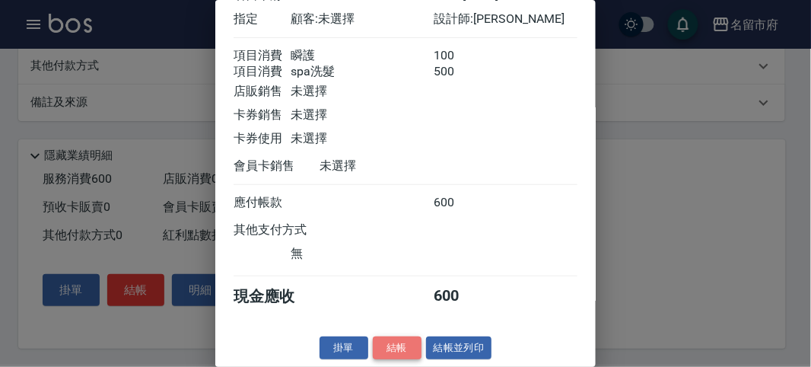
click at [394, 339] on button "結帳" at bounding box center [397, 348] width 49 height 24
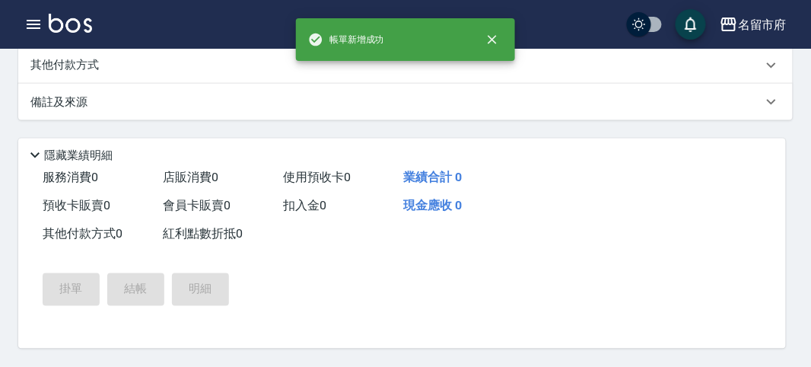
scroll to position [0, 0]
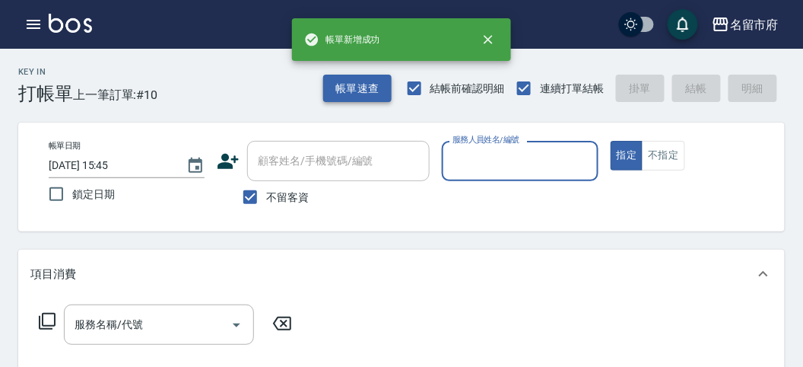
click at [341, 90] on button "帳單速查" at bounding box center [357, 89] width 68 height 28
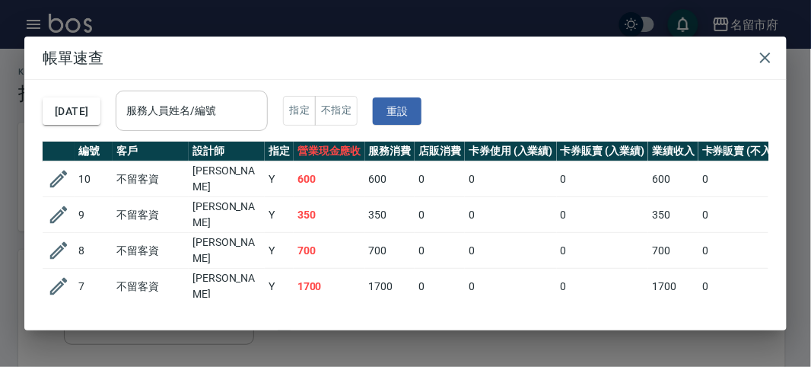
click at [261, 98] on input "服務人員姓名/編號" at bounding box center [191, 110] width 138 height 27
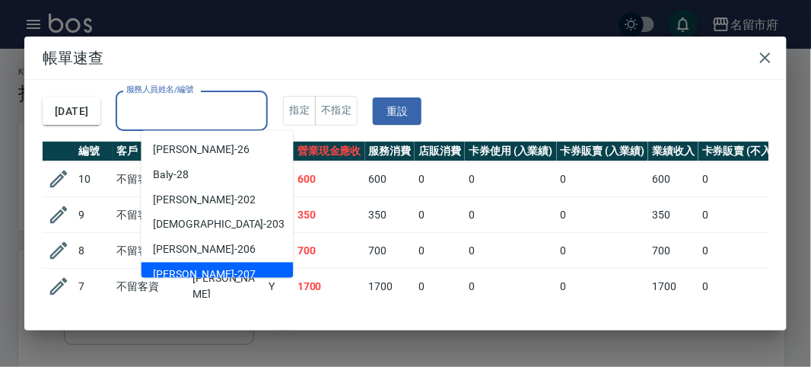
click at [183, 265] on div "[PERSON_NAME] -207" at bounding box center [217, 274] width 152 height 25
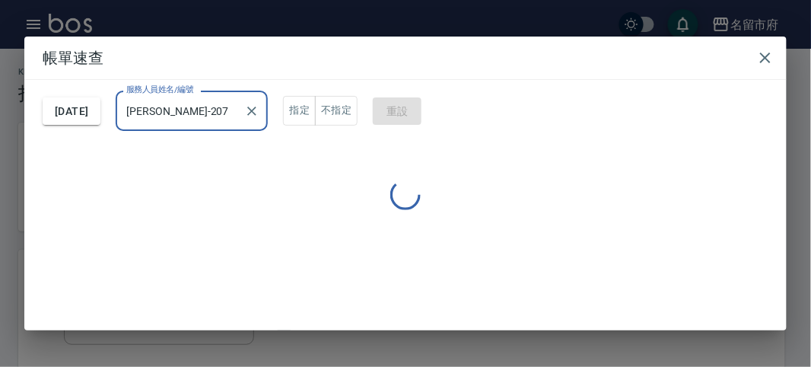
type input "[PERSON_NAME]-207"
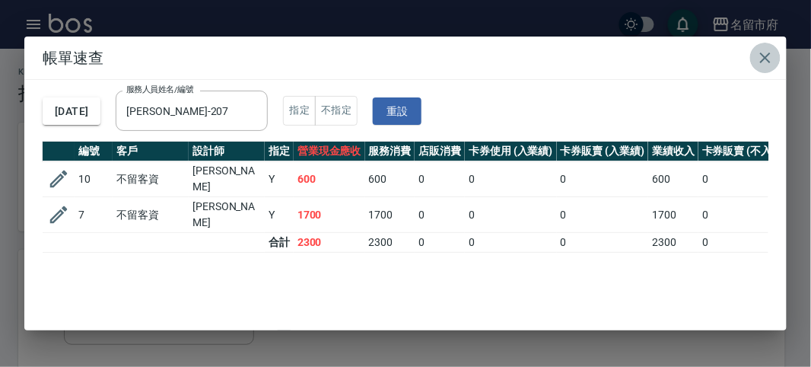
click at [764, 59] on icon "button" at bounding box center [765, 57] width 11 height 11
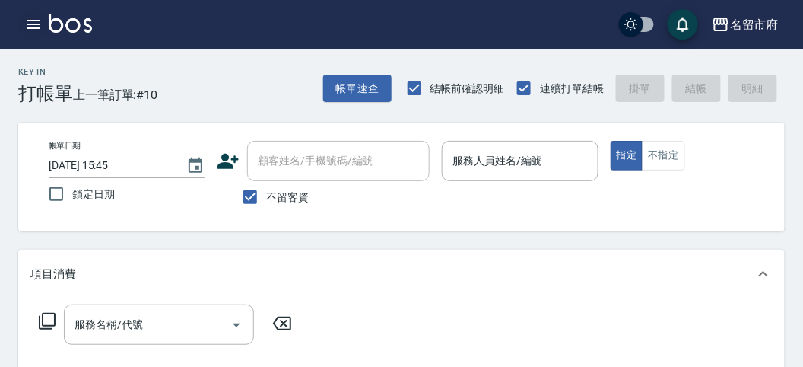
click at [29, 26] on icon "button" at bounding box center [33, 24] width 18 height 18
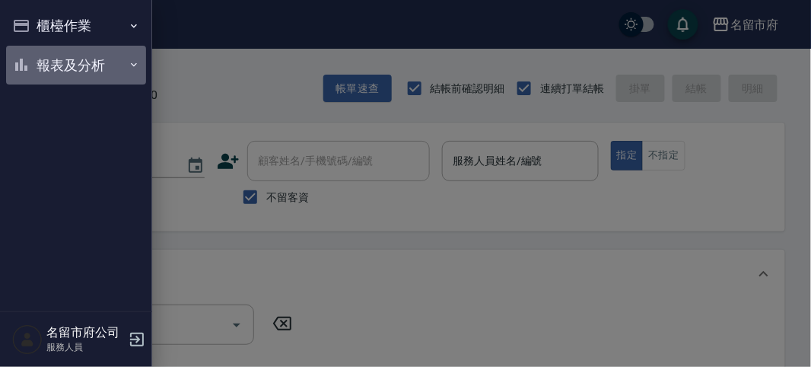
click at [40, 65] on button "報表及分析" at bounding box center [76, 66] width 140 height 40
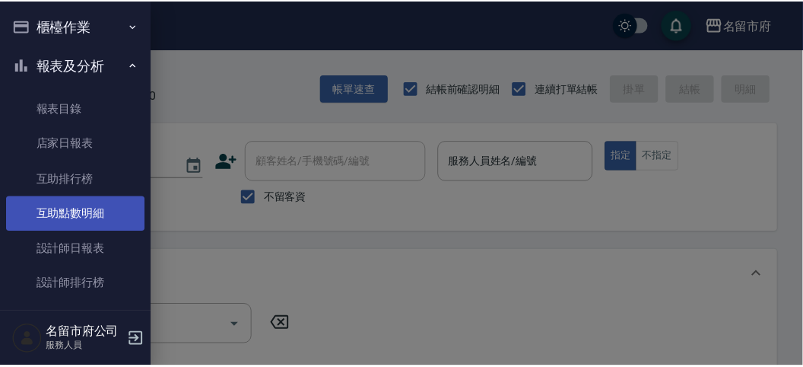
scroll to position [49, 0]
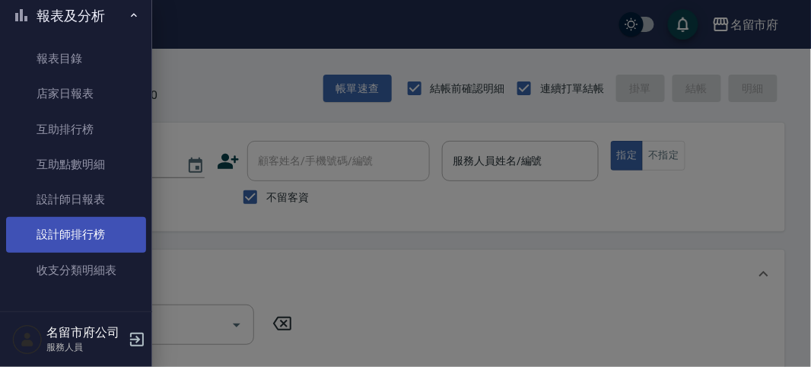
click at [88, 231] on link "設計師排行榜" at bounding box center [76, 234] width 140 height 35
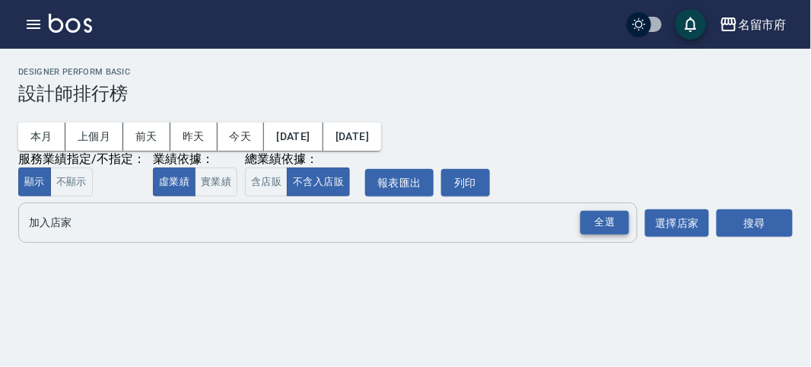
click at [615, 213] on div "全選" at bounding box center [604, 223] width 49 height 24
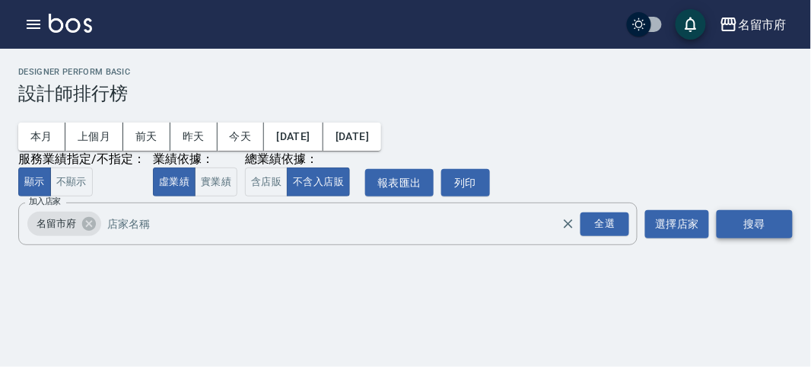
click at [740, 223] on button "搜尋" at bounding box center [755, 224] width 76 height 28
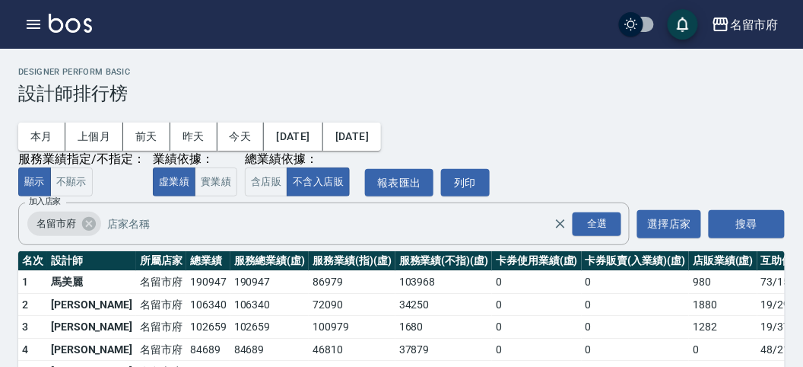
scroll to position [133, 0]
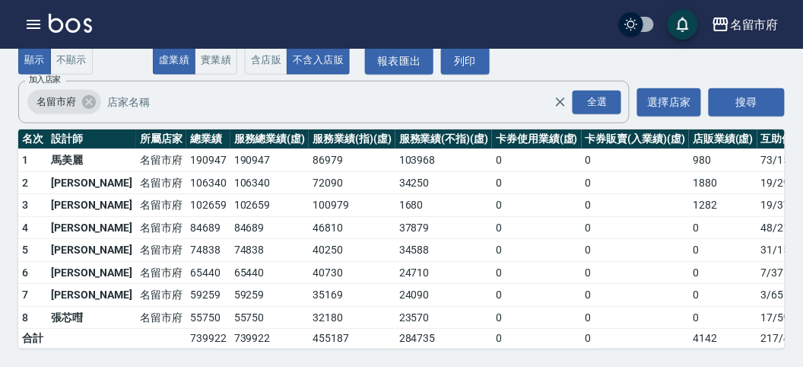
click at [69, 24] on img at bounding box center [70, 23] width 43 height 19
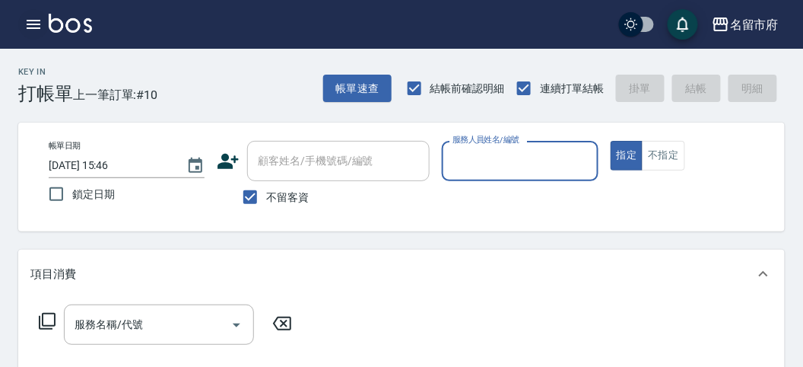
click at [27, 19] on icon "button" at bounding box center [33, 24] width 18 height 18
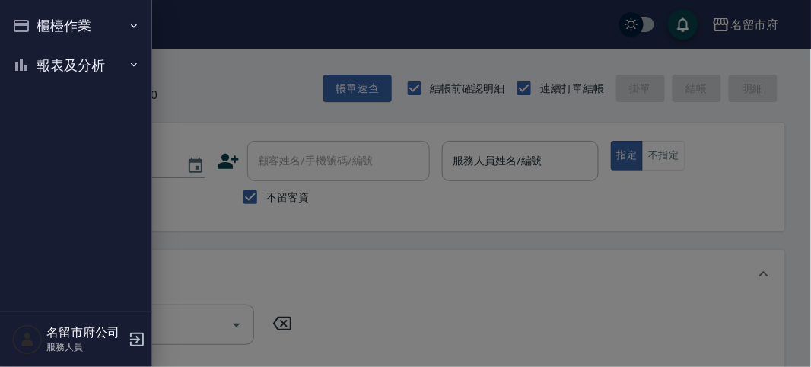
click at [29, 20] on button "櫃檯作業" at bounding box center [76, 26] width 140 height 40
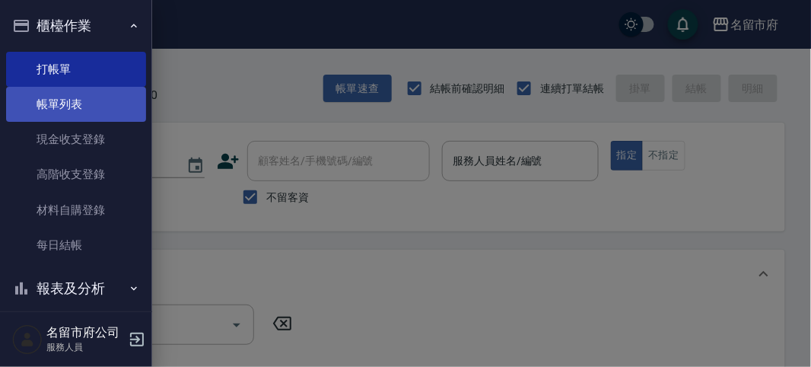
click at [49, 98] on link "帳單列表" at bounding box center [76, 104] width 140 height 35
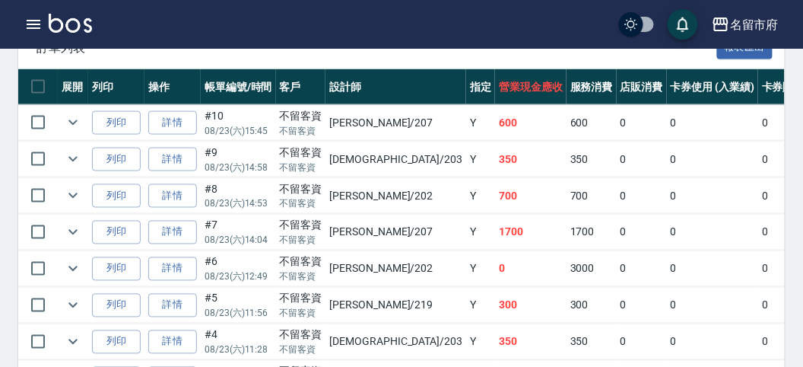
scroll to position [62, 0]
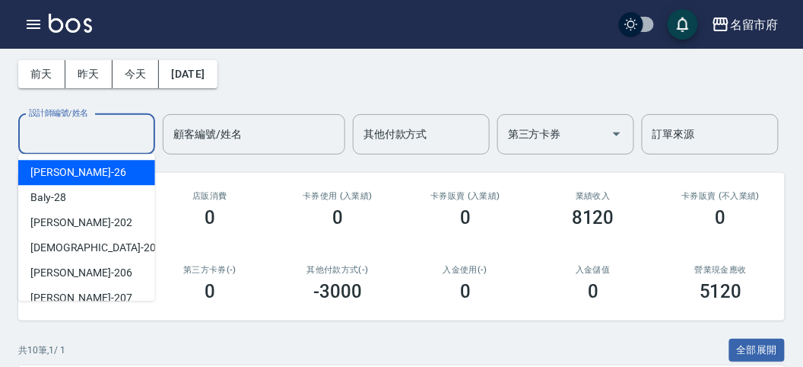
click at [116, 138] on input "設計師編號/姓名" at bounding box center [86, 134] width 123 height 27
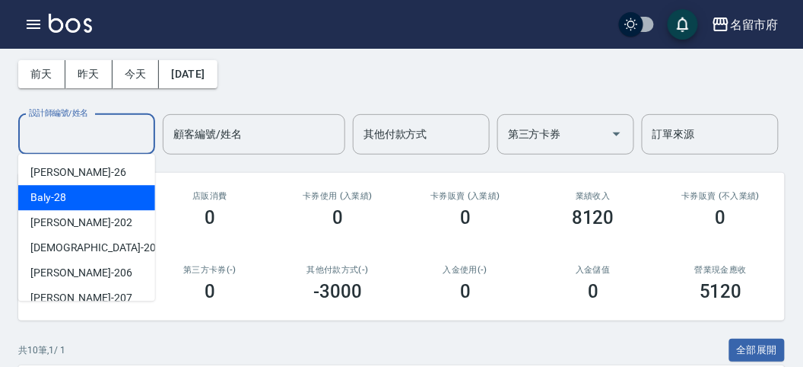
click at [57, 185] on div "Baly -28" at bounding box center [86, 197] width 137 height 25
type input "Baly-28"
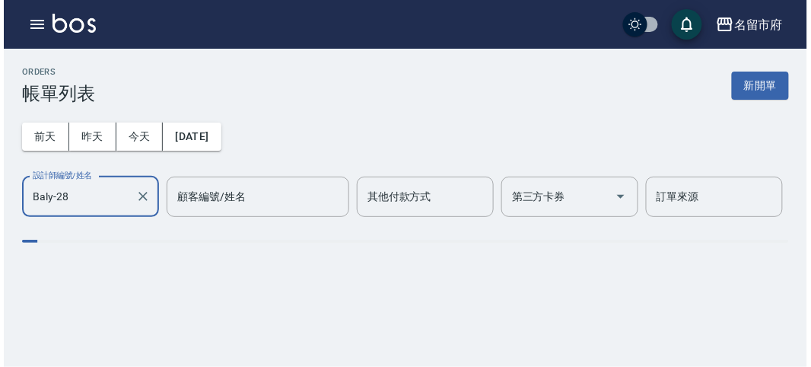
scroll to position [0, 0]
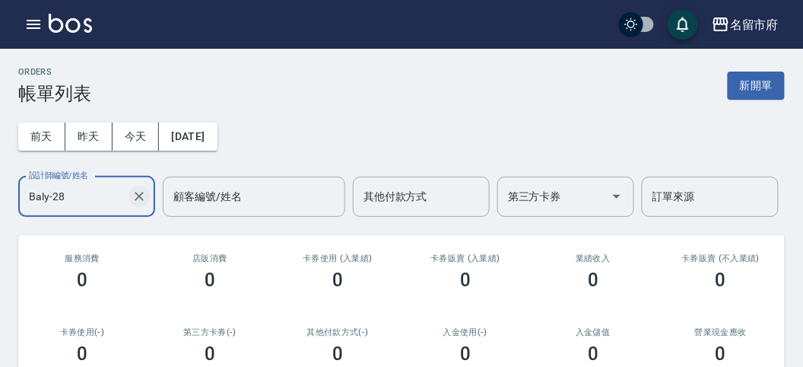
click at [139, 200] on icon "Clear" at bounding box center [139, 196] width 15 height 15
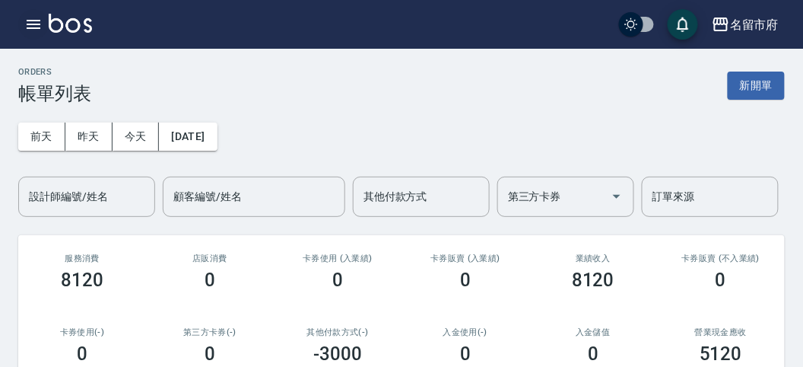
click at [20, 32] on div "名留市府 登出" at bounding box center [401, 24] width 803 height 49
click at [29, 19] on icon "button" at bounding box center [33, 24] width 18 height 18
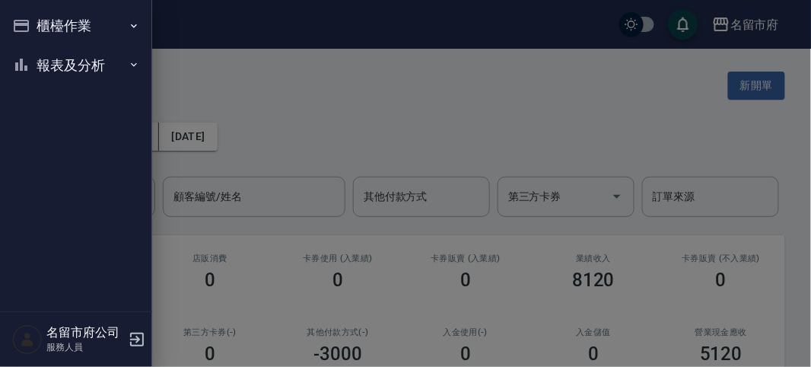
click at [29, 19] on button "櫃檯作業" at bounding box center [76, 26] width 140 height 40
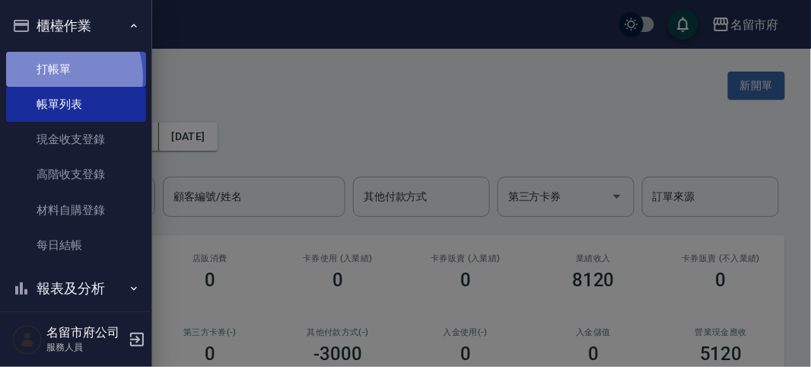
click at [59, 76] on link "打帳單" at bounding box center [76, 69] width 140 height 35
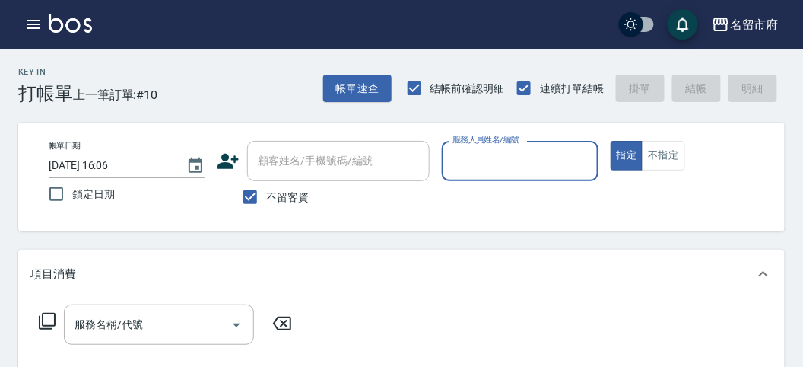
click at [519, 164] on input "服務人員姓名/編號" at bounding box center [520, 161] width 142 height 27
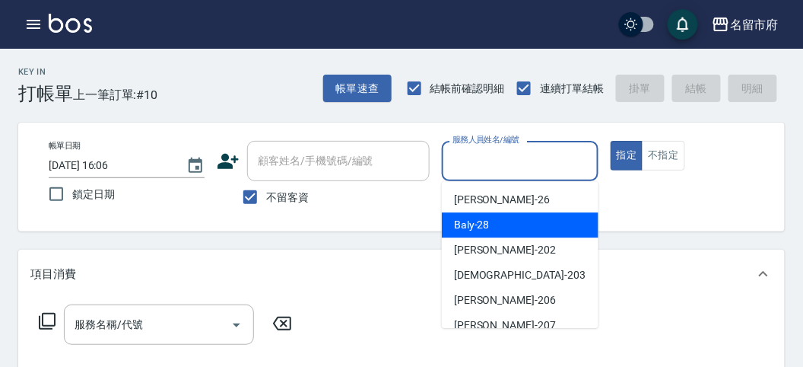
click at [487, 237] on ul "[PERSON_NAME] -26 Baly -28 [PERSON_NAME] -202 聖德 -203 [PERSON_NAME] -206 [PERSO…" at bounding box center [520, 254] width 157 height 147
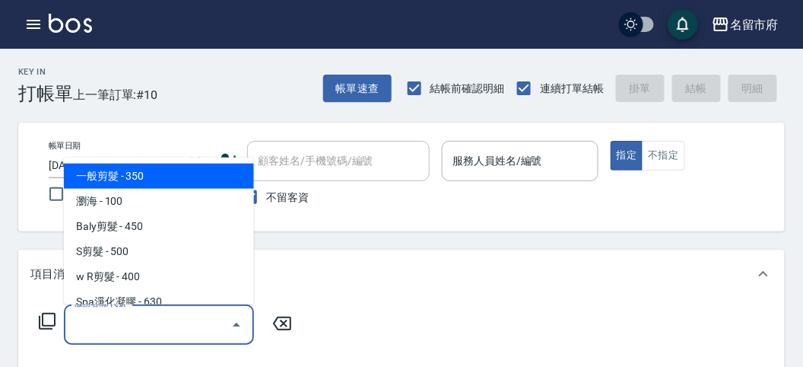
click at [141, 327] on input "服務名稱/代號" at bounding box center [148, 324] width 154 height 27
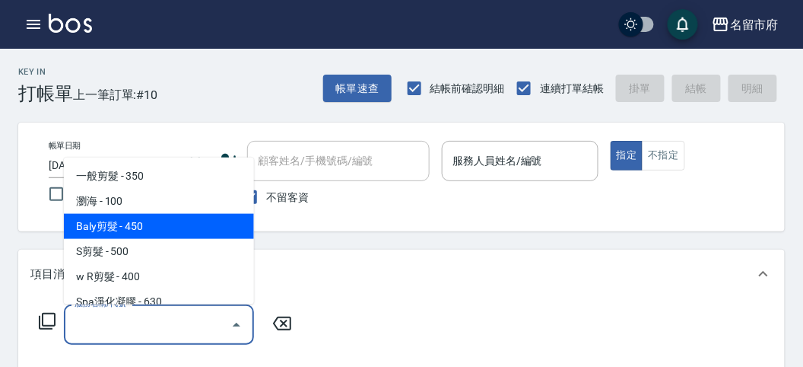
click at [130, 224] on span "Baly剪髮 - 450" at bounding box center [159, 226] width 190 height 25
type input "Baly剪髮(C004)"
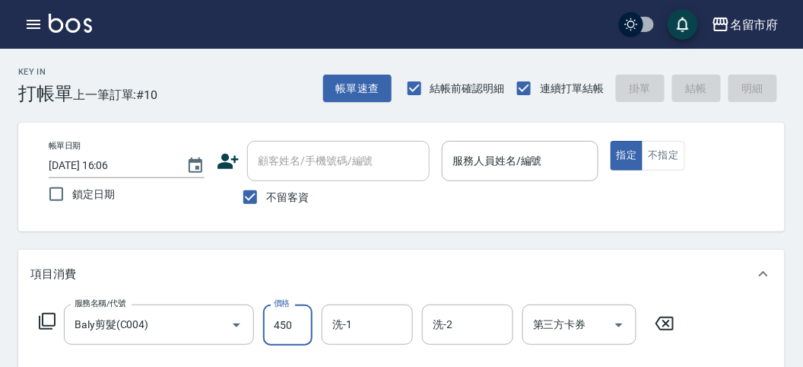
type input "7"
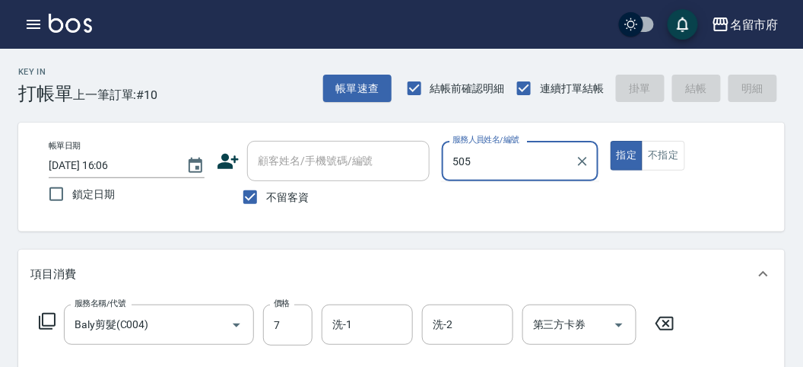
drag, startPoint x: 507, startPoint y: 167, endPoint x: 499, endPoint y: 166, distance: 7.8
click at [504, 167] on input "505" at bounding box center [508, 161] width 119 height 27
type input "5"
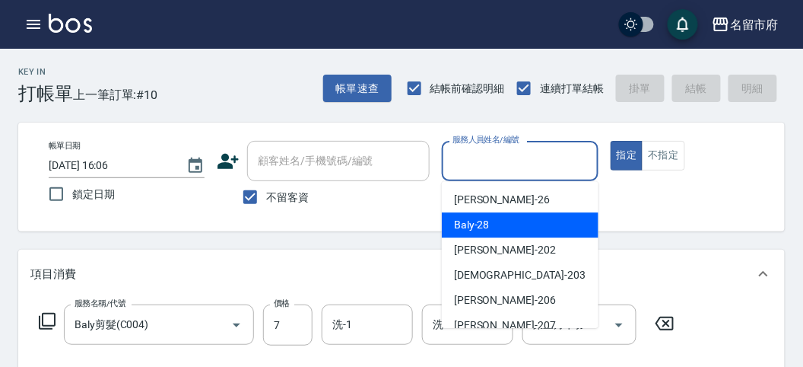
click at [499, 219] on div "Baly -28" at bounding box center [520, 224] width 157 height 25
type input "Baly-28"
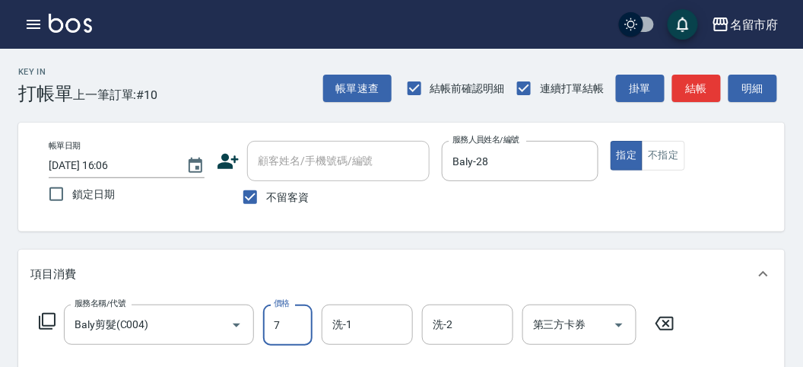
type input "750"
click at [51, 316] on icon at bounding box center [47, 321] width 18 height 18
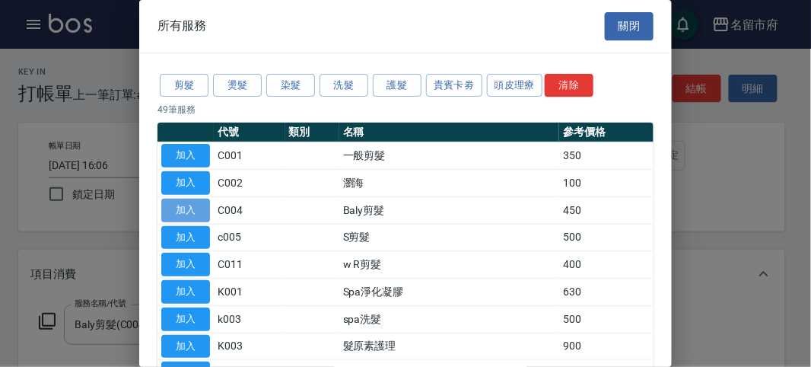
click at [180, 210] on button "加入" at bounding box center [185, 211] width 49 height 24
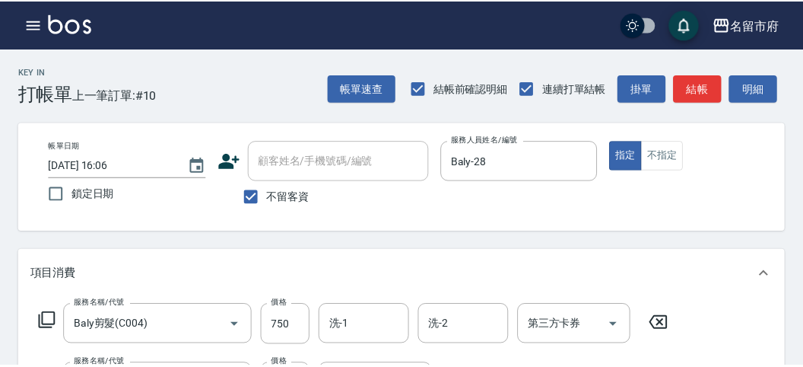
scroll to position [38, 0]
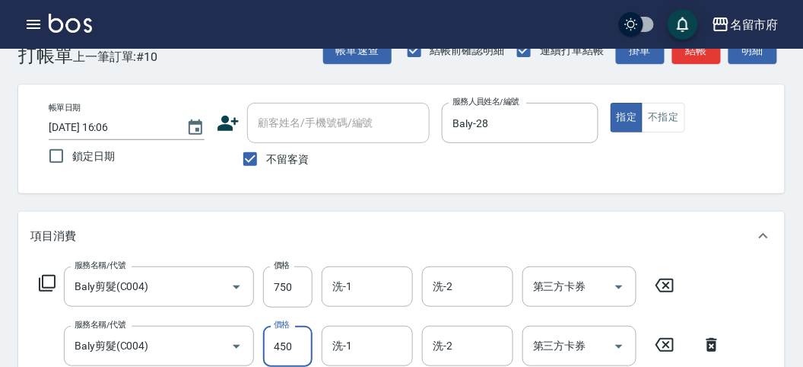
click at [291, 350] on input "450" at bounding box center [287, 346] width 49 height 41
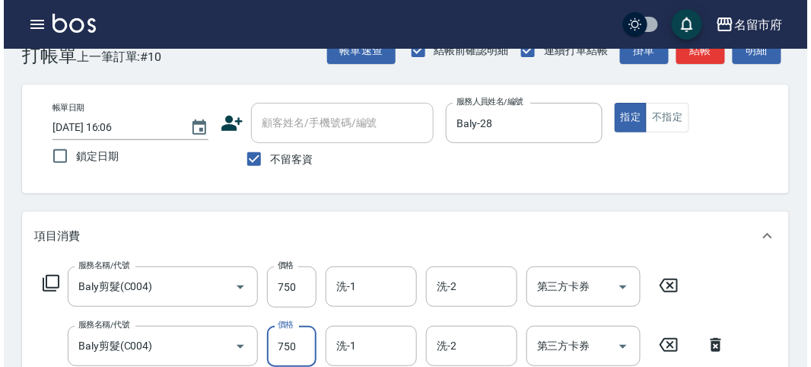
scroll to position [504, 0]
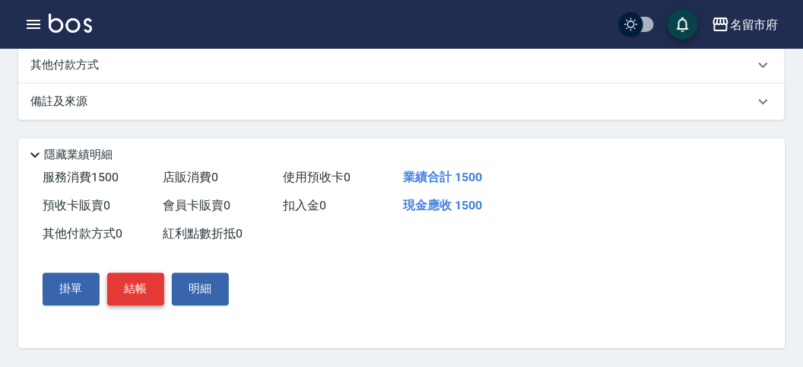
type input "750"
drag, startPoint x: 136, startPoint y: 298, endPoint x: 151, endPoint y: 297, distance: 15.3
click at [137, 297] on button "結帳" at bounding box center [135, 289] width 57 height 32
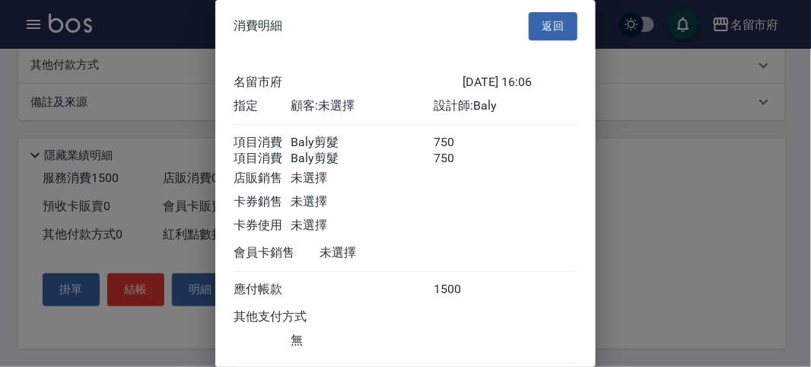
scroll to position [101, 0]
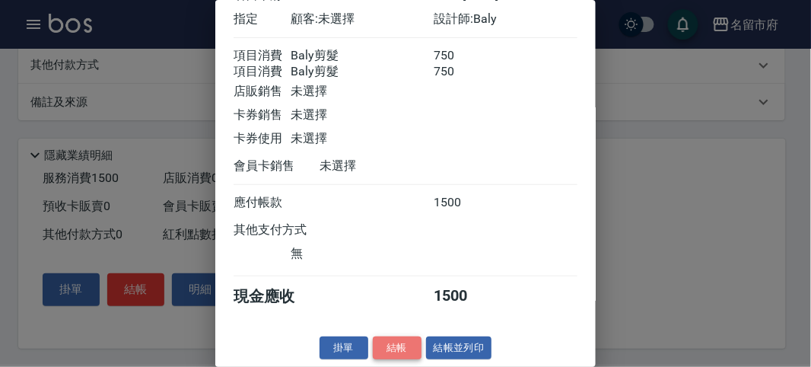
click at [390, 339] on button "結帳" at bounding box center [397, 348] width 49 height 24
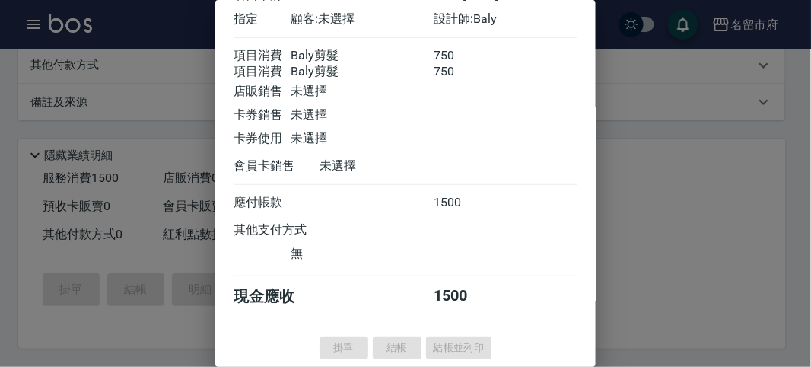
type input "[DATE] 16:07"
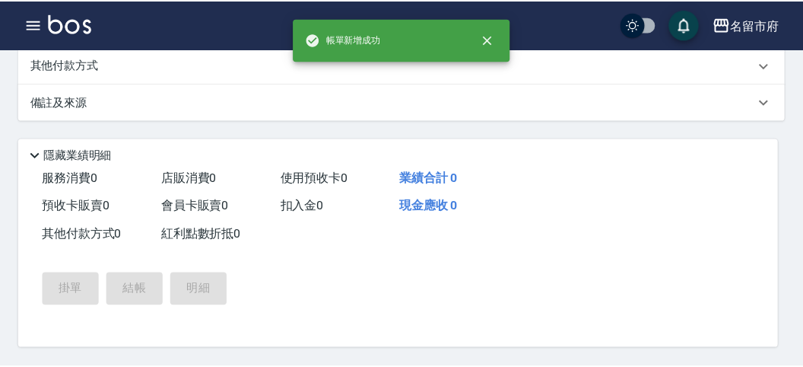
scroll to position [0, 0]
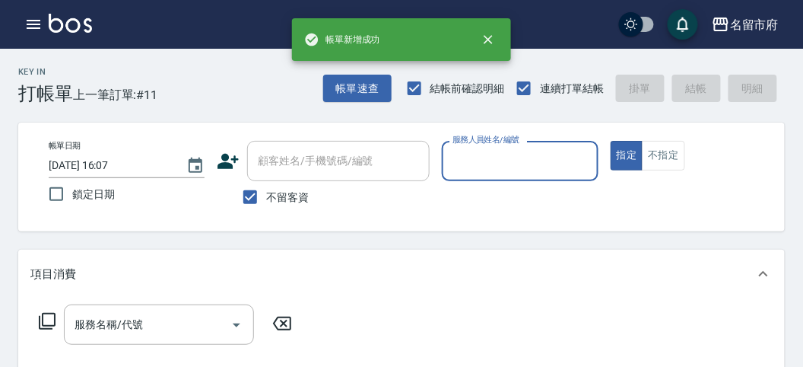
click at [481, 160] on input "服務人員姓名/編號" at bounding box center [520, 161] width 142 height 27
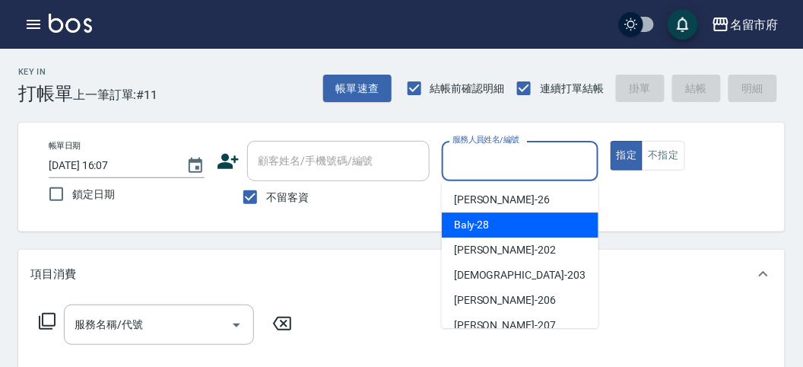
click at [479, 218] on span "Baly -28" at bounding box center [472, 225] width 36 height 16
type input "Baly-28"
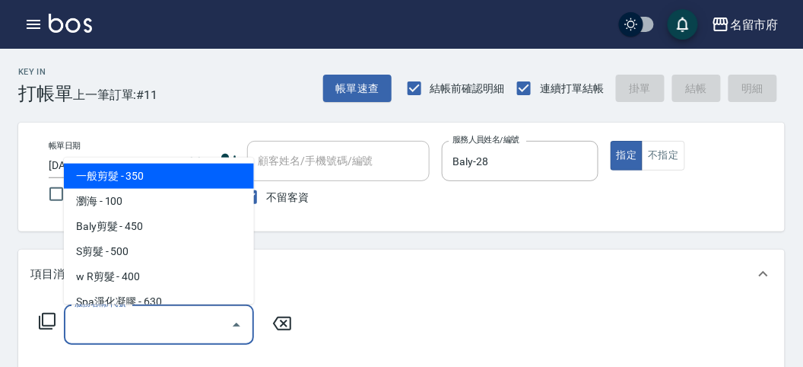
drag, startPoint x: 156, startPoint y: 332, endPoint x: 172, endPoint y: 268, distance: 65.9
click at [157, 331] on input "服務名稱/代號" at bounding box center [148, 324] width 154 height 27
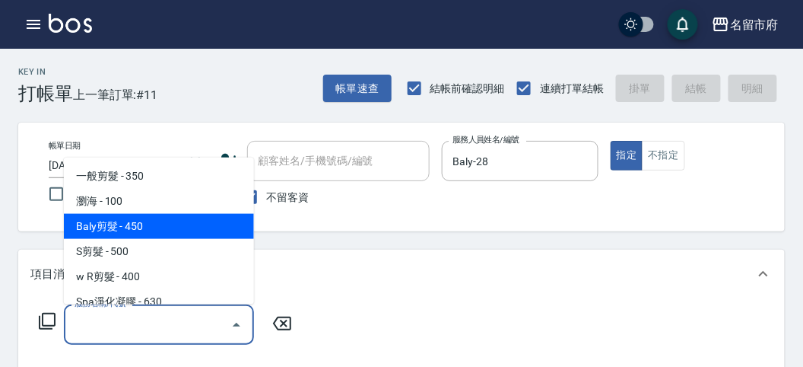
click at [181, 224] on span "Baly剪髮 - 450" at bounding box center [159, 226] width 190 height 25
type input "Baly剪髮(C004)"
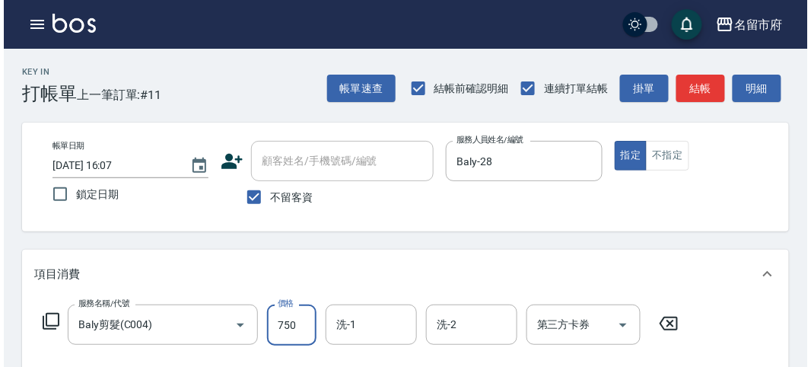
scroll to position [445, 0]
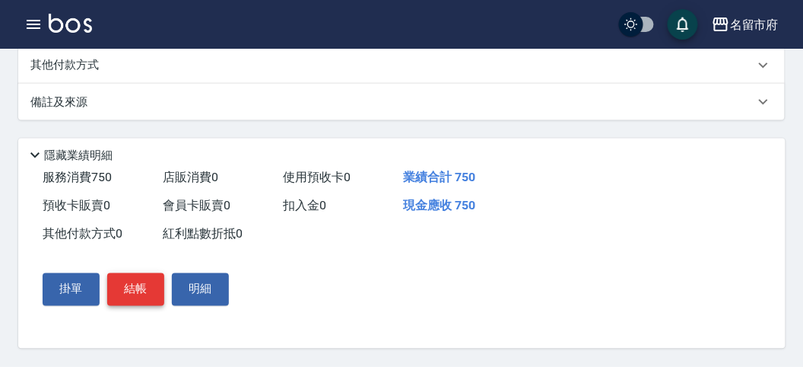
type input "750"
click at [129, 292] on button "結帳" at bounding box center [135, 289] width 57 height 32
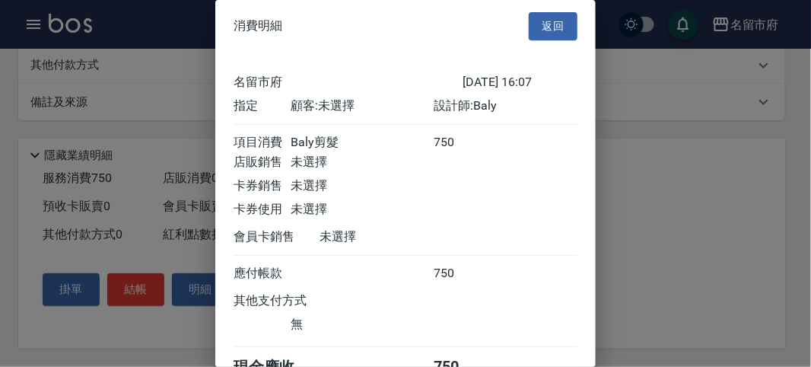
scroll to position [84, 0]
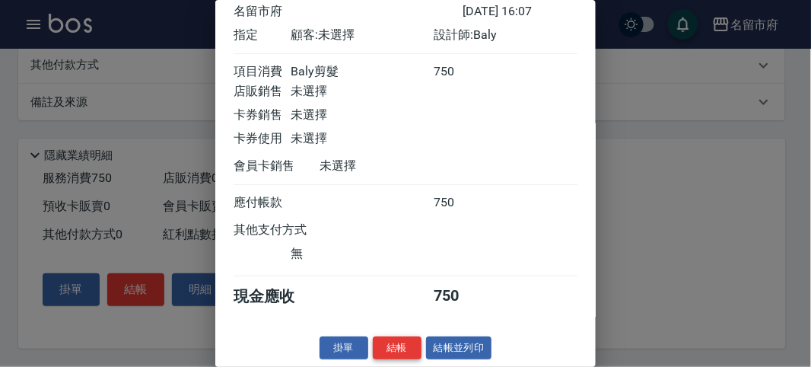
click at [407, 349] on button "結帳" at bounding box center [397, 348] width 49 height 24
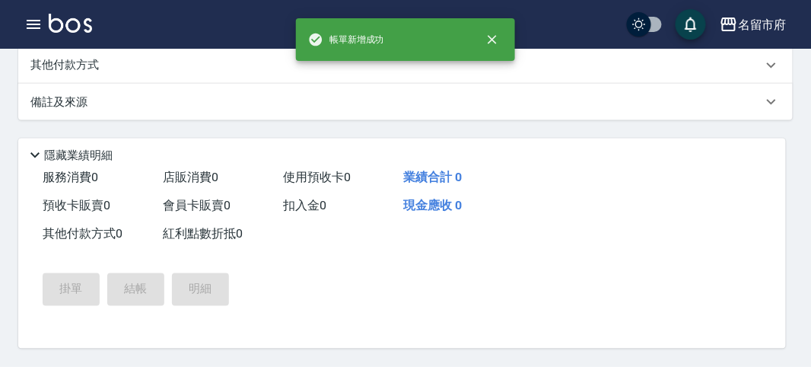
scroll to position [0, 0]
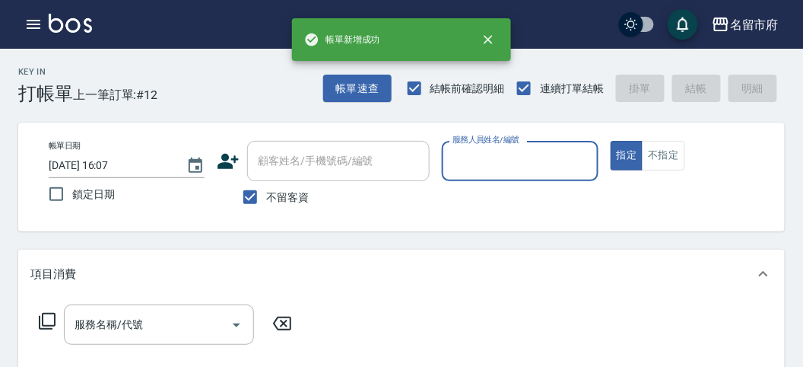
click at [481, 163] on input "服務人員姓名/編號" at bounding box center [520, 161] width 142 height 27
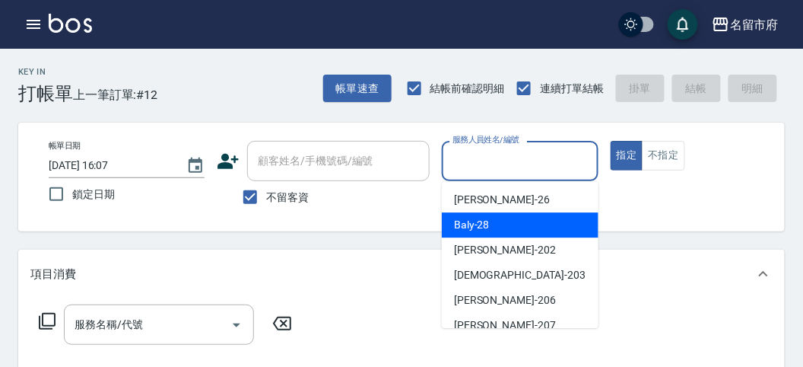
click at [491, 227] on div "Baly -28" at bounding box center [520, 224] width 157 height 25
type input "Baly-28"
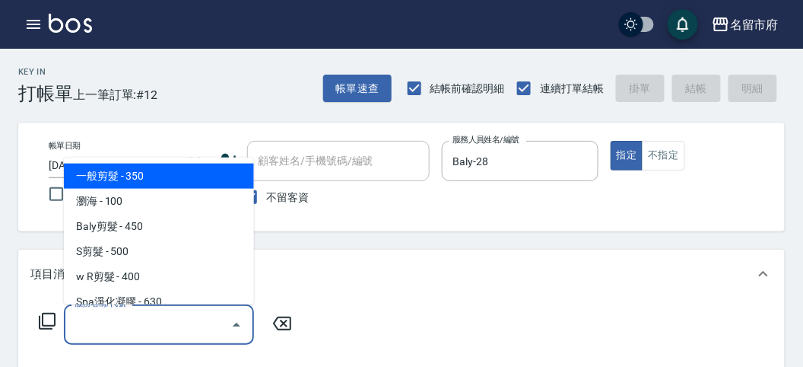
click at [97, 323] on input "服務名稱/代號" at bounding box center [148, 324] width 154 height 27
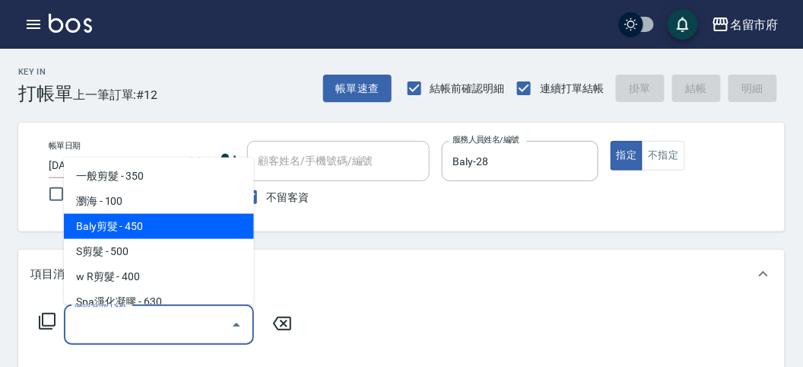
click at [130, 221] on span "Baly剪髮 - 450" at bounding box center [159, 226] width 190 height 25
type input "Baly剪髮(C004)"
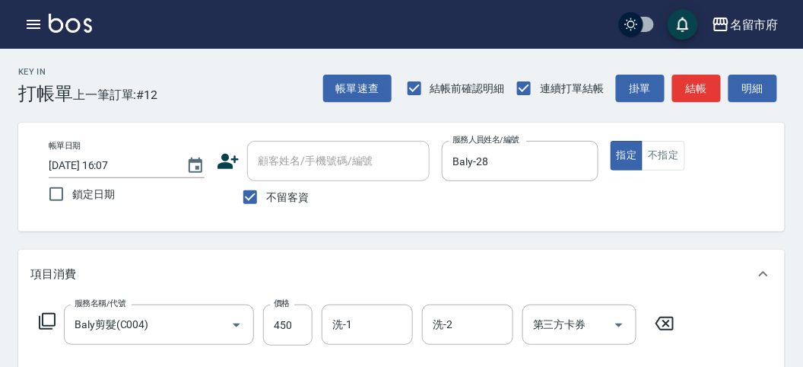
click at [52, 315] on icon at bounding box center [47, 321] width 18 height 18
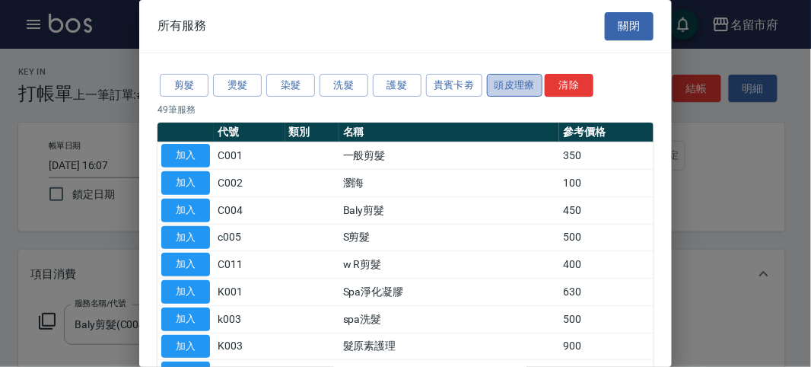
drag, startPoint x: 502, startPoint y: 85, endPoint x: 489, endPoint y: 89, distance: 13.5
click at [497, 87] on button "頭皮理療" at bounding box center [515, 86] width 56 height 24
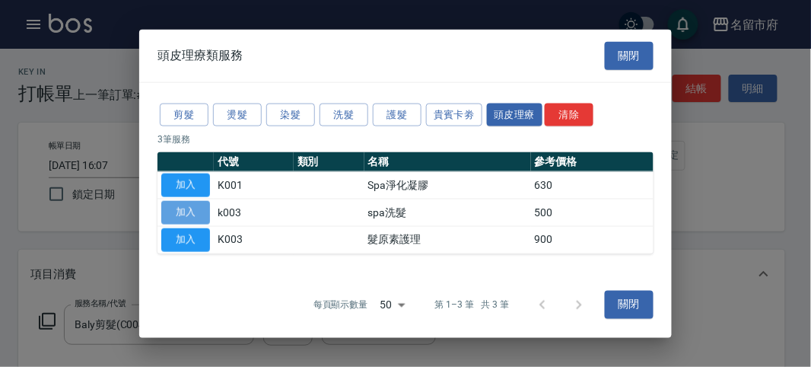
click at [186, 211] on button "加入" at bounding box center [185, 213] width 49 height 24
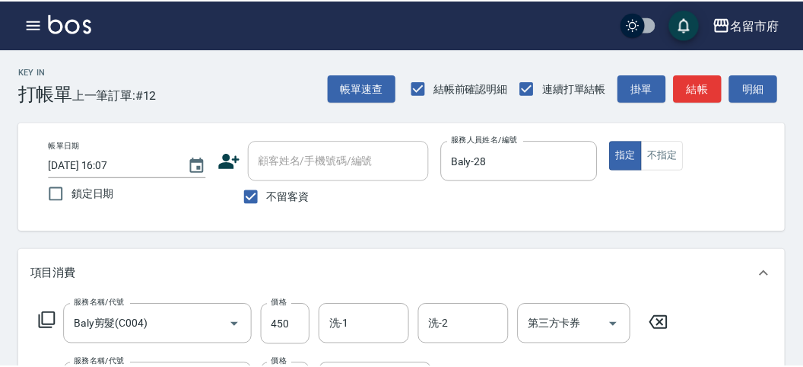
scroll to position [200, 0]
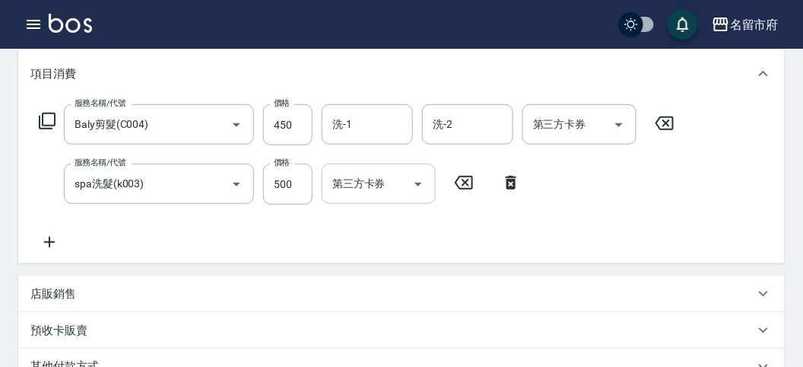
click at [361, 189] on input "第三方卡券" at bounding box center [368, 183] width 78 height 27
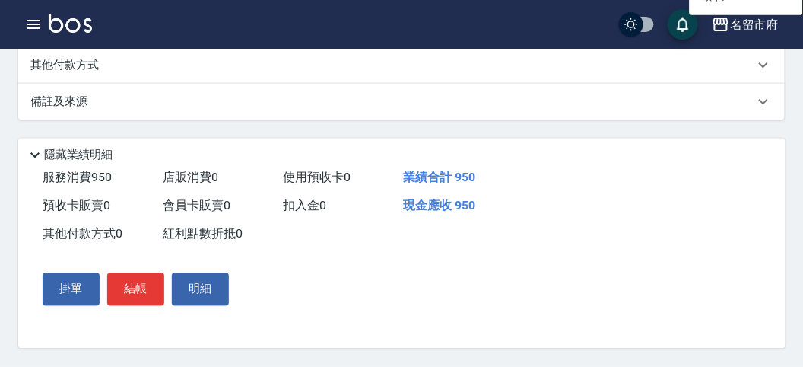
scroll to position [251, 0]
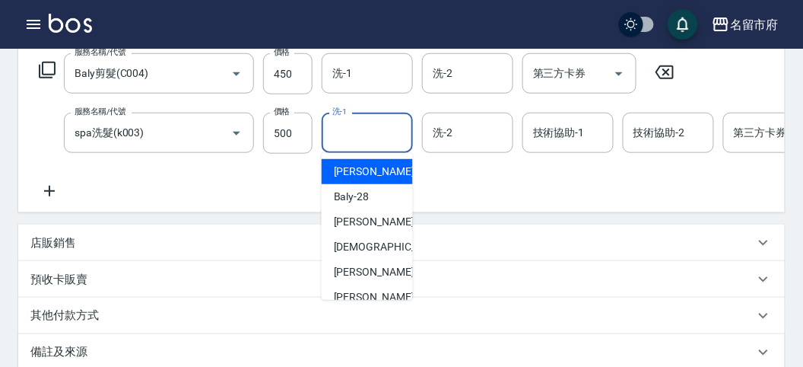
click at [351, 132] on input "洗-1" at bounding box center [368, 132] width 78 height 27
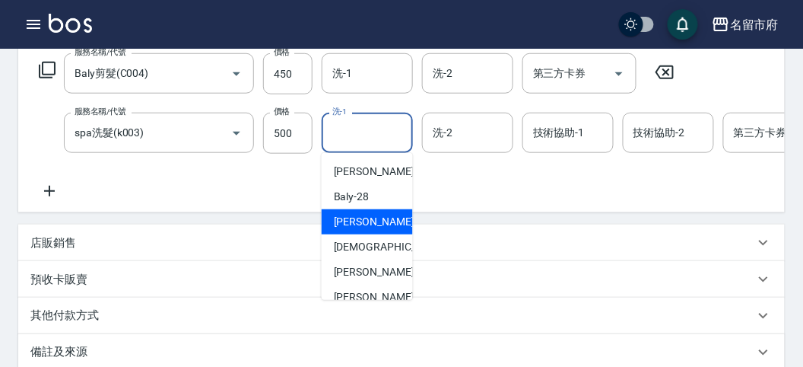
scroll to position [116, 0]
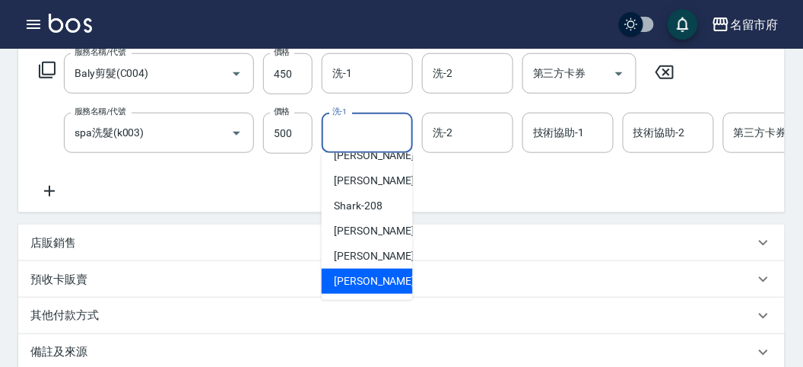
drag, startPoint x: 362, startPoint y: 280, endPoint x: 323, endPoint y: 261, distance: 43.2
click at [360, 280] on span "[PERSON_NAME] -222" at bounding box center [385, 281] width 102 height 16
type input "[PERSON_NAME]-222"
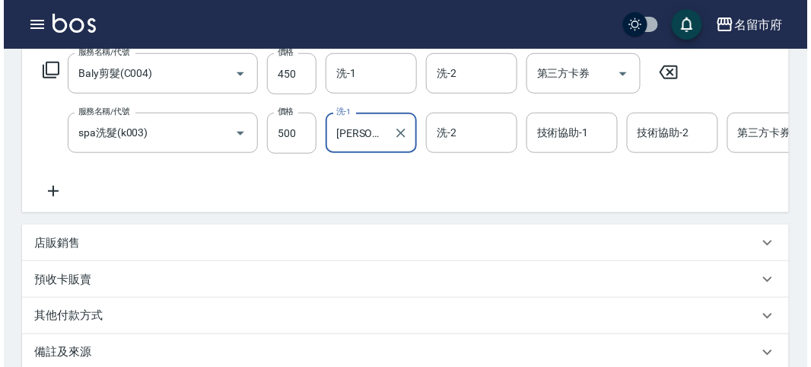
scroll to position [519, 0]
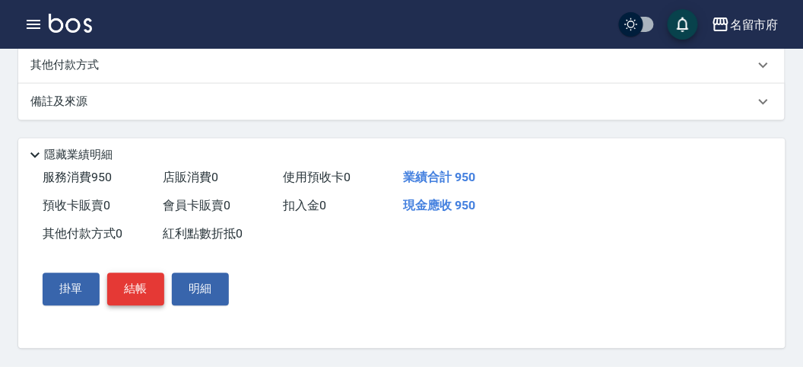
click at [138, 287] on button "結帳" at bounding box center [135, 289] width 57 height 32
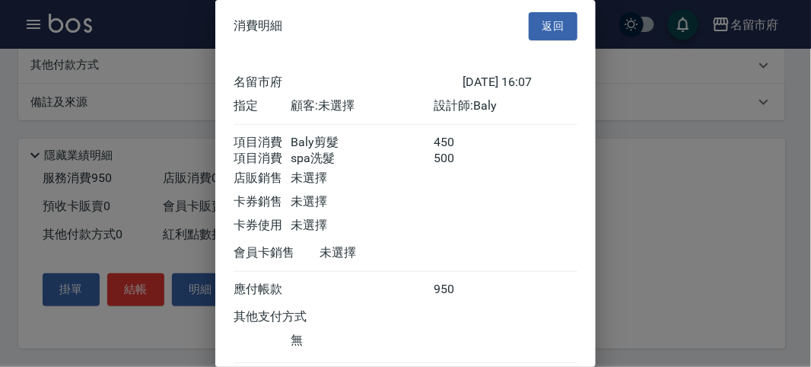
scroll to position [101, 0]
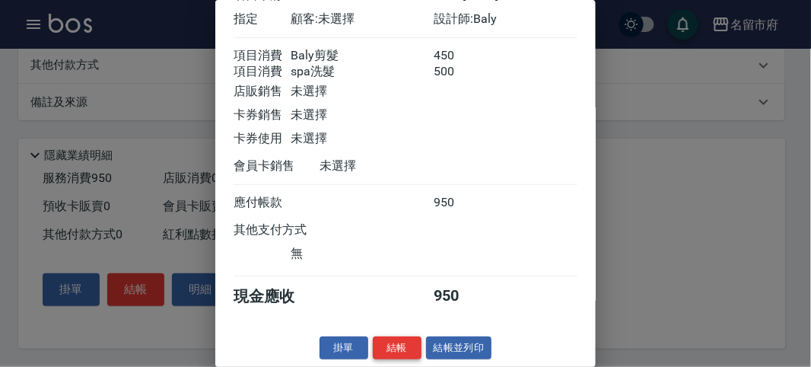
click at [393, 341] on button "結帳" at bounding box center [397, 348] width 49 height 24
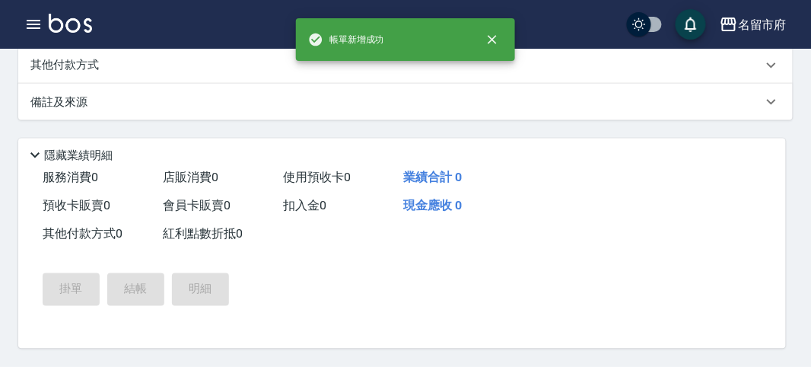
scroll to position [0, 0]
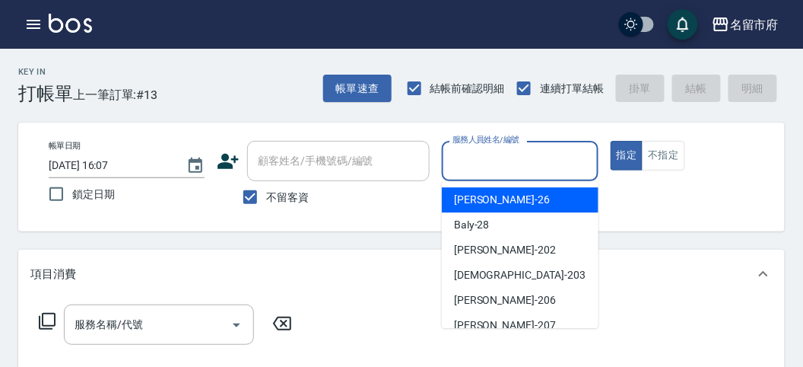
click at [482, 159] on input "服務人員姓名/編號" at bounding box center [520, 161] width 142 height 27
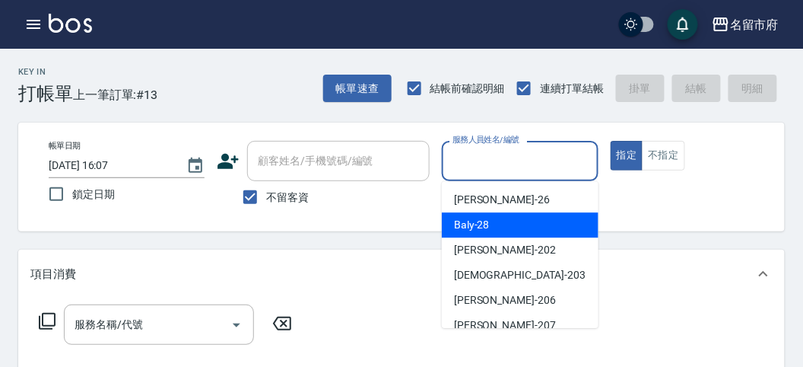
click at [477, 224] on span "Baly -28" at bounding box center [472, 225] width 36 height 16
type input "Baly-28"
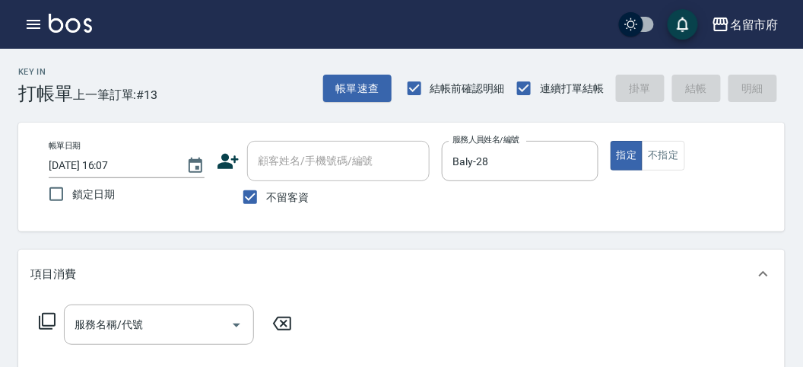
click at [38, 318] on icon at bounding box center [47, 321] width 18 height 18
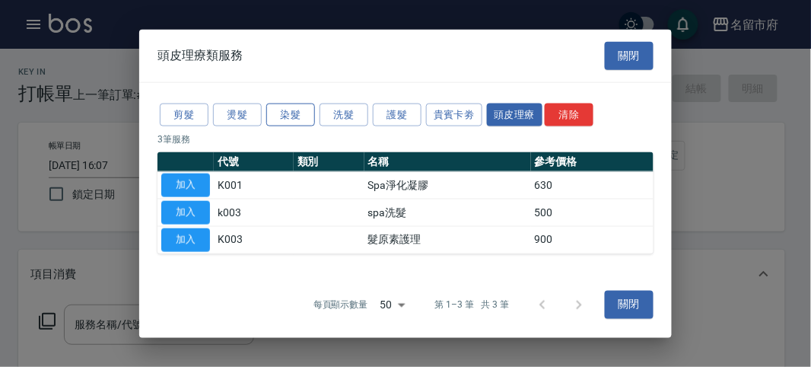
click at [286, 113] on button "染髮" at bounding box center [290, 115] width 49 height 24
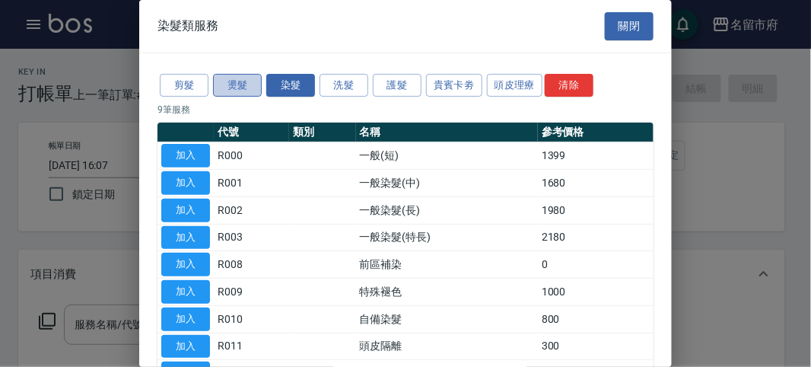
click at [240, 87] on button "燙髮" at bounding box center [237, 86] width 49 height 24
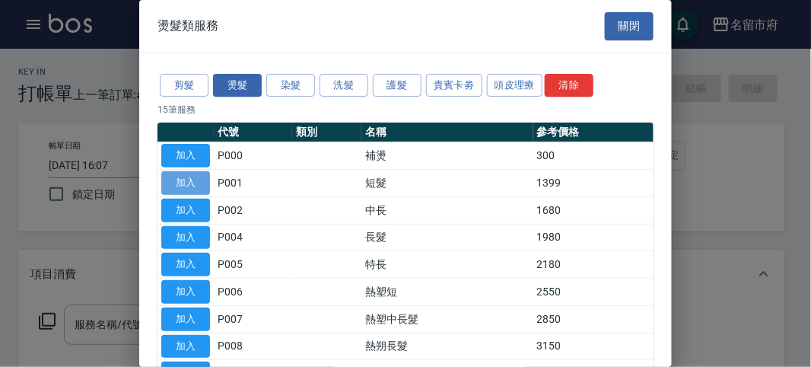
click at [180, 190] on button "加入" at bounding box center [185, 183] width 49 height 24
type input "短髮(P001)"
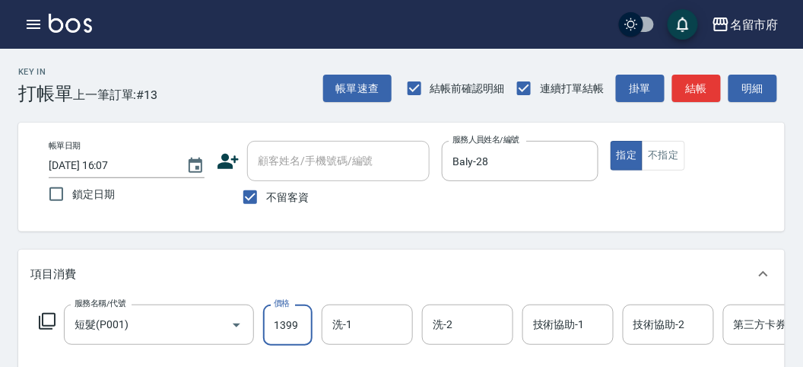
click at [294, 325] on input "1399" at bounding box center [287, 324] width 49 height 41
type input "2550"
click at [47, 318] on icon at bounding box center [47, 321] width 18 height 18
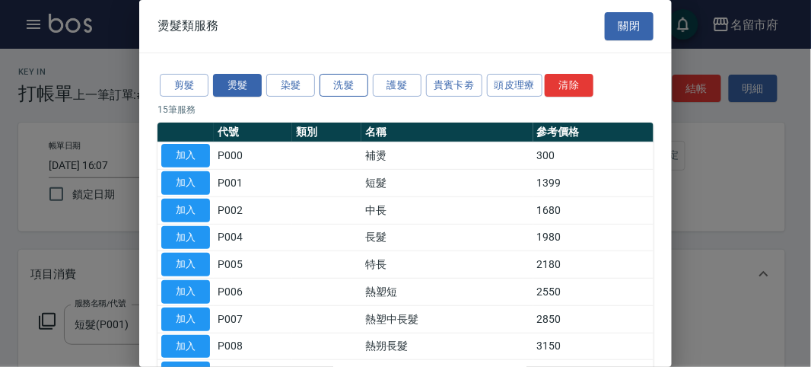
click at [355, 82] on button "洗髮" at bounding box center [344, 86] width 49 height 24
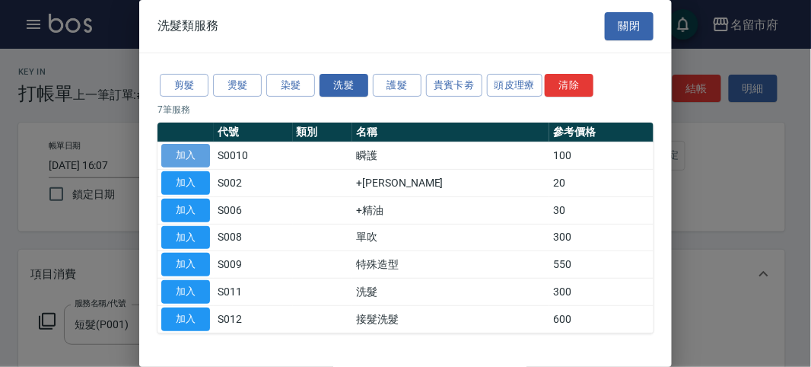
click at [183, 154] on button "加入" at bounding box center [185, 156] width 49 height 24
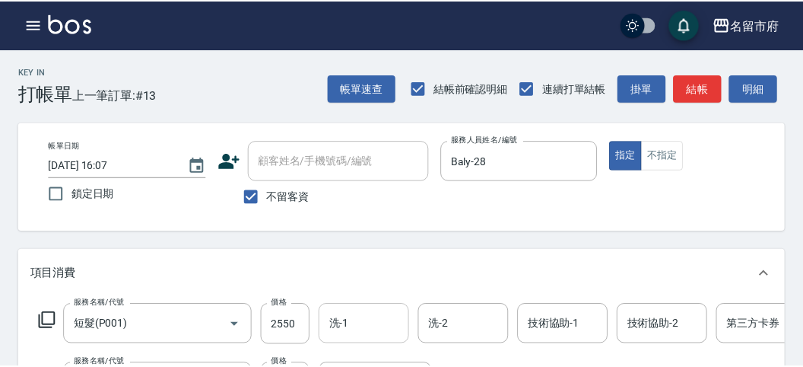
scroll to position [38, 0]
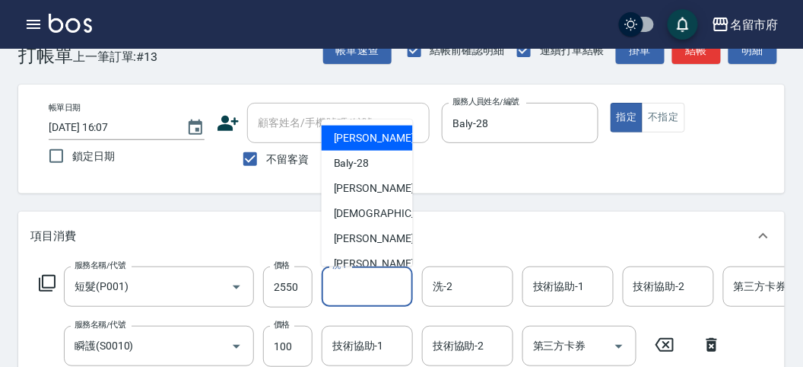
click at [367, 291] on input "洗-1" at bounding box center [368, 286] width 78 height 27
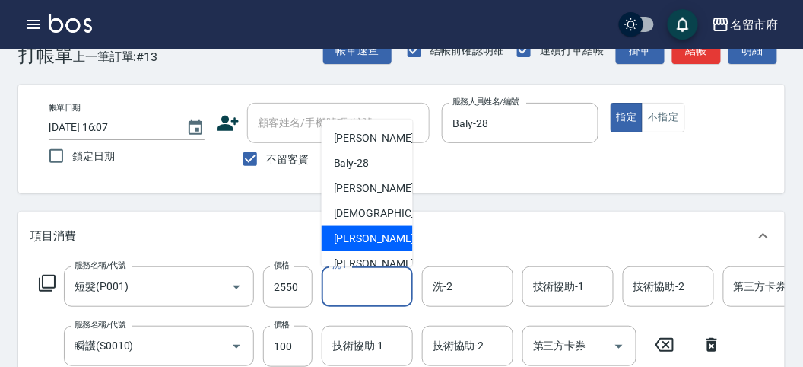
scroll to position [116, 0]
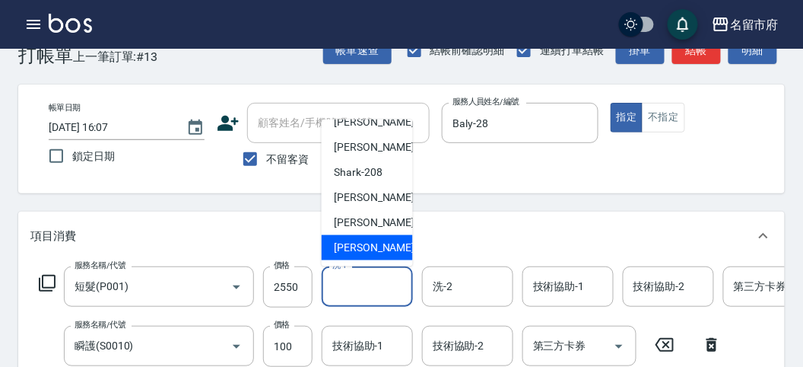
click at [373, 241] on span "[PERSON_NAME] -222" at bounding box center [385, 248] width 102 height 16
type input "[PERSON_NAME]-222"
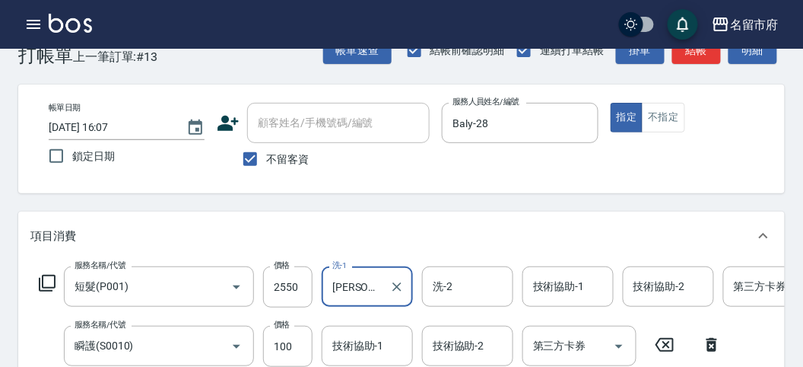
click at [360, 348] on input "技術協助-1" at bounding box center [368, 345] width 78 height 27
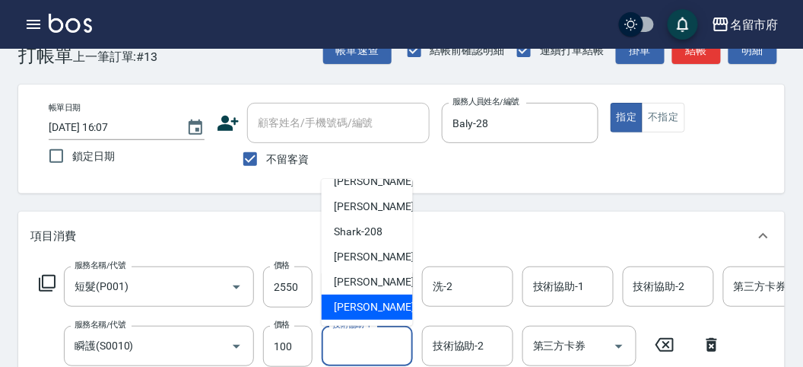
click at [365, 312] on span "[PERSON_NAME] -222" at bounding box center [385, 307] width 102 height 16
type input "[PERSON_NAME]-222"
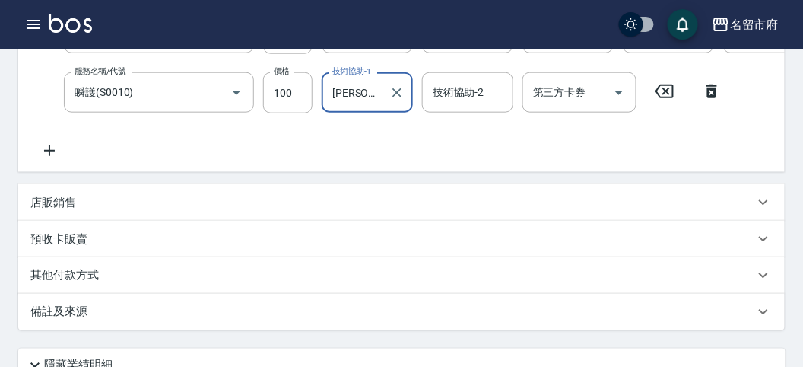
scroll to position [376, 0]
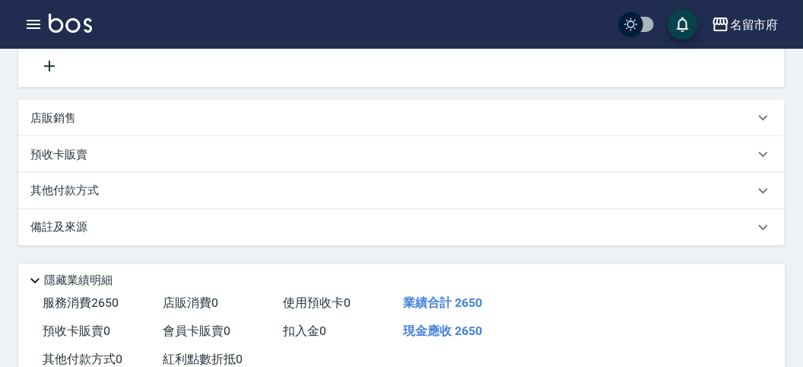
click at [59, 198] on p "其他付款方式" at bounding box center [68, 191] width 76 height 17
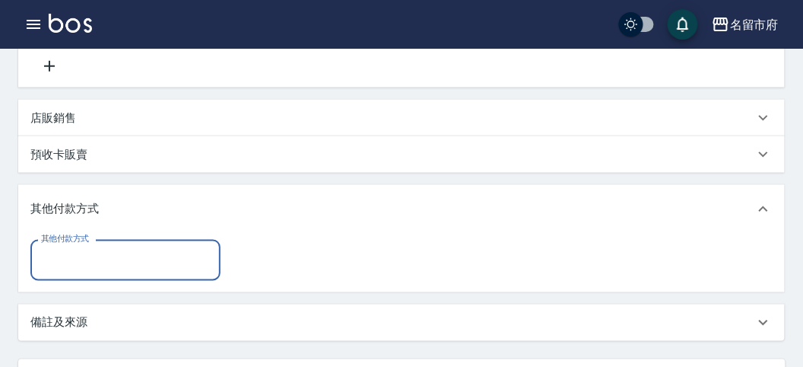
scroll to position [0, 0]
click at [86, 269] on input "其他付款方式" at bounding box center [125, 259] width 176 height 27
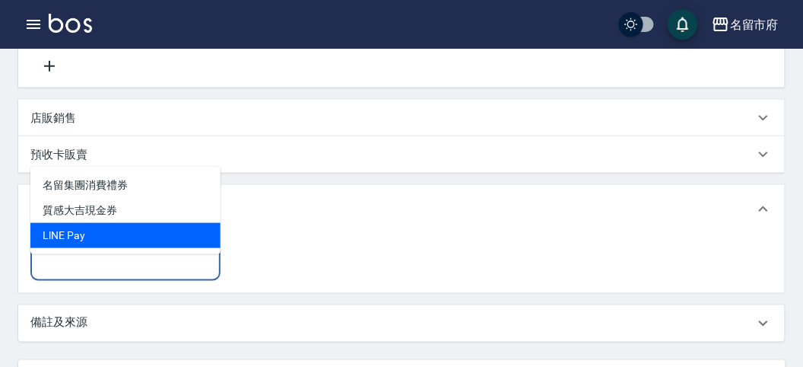
drag, startPoint x: 96, startPoint y: 237, endPoint x: 118, endPoint y: 257, distance: 29.6
click at [97, 237] on span "LlNE Pay" at bounding box center [125, 235] width 190 height 25
type input "LlNE Pay"
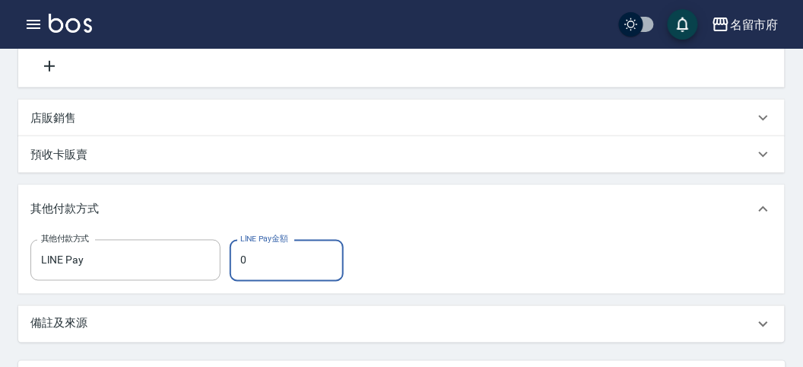
click at [251, 278] on input "0" at bounding box center [287, 260] width 114 height 41
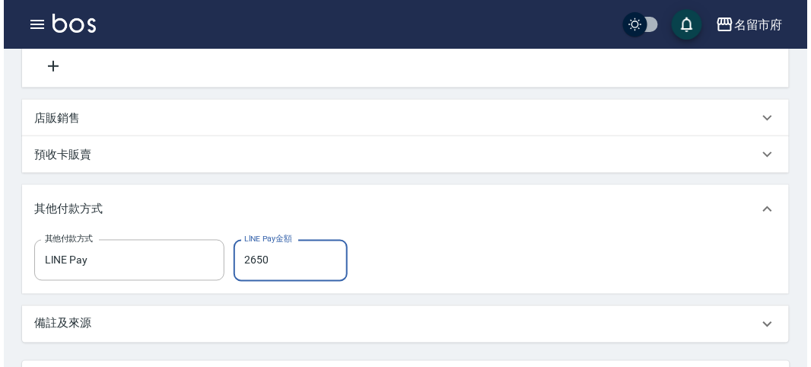
scroll to position [615, 0]
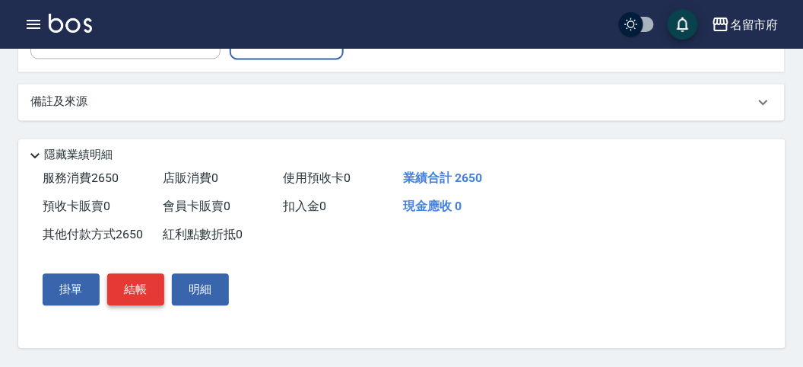
type input "2650"
click at [123, 291] on button "結帳" at bounding box center [135, 290] width 57 height 32
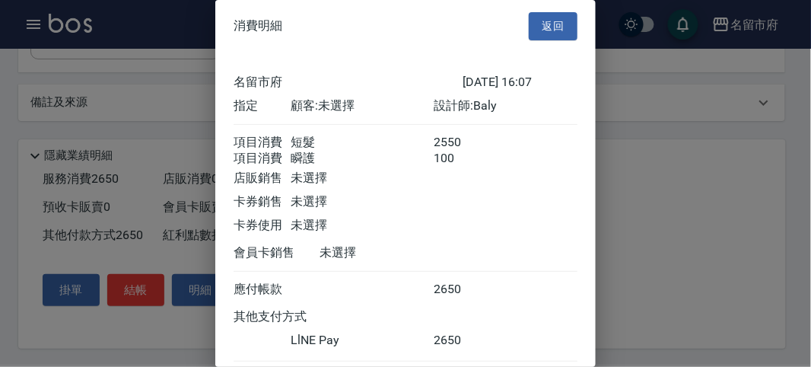
scroll to position [99, 0]
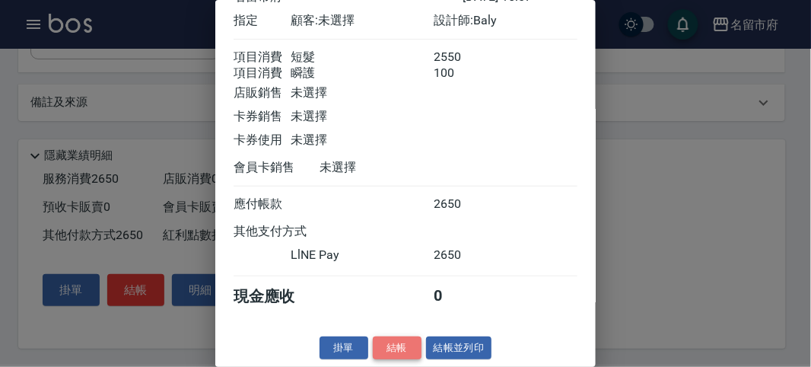
click at [387, 343] on button "結帳" at bounding box center [397, 348] width 49 height 24
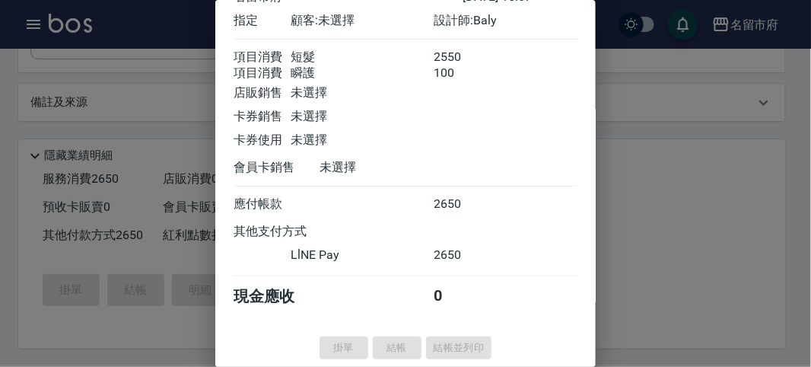
type input "[DATE] 16:08"
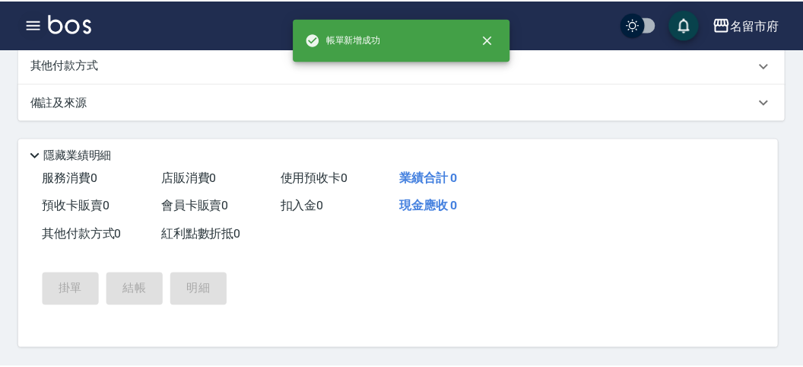
scroll to position [0, 0]
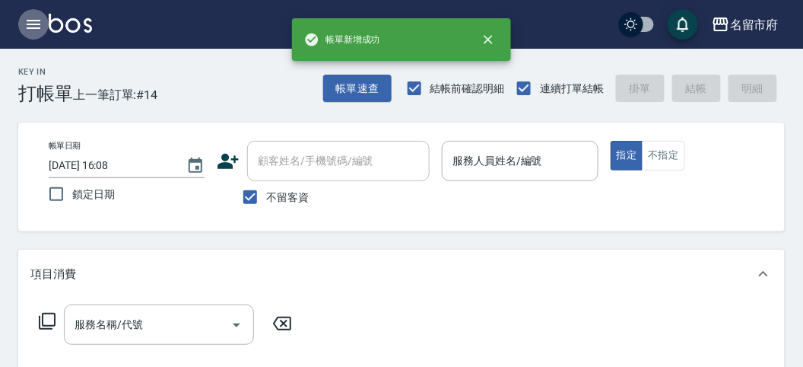
click at [34, 22] on icon "button" at bounding box center [33, 24] width 18 height 18
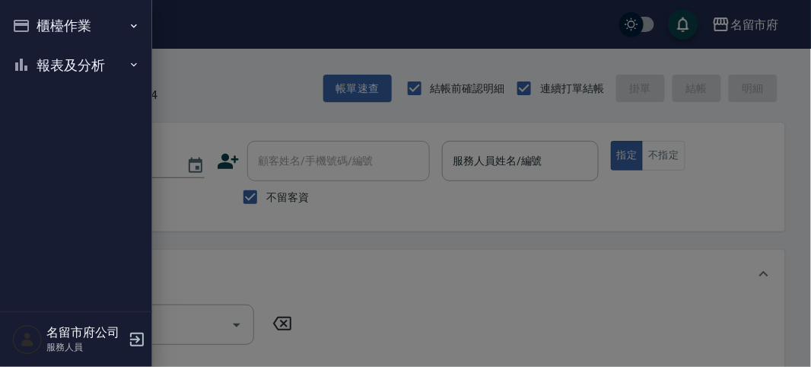
click at [34, 22] on button "櫃檯作業" at bounding box center [76, 26] width 140 height 40
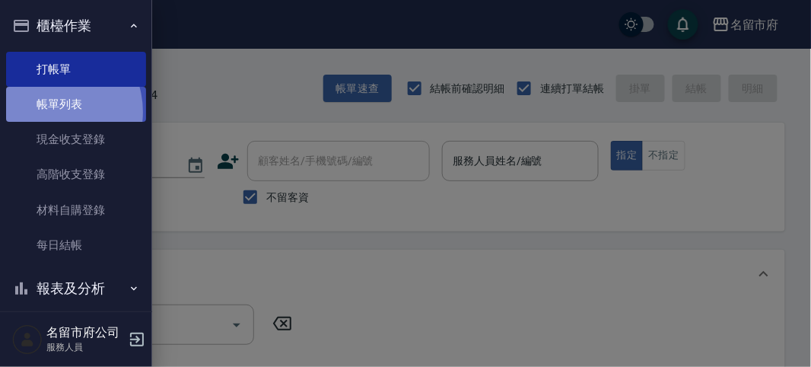
click at [49, 112] on link "帳單列表" at bounding box center [76, 104] width 140 height 35
click at [50, 112] on link "帳單列表" at bounding box center [76, 104] width 140 height 35
click at [52, 111] on link "帳單列表" at bounding box center [76, 104] width 140 height 35
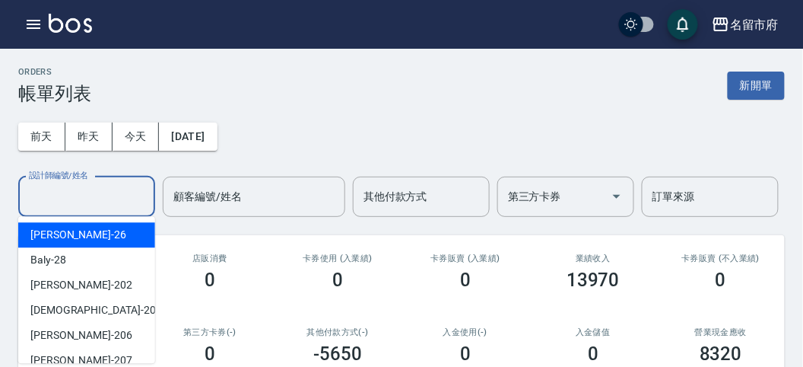
click at [75, 192] on input "設計師編號/姓名" at bounding box center [86, 196] width 123 height 27
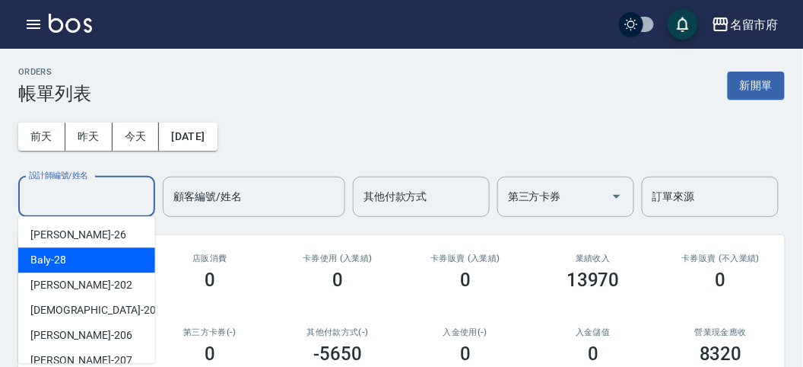
click at [87, 252] on div "Baly -28" at bounding box center [86, 259] width 137 height 25
type input "Baly-28"
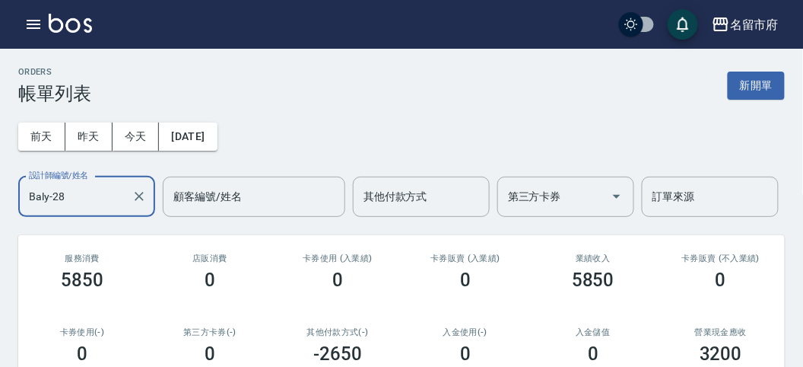
scroll to position [253, 0]
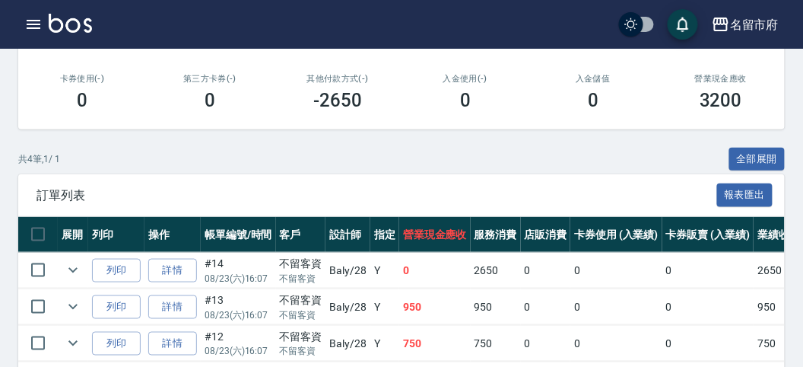
drag, startPoint x: 0, startPoint y: 396, endPoint x: 394, endPoint y: 396, distance: 394.1
drag, startPoint x: 394, startPoint y: 396, endPoint x: 173, endPoint y: 152, distance: 329.6
click at [173, 152] on div "共 4 筆, 1 / 1 全部展開" at bounding box center [401, 160] width 767 height 24
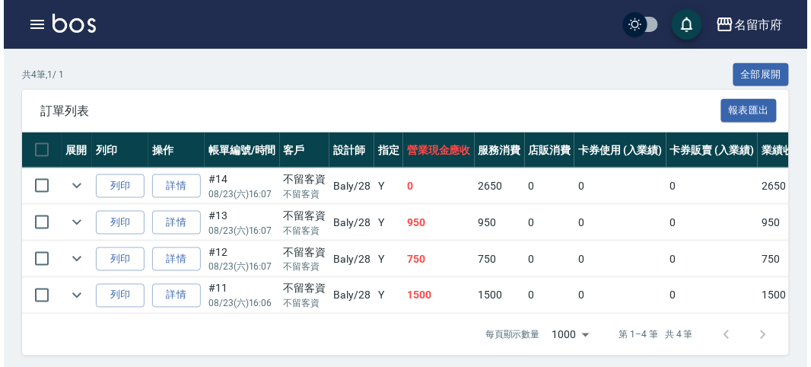
scroll to position [355, 0]
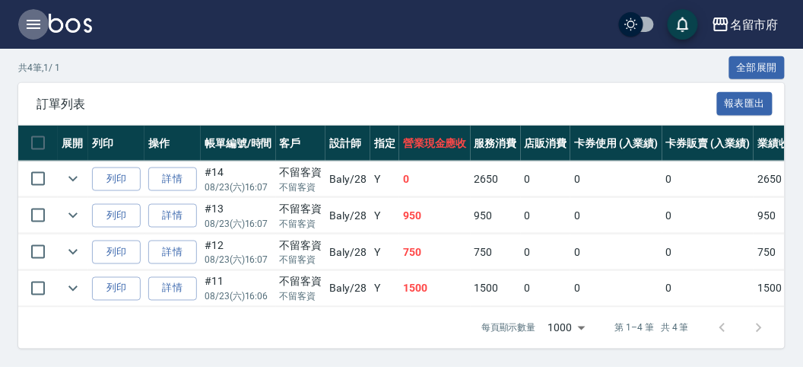
click at [42, 21] on icon "button" at bounding box center [33, 24] width 18 height 18
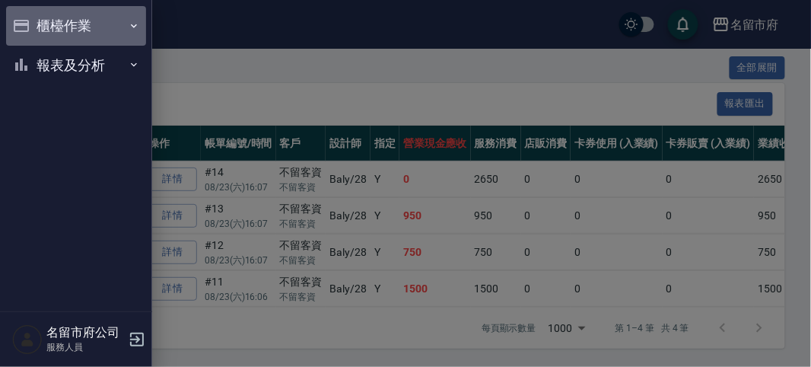
click at [41, 21] on button "櫃檯作業" at bounding box center [76, 26] width 140 height 40
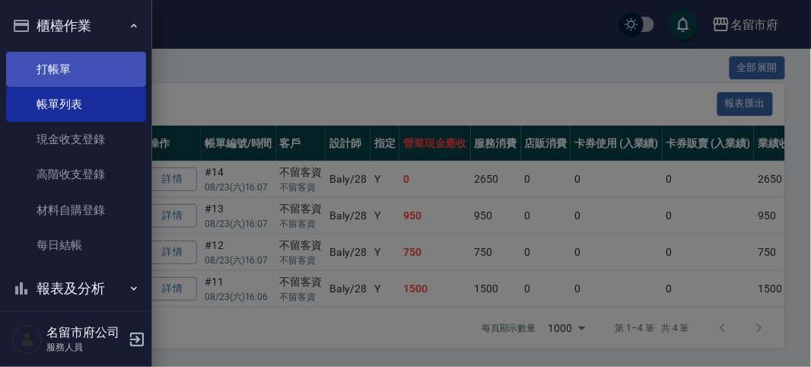
click at [56, 61] on link "打帳單" at bounding box center [76, 69] width 140 height 35
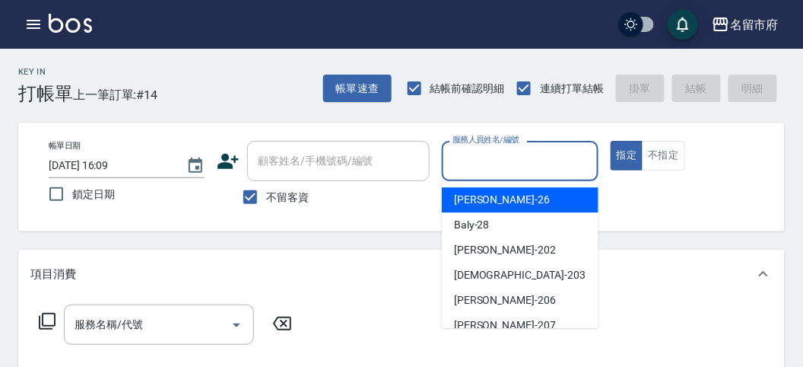
click at [494, 168] on input "服務人員姓名/編號" at bounding box center [520, 161] width 142 height 27
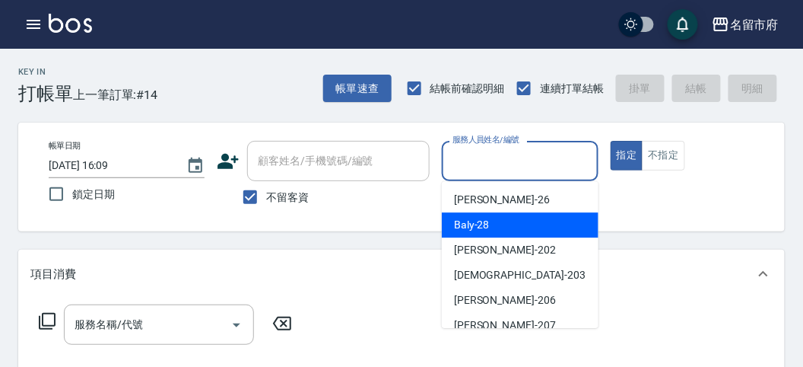
drag, startPoint x: 482, startPoint y: 216, endPoint x: 313, endPoint y: 305, distance: 190.2
click at [482, 218] on div "Baly -28" at bounding box center [520, 224] width 157 height 25
type input "Baly-28"
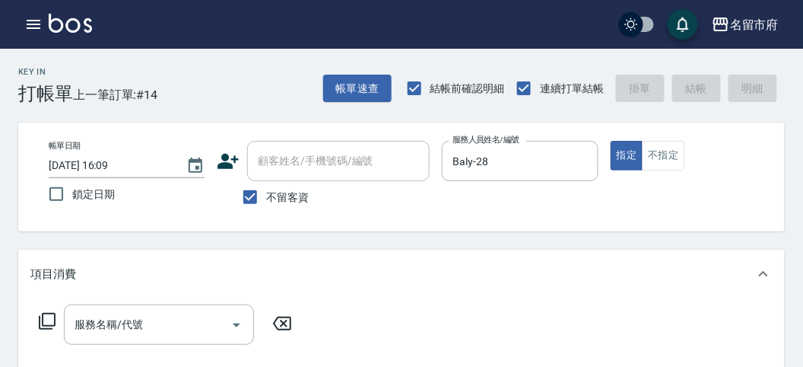
click at [40, 319] on icon at bounding box center [47, 321] width 17 height 17
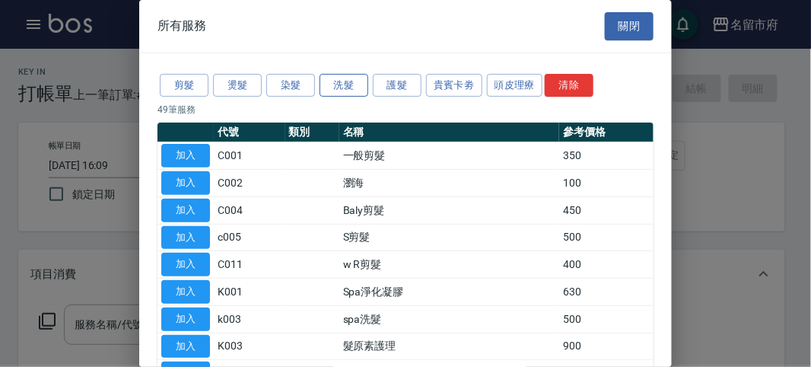
click at [339, 90] on button "洗髮" at bounding box center [344, 86] width 49 height 24
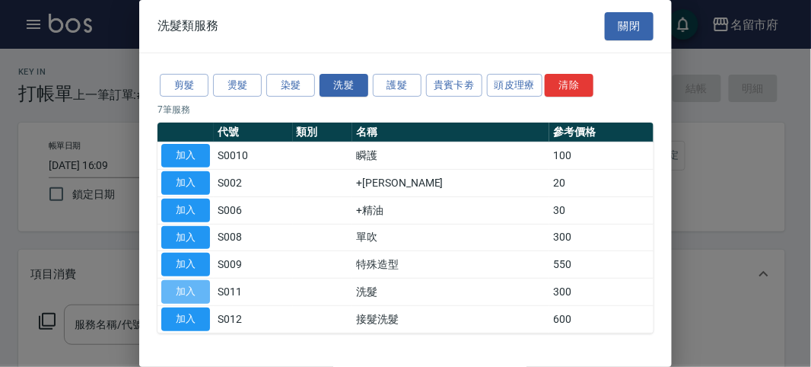
drag, startPoint x: 202, startPoint y: 290, endPoint x: 218, endPoint y: 299, distance: 18.4
click at [202, 290] on button "加入" at bounding box center [185, 292] width 49 height 24
type input "洗髮(S011)"
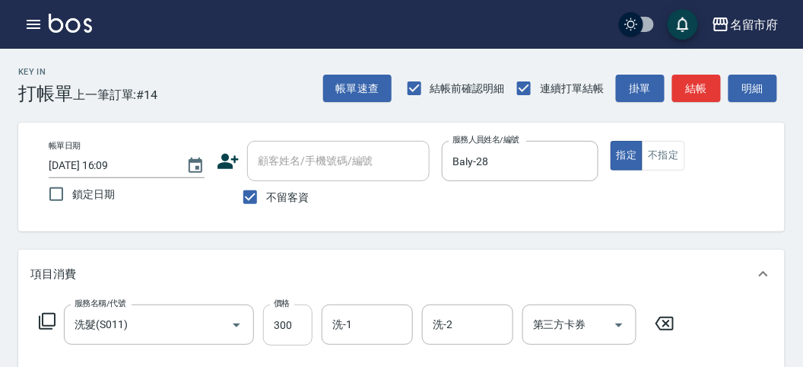
click at [287, 322] on input "300" at bounding box center [287, 324] width 49 height 41
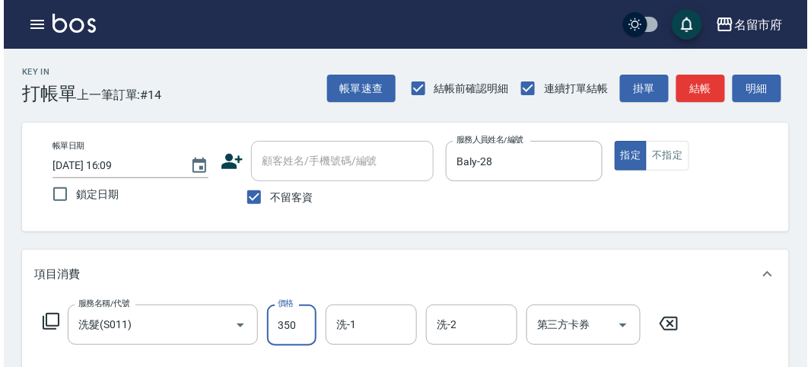
scroll to position [445, 0]
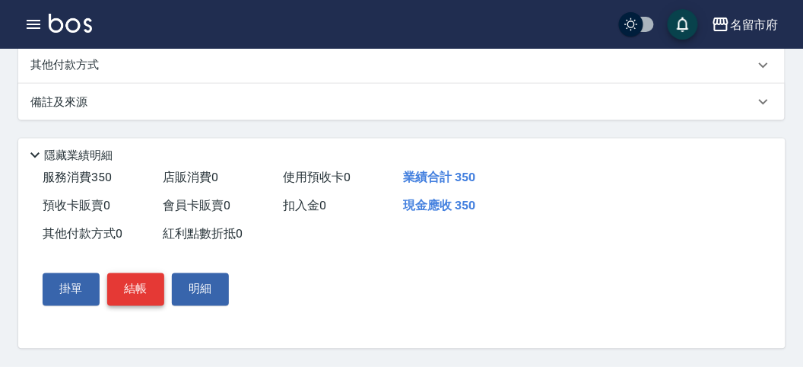
type input "350"
click at [140, 299] on button "結帳" at bounding box center [135, 289] width 57 height 32
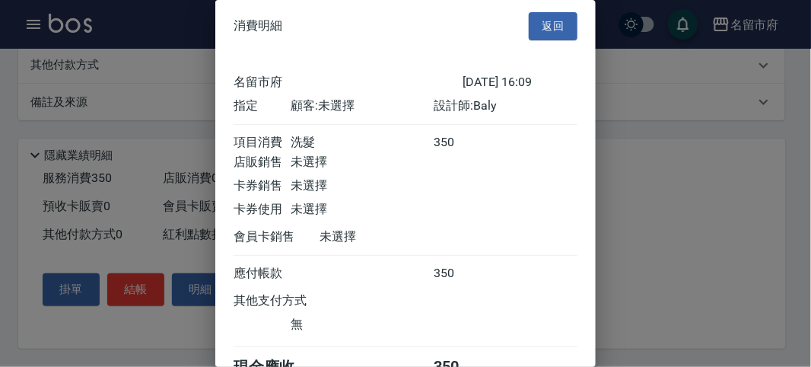
scroll to position [84, 0]
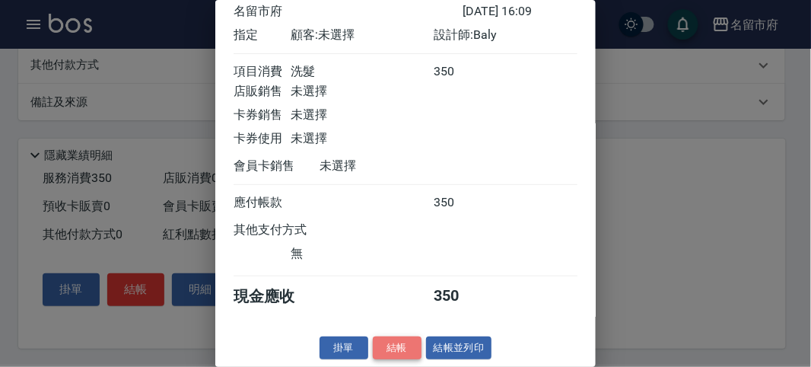
click at [377, 342] on button "結帳" at bounding box center [397, 348] width 49 height 24
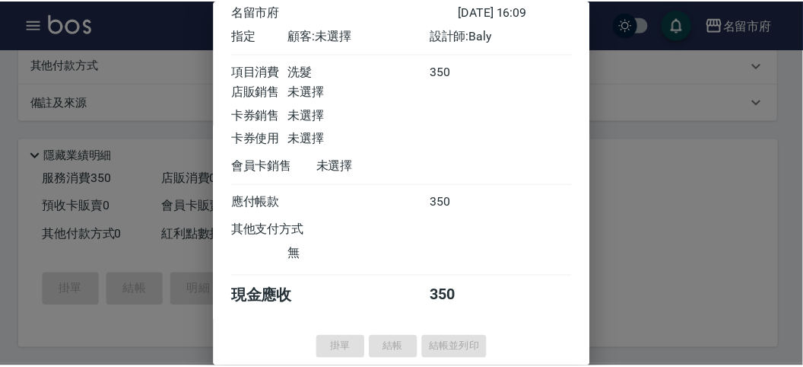
scroll to position [0, 0]
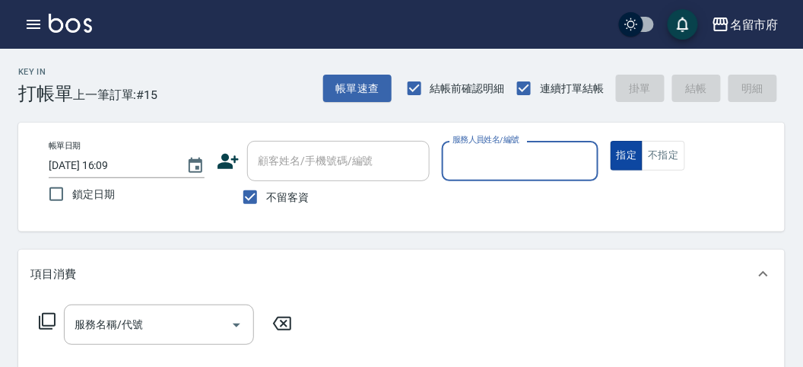
drag, startPoint x: 666, startPoint y: 157, endPoint x: 630, endPoint y: 157, distance: 35.8
click at [663, 157] on button "不指定" at bounding box center [663, 156] width 43 height 30
click at [527, 161] on input "服務人員姓名/編號" at bounding box center [520, 161] width 142 height 27
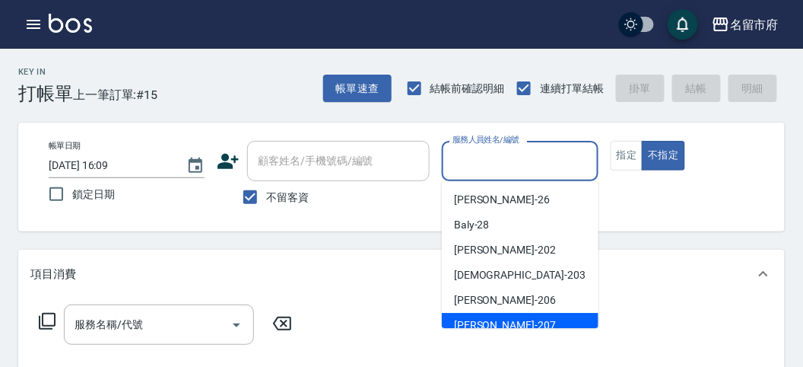
click at [468, 324] on span "[PERSON_NAME] -207" at bounding box center [505, 325] width 102 height 16
type input "[PERSON_NAME]-207"
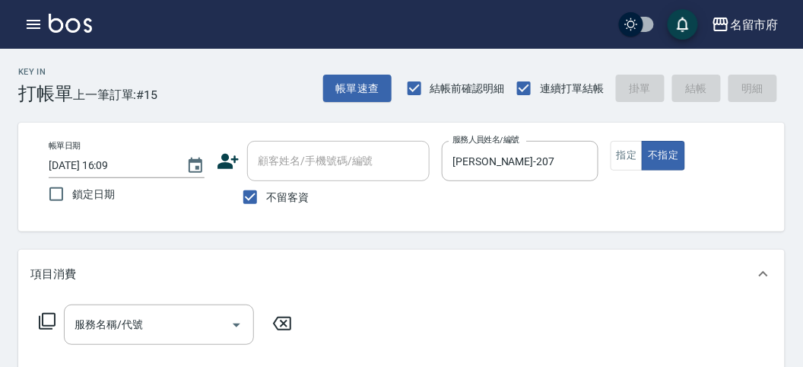
click at [54, 324] on icon at bounding box center [47, 321] width 17 height 17
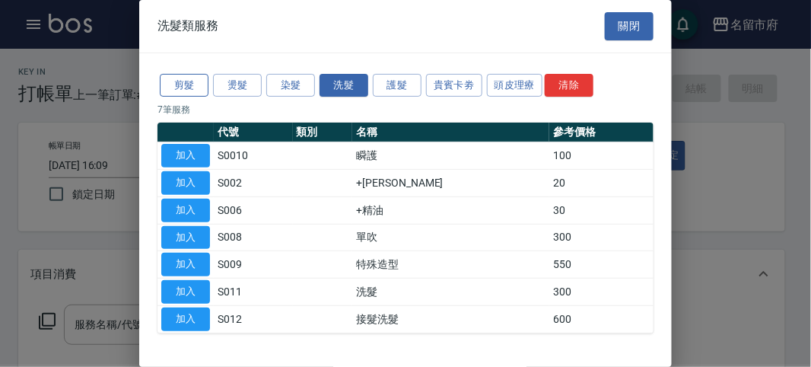
click at [195, 95] on button "剪髮" at bounding box center [184, 86] width 49 height 24
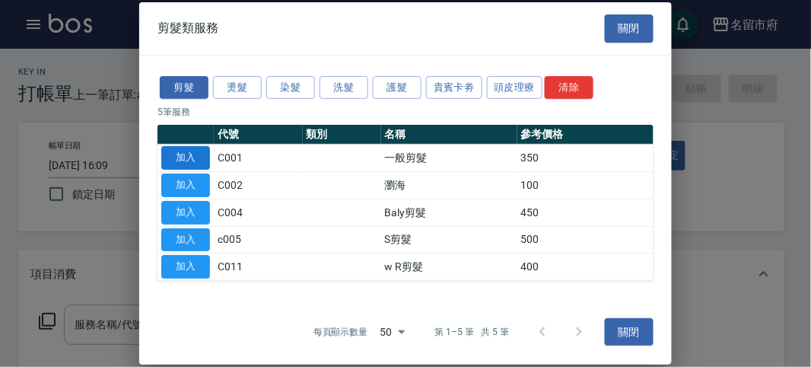
click at [202, 159] on button "加入" at bounding box center [185, 158] width 49 height 24
type input "一般剪髮(C001)"
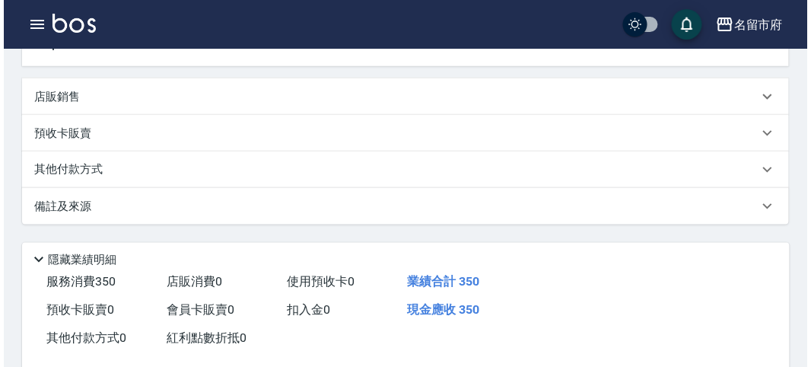
scroll to position [445, 0]
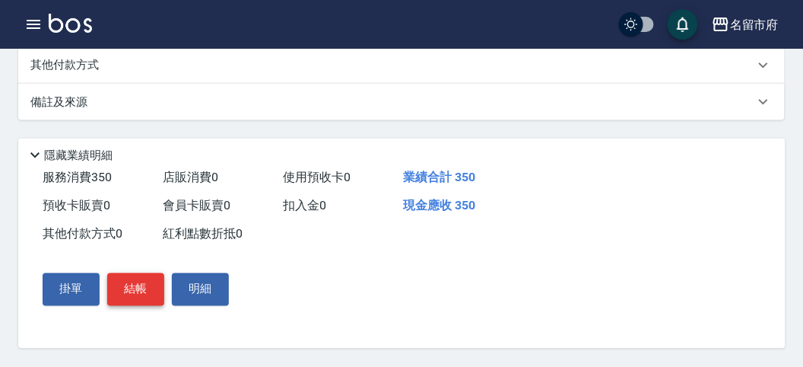
click at [157, 295] on button "結帳" at bounding box center [135, 289] width 57 height 32
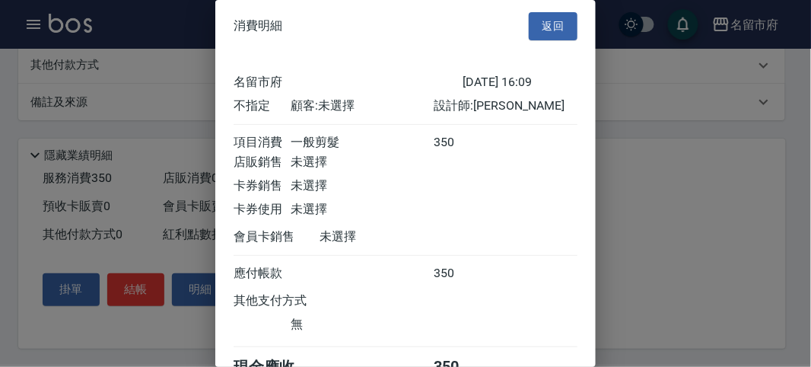
scroll to position [84, 0]
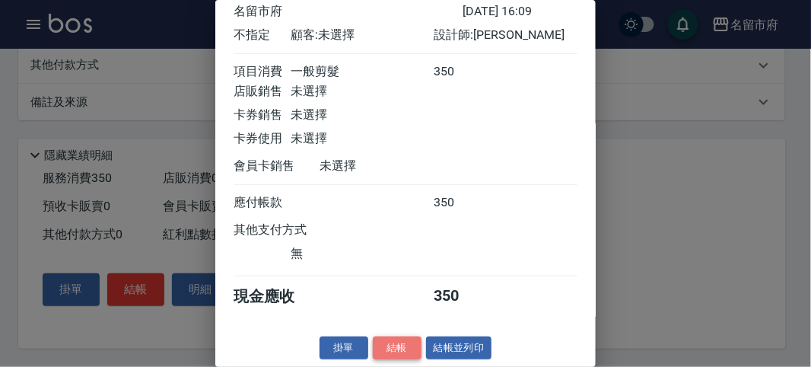
click at [390, 345] on button "結帳" at bounding box center [397, 348] width 49 height 24
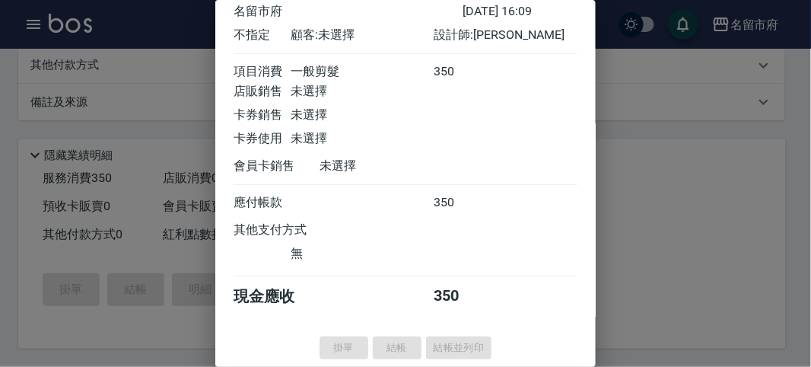
type input "[DATE] 16:45"
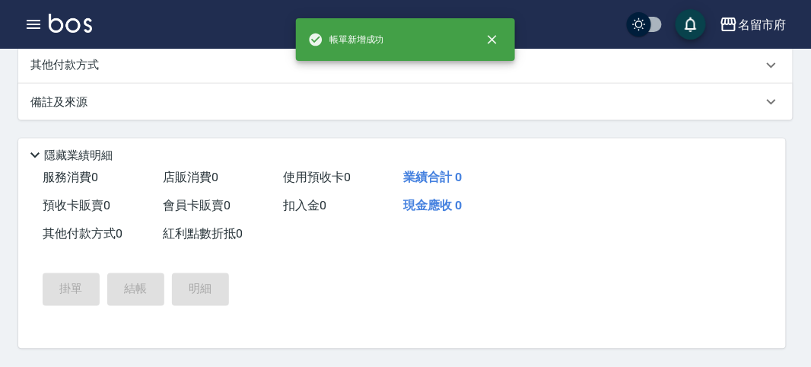
scroll to position [0, 0]
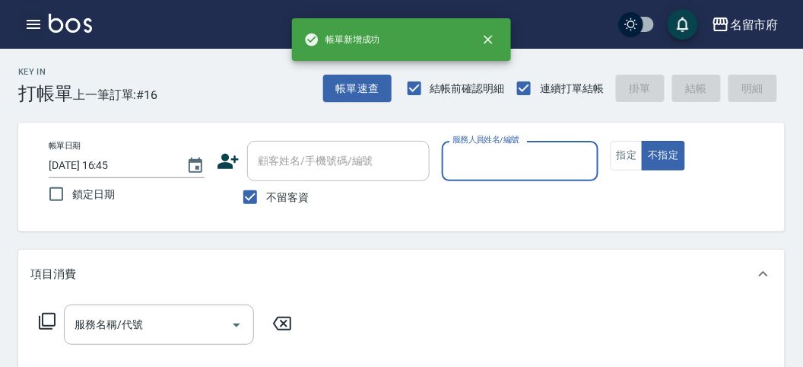
click at [24, 32] on icon "button" at bounding box center [33, 24] width 18 height 18
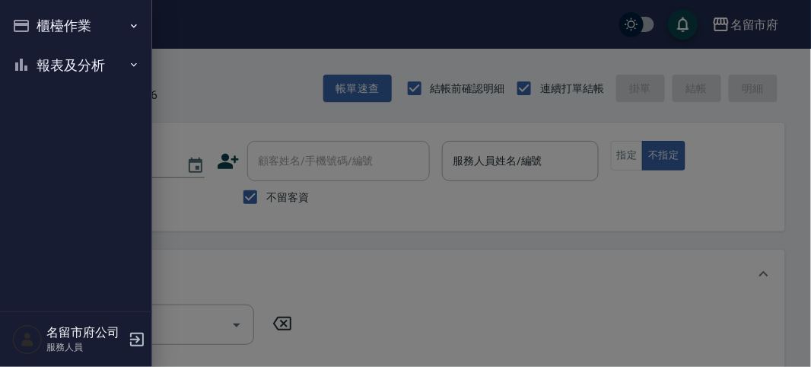
click at [59, 78] on button "報表及分析" at bounding box center [76, 66] width 140 height 40
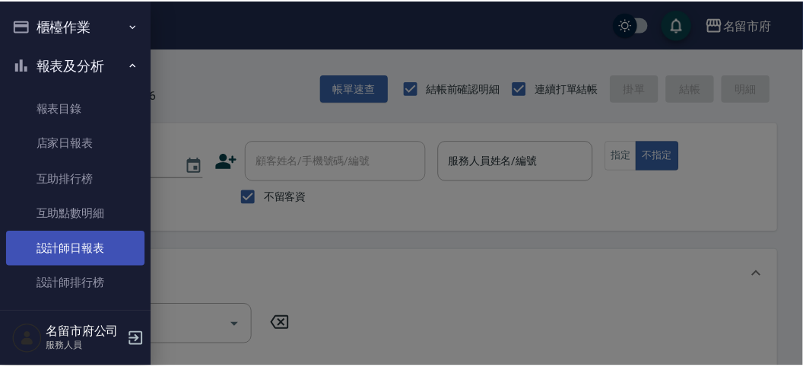
scroll to position [49, 0]
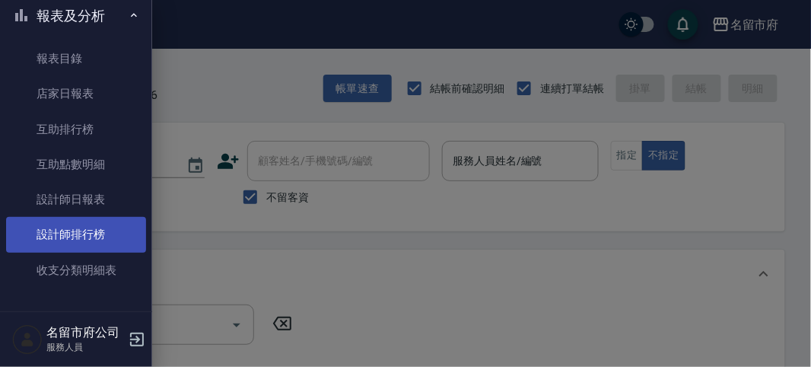
click at [104, 230] on link "設計師排行榜" at bounding box center [76, 234] width 140 height 35
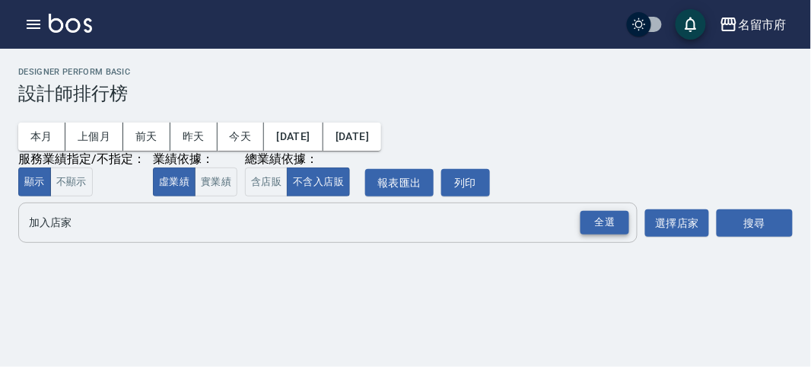
click at [594, 213] on div "全選" at bounding box center [604, 223] width 49 height 24
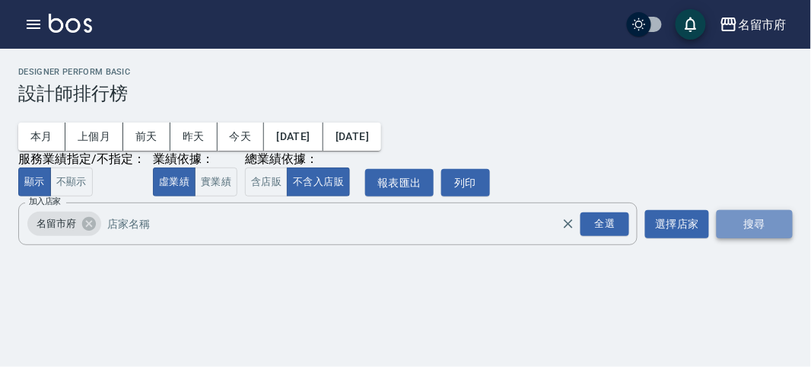
click at [742, 228] on button "搜尋" at bounding box center [755, 224] width 76 height 28
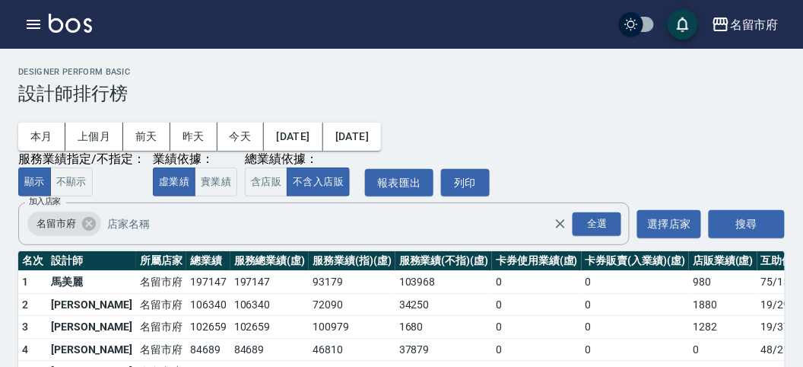
scroll to position [133, 0]
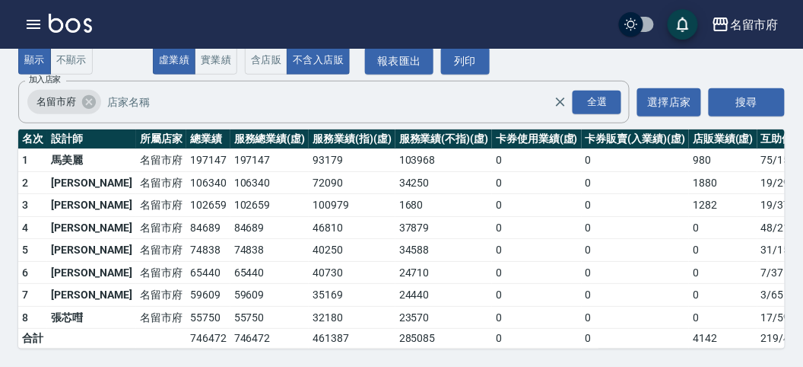
click at [77, 17] on img at bounding box center [70, 23] width 43 height 19
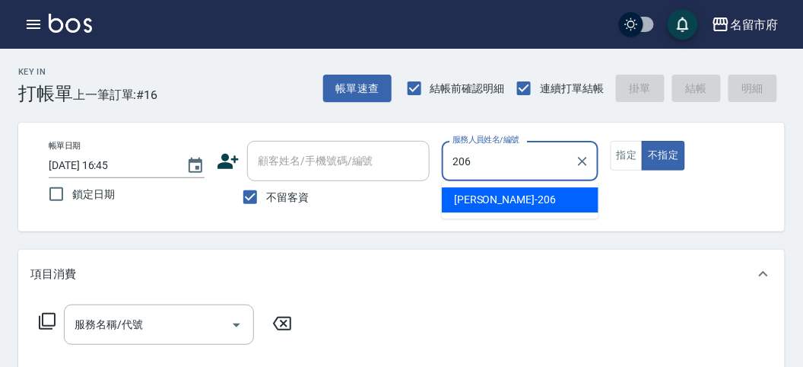
type input "[PERSON_NAME]-206"
type button "false"
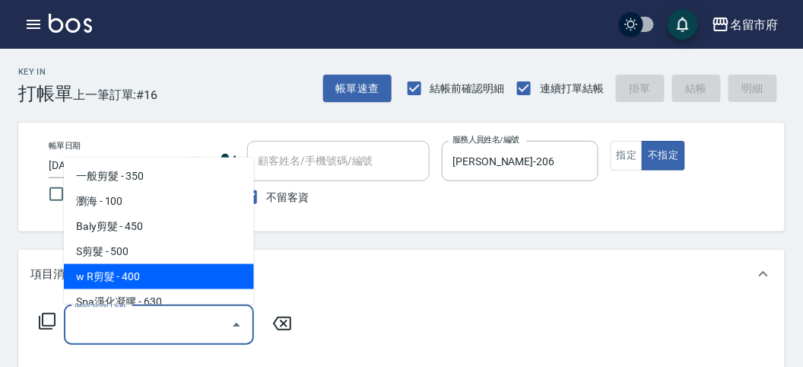
type input "w R剪髮(C011)"
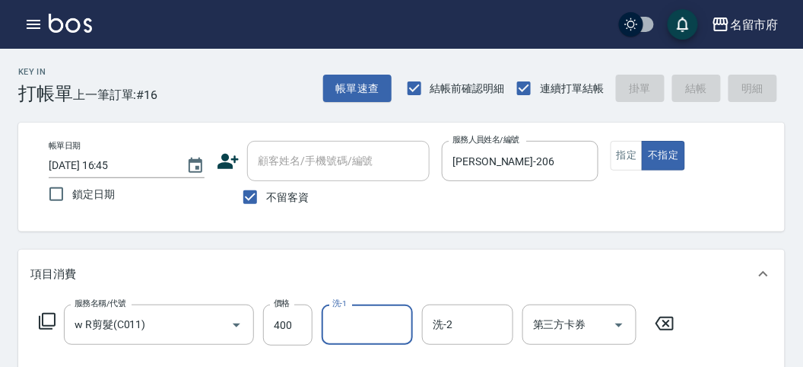
type input "[DATE] 16:55"
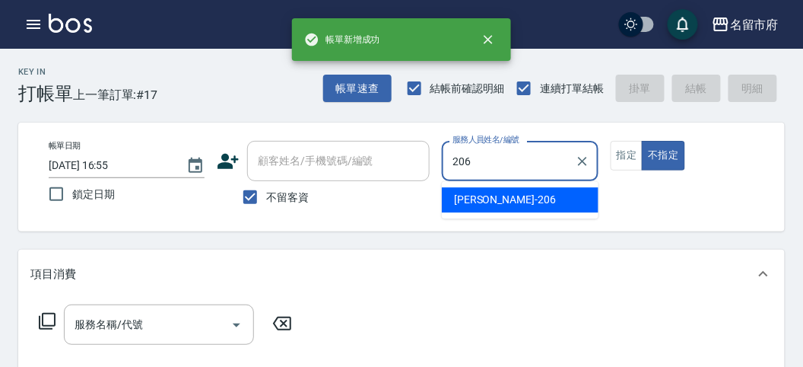
type input "[PERSON_NAME]-206"
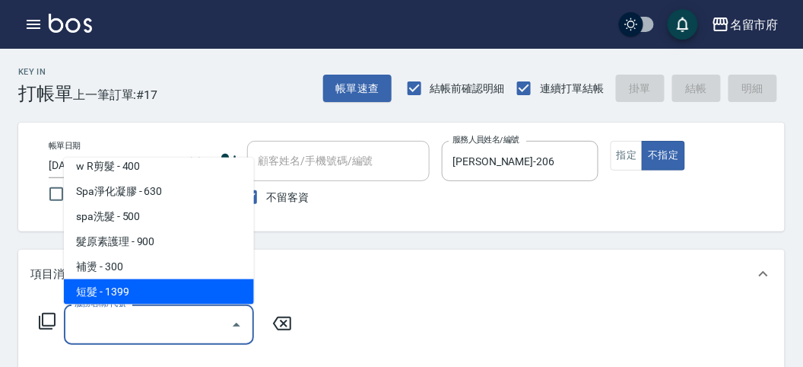
scroll to position [135, 0]
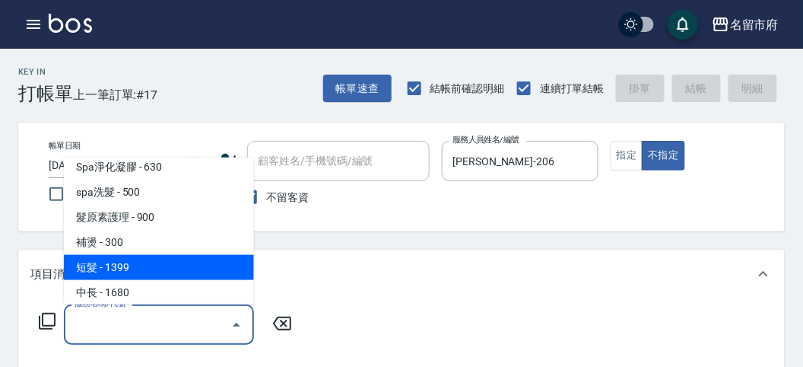
type input "短髮(P001)"
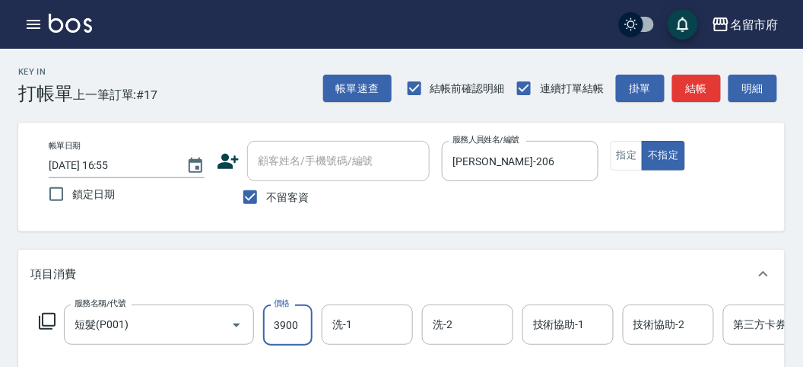
type input "3900"
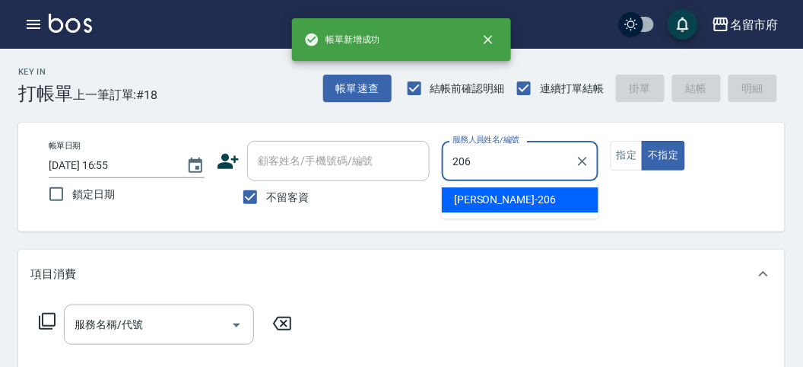
type input "[PERSON_NAME]-206"
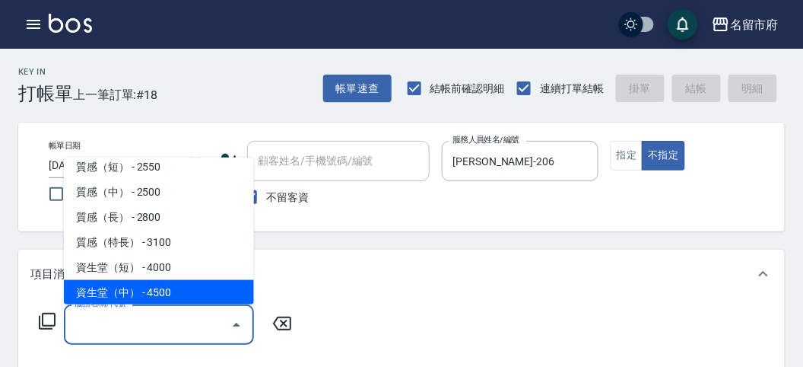
scroll to position [461, 0]
type input "一般(短)(R000)"
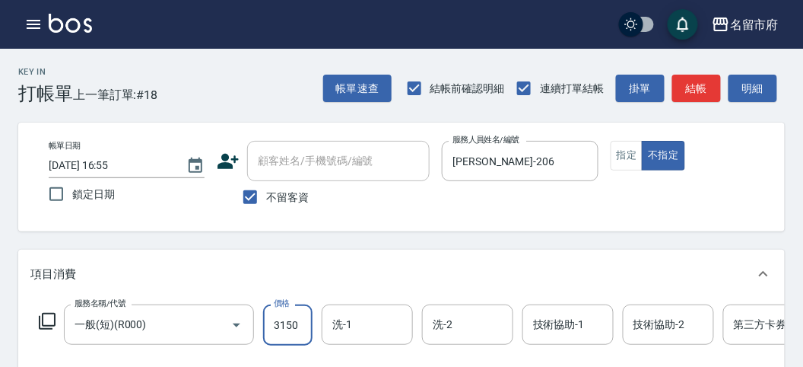
type input "3150"
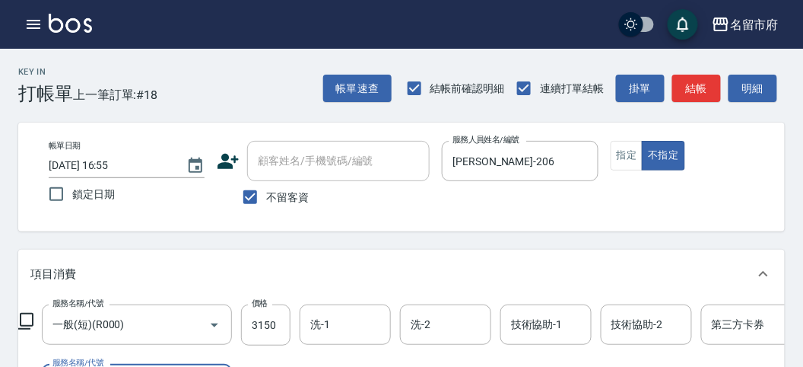
scroll to position [200, 0]
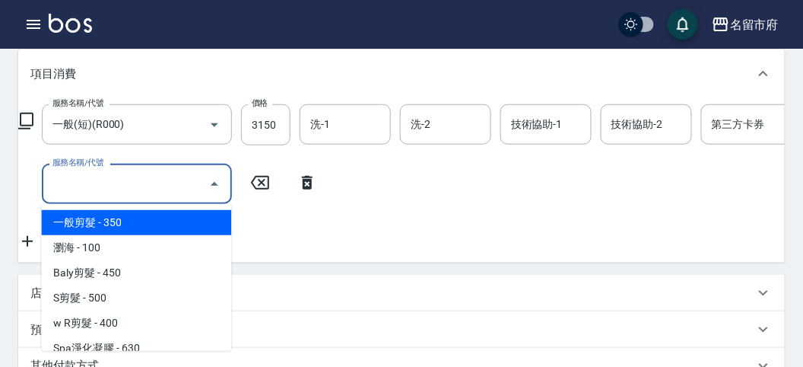
type input "一般剪髮(C001)"
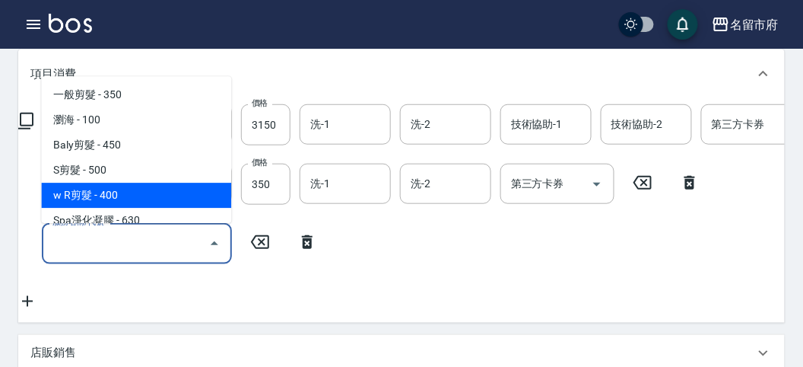
type input "w R剪髮(C011)"
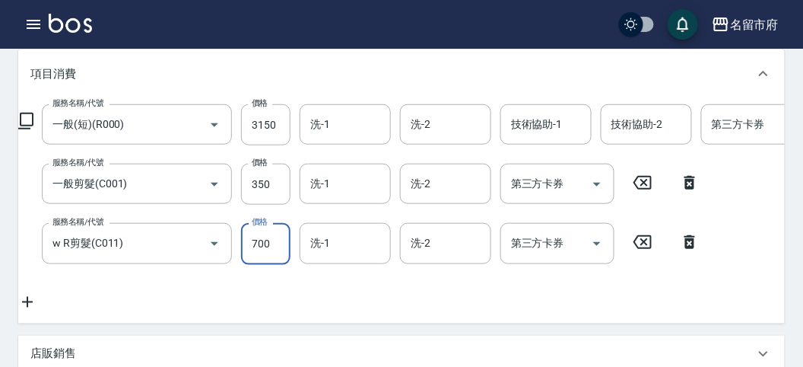
type input "700"
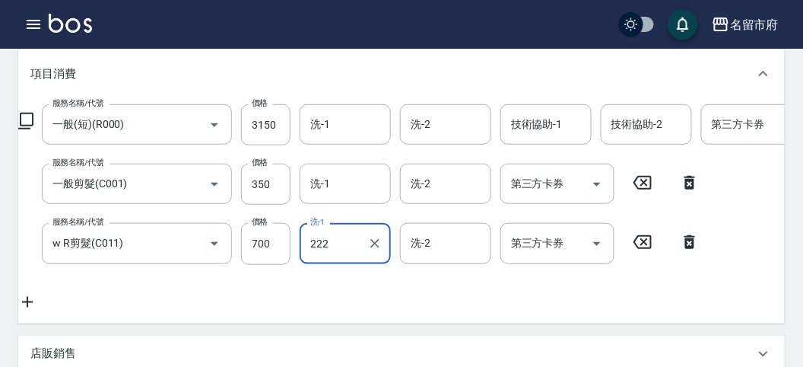
type input "[PERSON_NAME]-222"
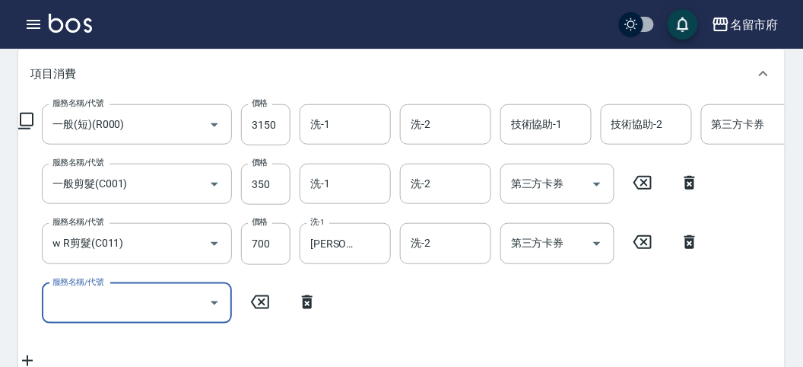
scroll to position [116, 0]
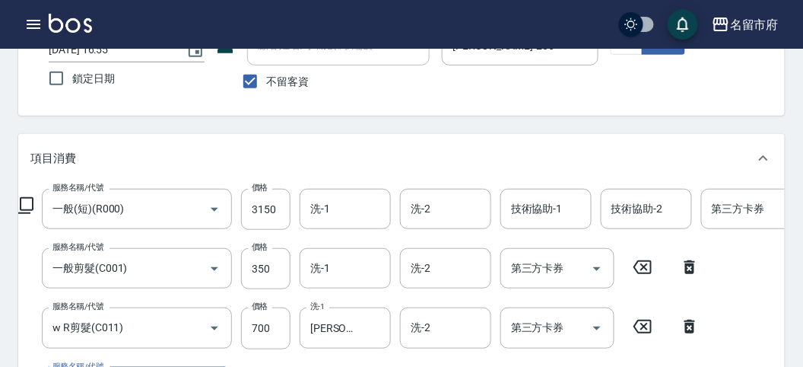
type input "[DATE] 16:56"
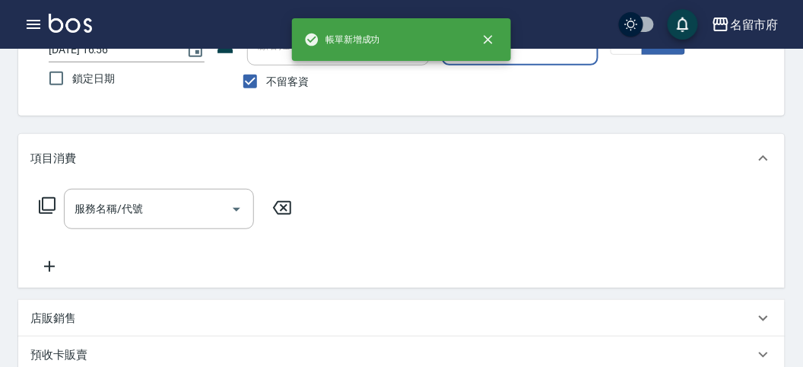
scroll to position [0, 0]
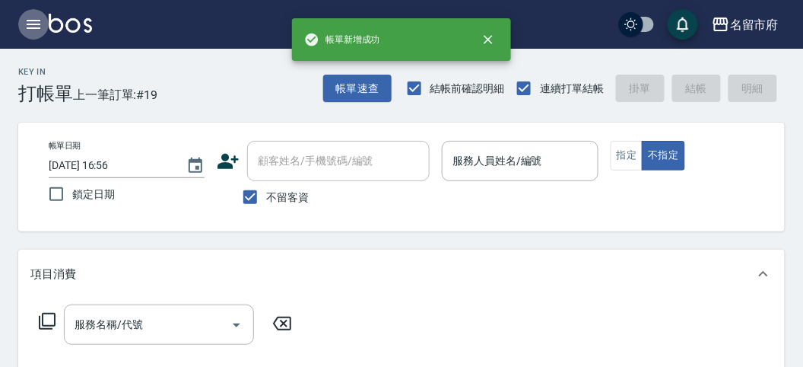
click at [45, 16] on button "button" at bounding box center [33, 24] width 30 height 30
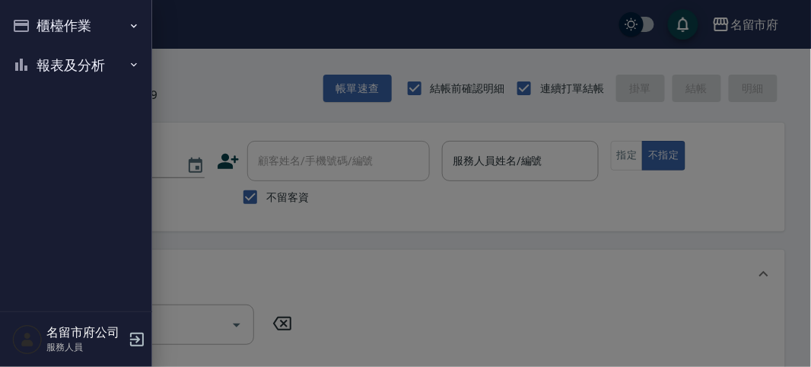
click at [43, 15] on button "櫃檯作業" at bounding box center [76, 26] width 140 height 40
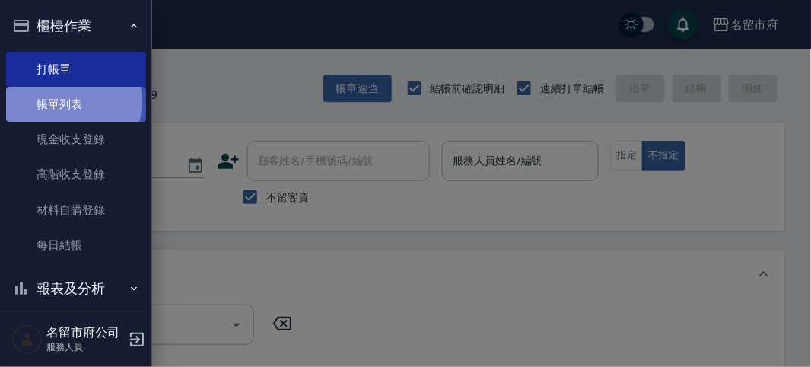
click at [62, 101] on link "帳單列表" at bounding box center [76, 104] width 140 height 35
click at [43, 103] on link "帳單列表" at bounding box center [76, 104] width 140 height 35
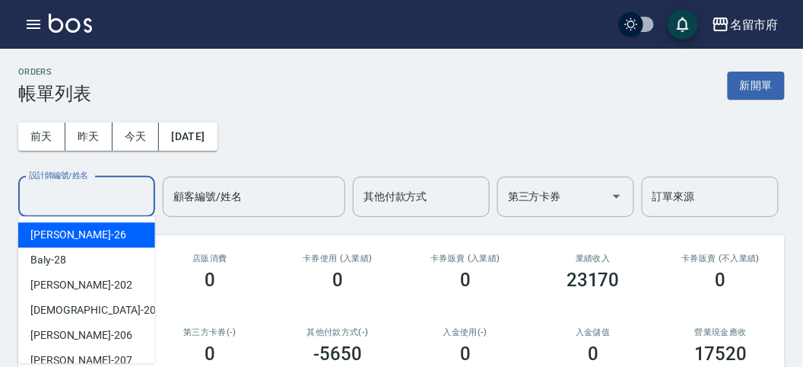
click at [62, 199] on input "設計師編號/姓名" at bounding box center [86, 196] width 123 height 27
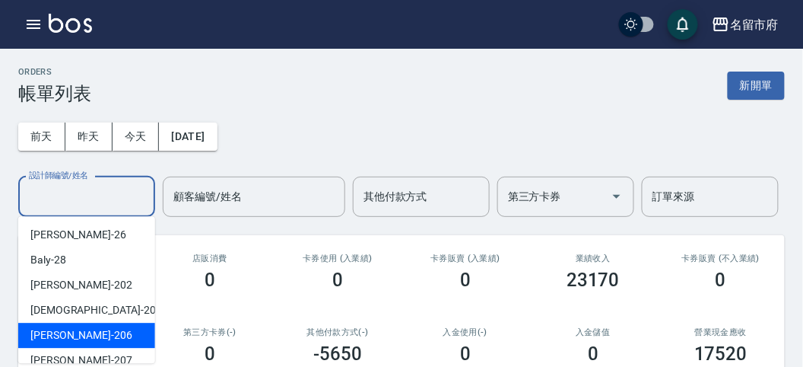
click at [81, 339] on span "[PERSON_NAME] -206" at bounding box center [81, 335] width 102 height 16
type input "[PERSON_NAME]-206"
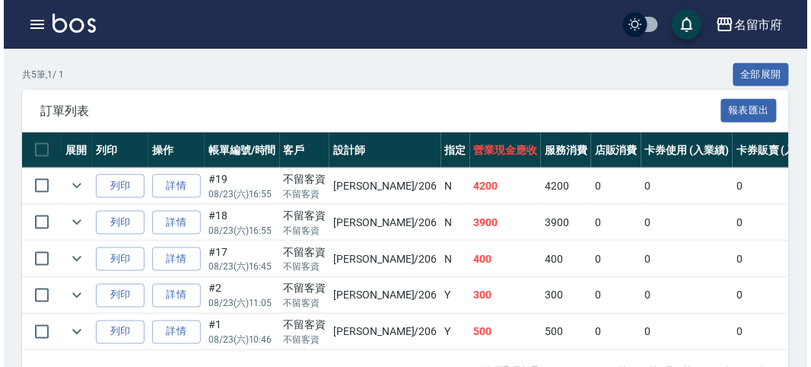
scroll to position [391, 0]
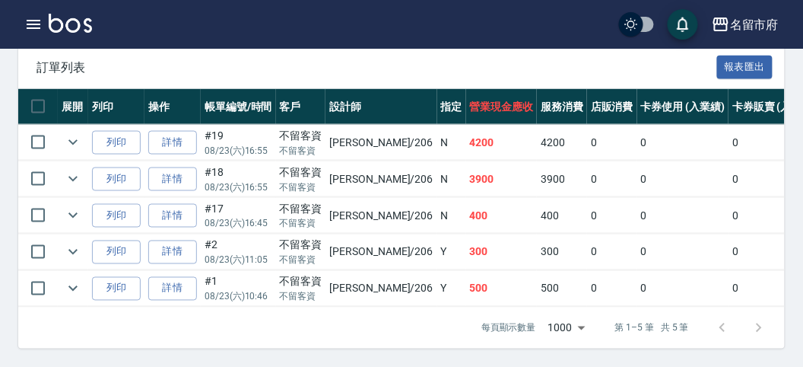
click at [479, 274] on td "500" at bounding box center [502, 289] width 72 height 36
click at [466, 236] on td "300" at bounding box center [502, 252] width 72 height 36
click at [362, 274] on td "[PERSON_NAME] /206" at bounding box center [381, 289] width 111 height 36
click at [344, 253] on td "[PERSON_NAME] /206" at bounding box center [381, 252] width 111 height 36
click at [344, 287] on td "[PERSON_NAME] /206" at bounding box center [381, 289] width 111 height 36
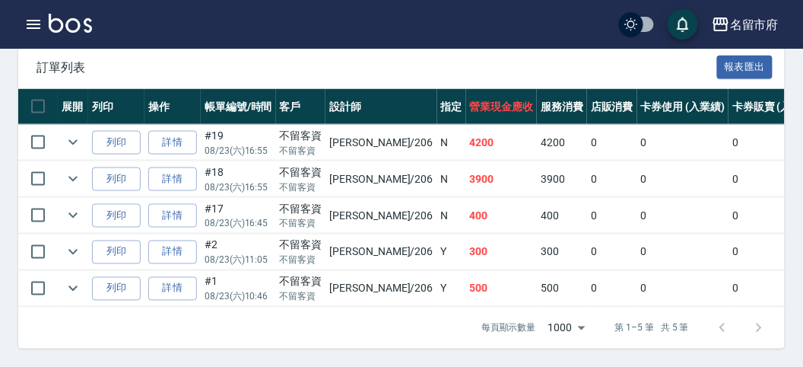
click at [348, 234] on td "[PERSON_NAME] /206" at bounding box center [381, 252] width 111 height 36
click at [364, 163] on td "[PERSON_NAME] /206" at bounding box center [381, 179] width 111 height 36
click at [375, 234] on td "[PERSON_NAME] /206" at bounding box center [381, 252] width 111 height 36
click at [28, 24] on icon "button" at bounding box center [34, 24] width 14 height 9
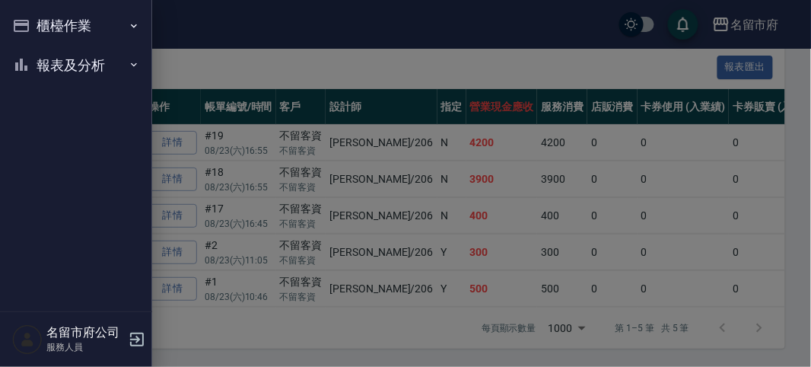
click at [31, 24] on button "櫃檯作業" at bounding box center [76, 26] width 140 height 40
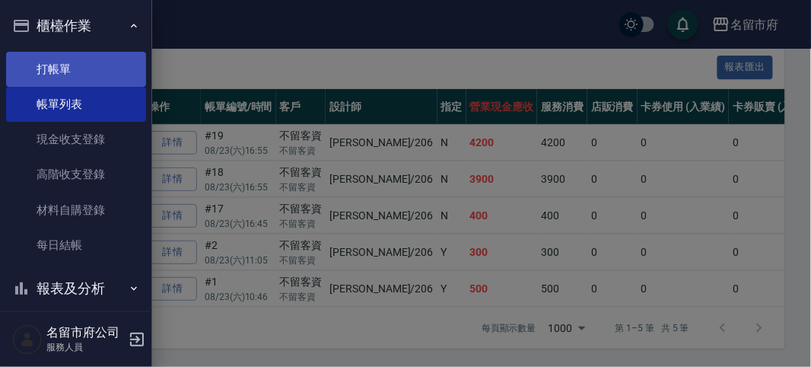
click at [86, 71] on link "打帳單" at bounding box center [76, 69] width 140 height 35
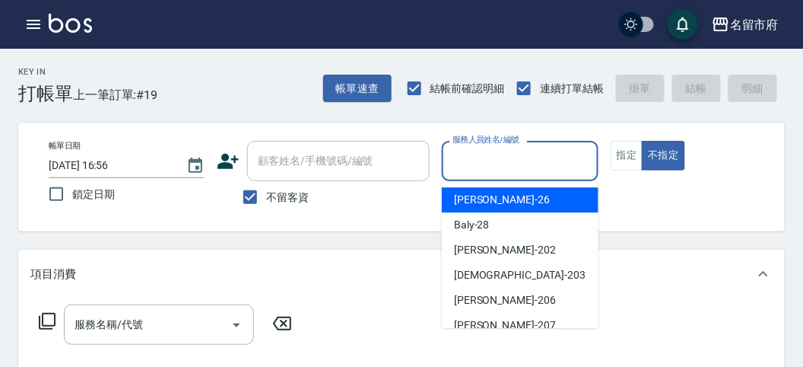
drag, startPoint x: 544, startPoint y: 154, endPoint x: 526, endPoint y: 206, distance: 54.9
click at [544, 164] on input "服務人員姓名/編號" at bounding box center [520, 161] width 142 height 27
click at [540, 196] on div "[PERSON_NAME] -26" at bounding box center [520, 199] width 157 height 25
type input "[PERSON_NAME]-26"
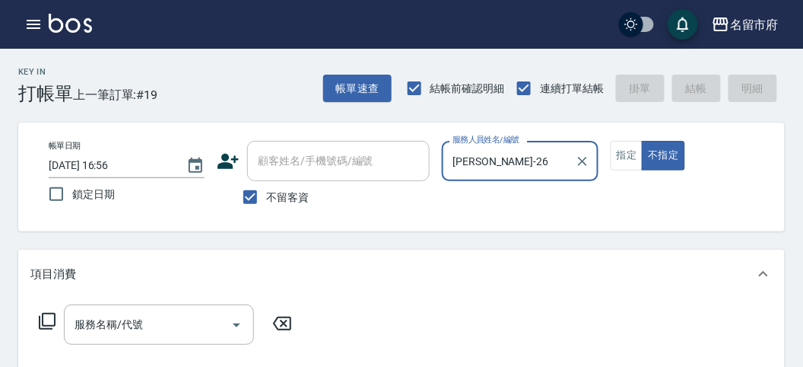
click at [46, 320] on icon at bounding box center [47, 321] width 18 height 18
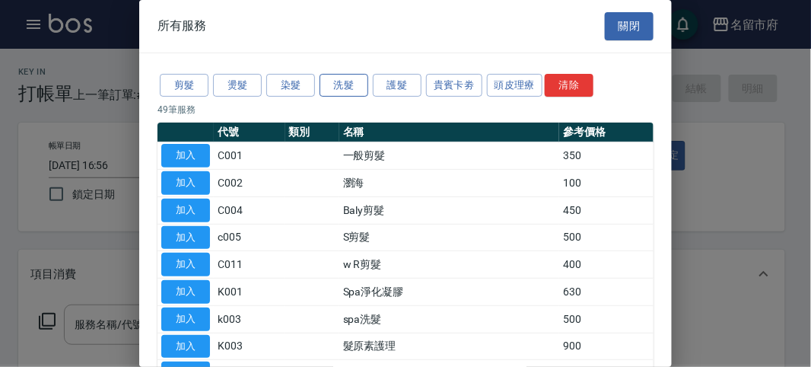
click at [355, 84] on button "洗髮" at bounding box center [344, 86] width 49 height 24
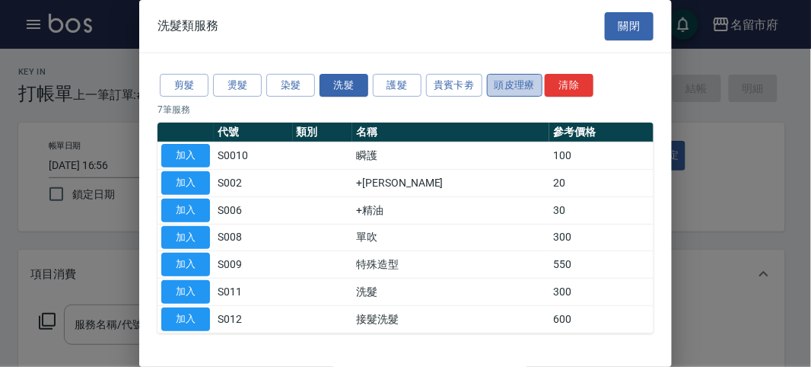
click at [530, 90] on button "頭皮理療" at bounding box center [515, 86] width 56 height 24
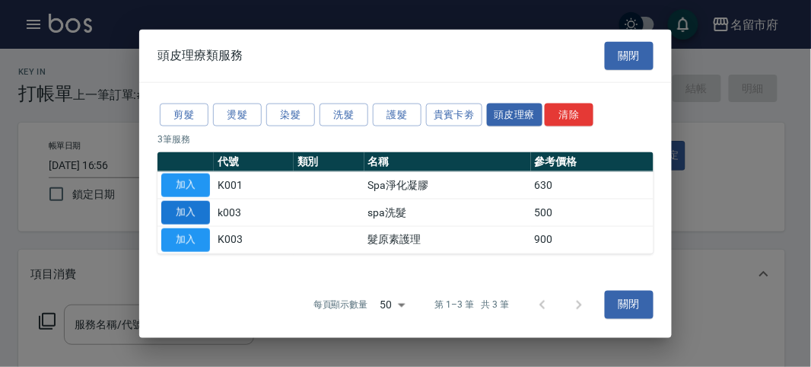
click at [206, 213] on button "加入" at bounding box center [185, 213] width 49 height 24
type input "spa洗髮(k003)"
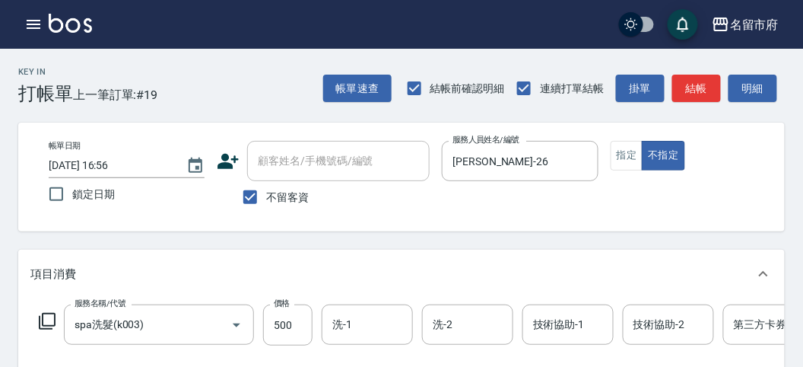
click at [38, 326] on icon at bounding box center [47, 321] width 18 height 18
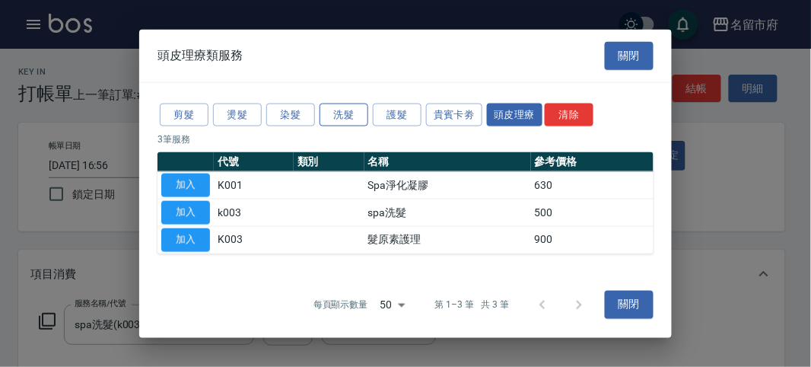
click at [342, 122] on button "洗髮" at bounding box center [344, 115] width 49 height 24
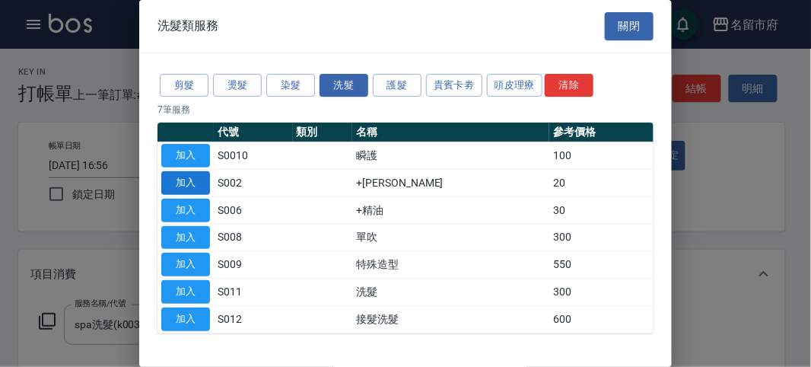
click at [173, 188] on button "加入" at bounding box center [185, 183] width 49 height 24
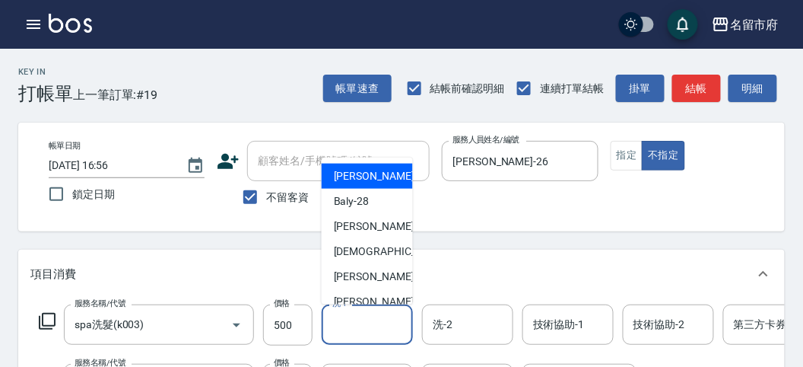
click at [384, 315] on input "洗-1" at bounding box center [368, 324] width 78 height 27
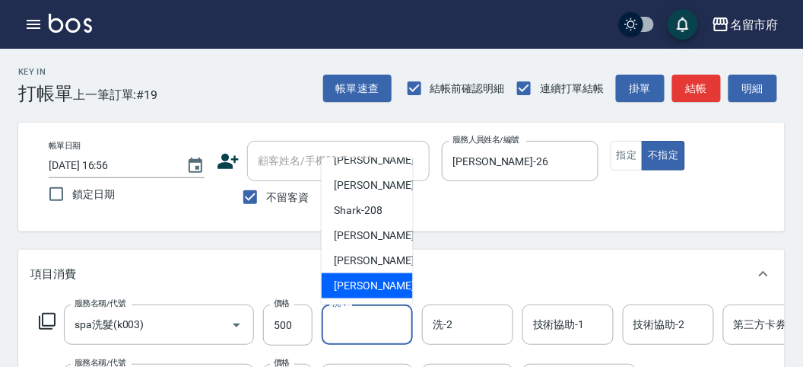
click at [377, 287] on span "[PERSON_NAME] -222" at bounding box center [385, 286] width 102 height 16
type input "[PERSON_NAME]-222"
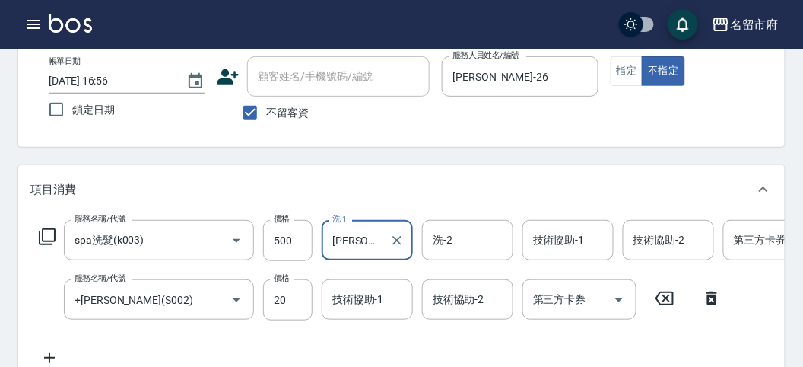
scroll to position [169, 0]
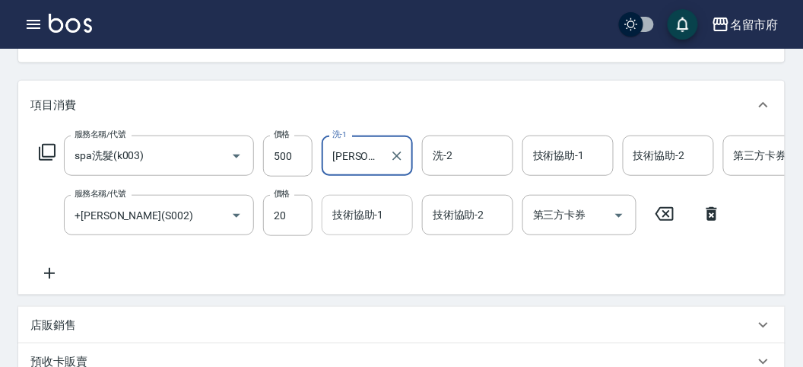
click at [336, 203] on div "技術協助-1 技術協助-1" at bounding box center [367, 215] width 91 height 40
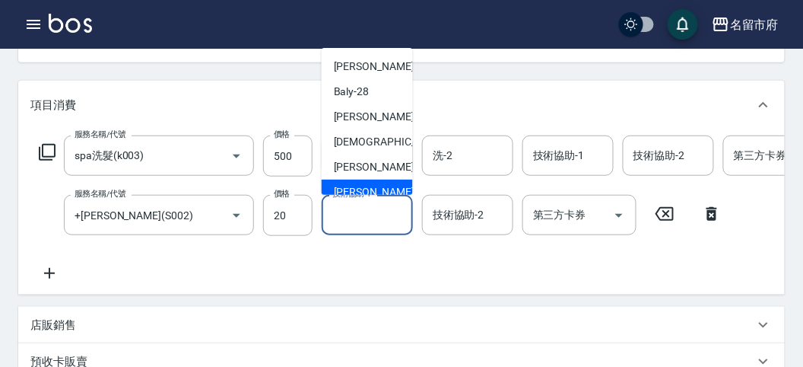
scroll to position [116, 0]
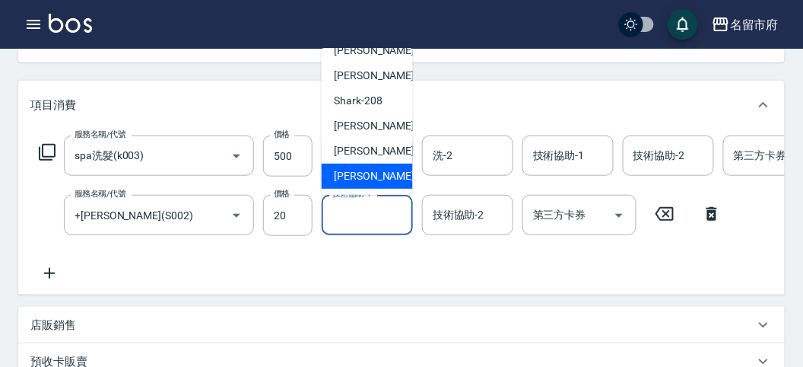
click at [364, 167] on div "[PERSON_NAME] -222" at bounding box center [367, 176] width 91 height 25
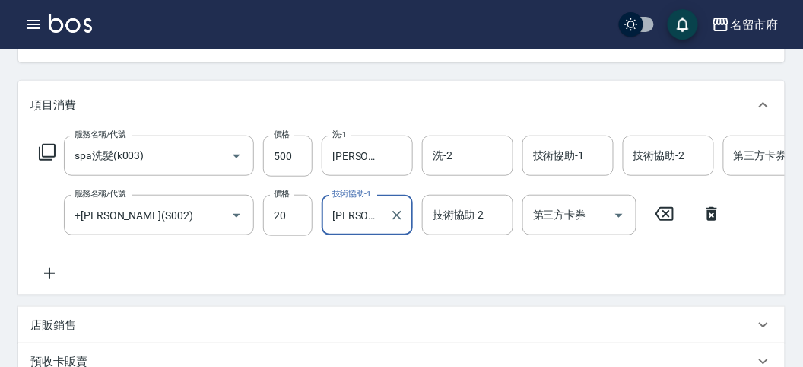
type input "[PERSON_NAME]-222"
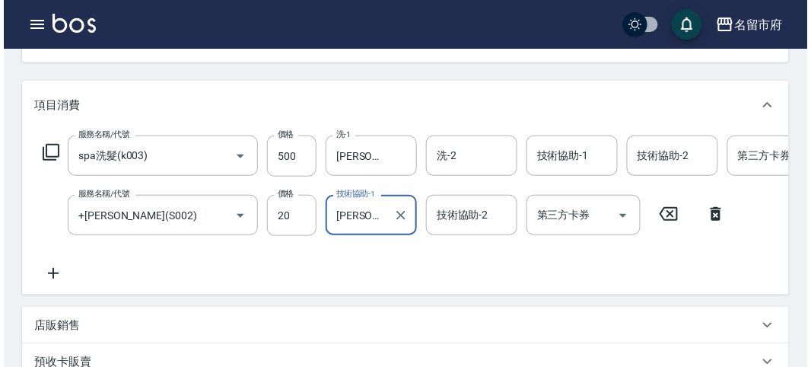
scroll to position [519, 0]
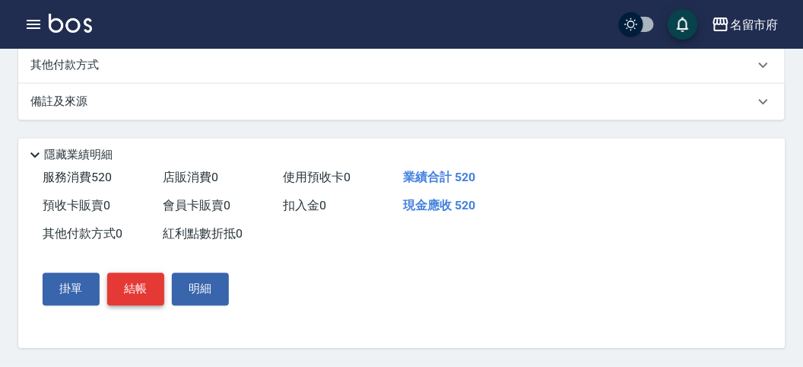
click at [130, 284] on button "結帳" at bounding box center [135, 289] width 57 height 32
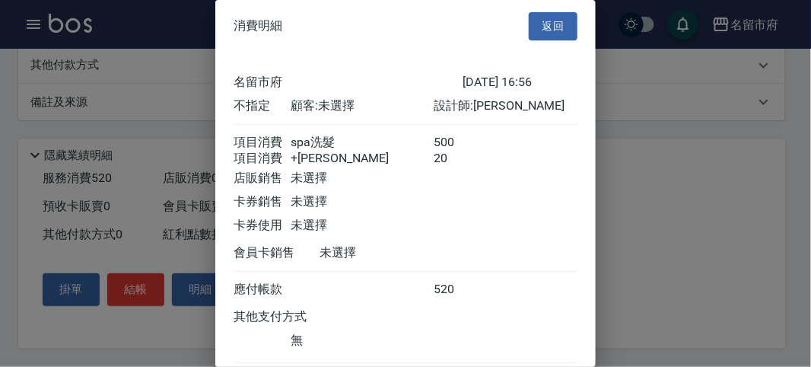
scroll to position [101, 0]
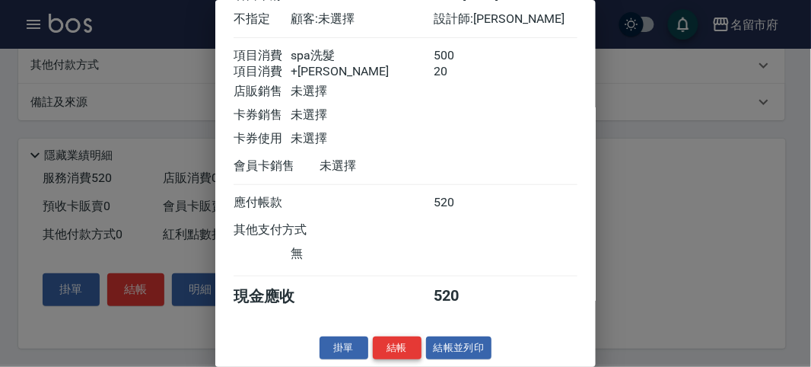
click at [396, 348] on button "結帳" at bounding box center [397, 348] width 49 height 24
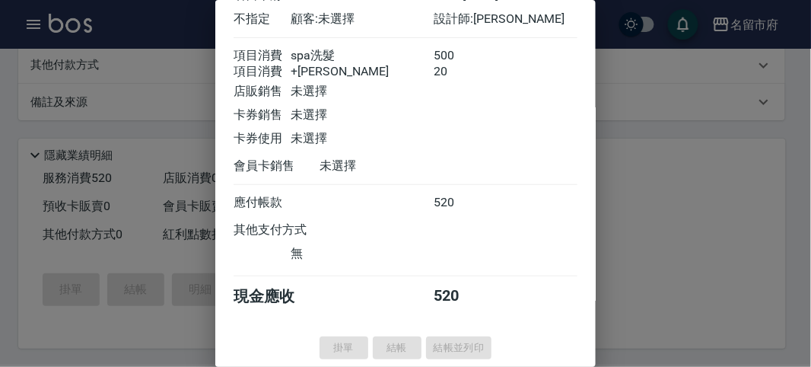
type input "[DATE] 17:11"
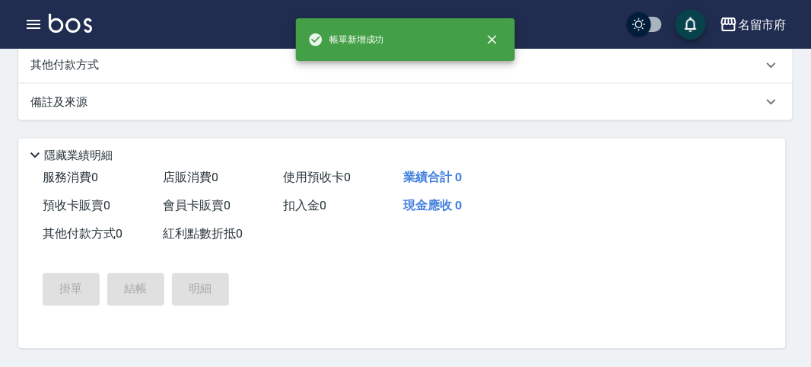
scroll to position [0, 0]
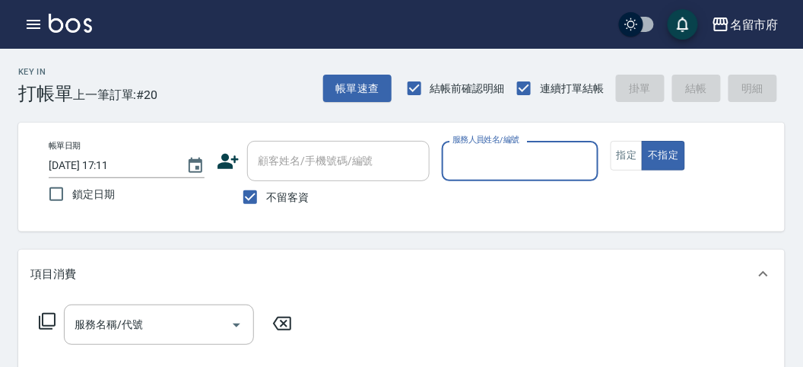
click at [47, 11] on div "名留市府 登出" at bounding box center [401, 24] width 803 height 49
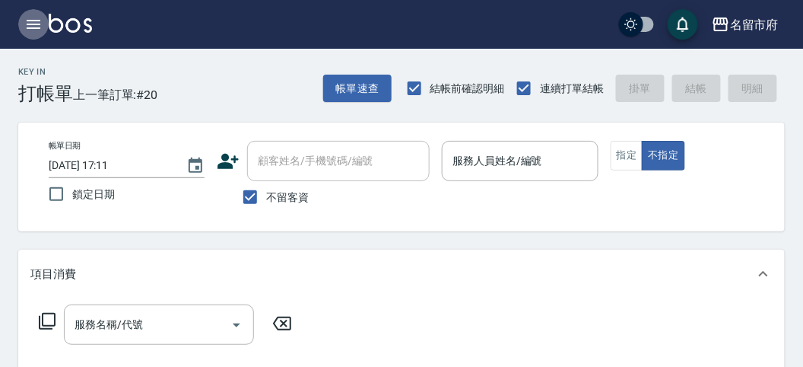
click at [40, 25] on icon "button" at bounding box center [33, 24] width 18 height 18
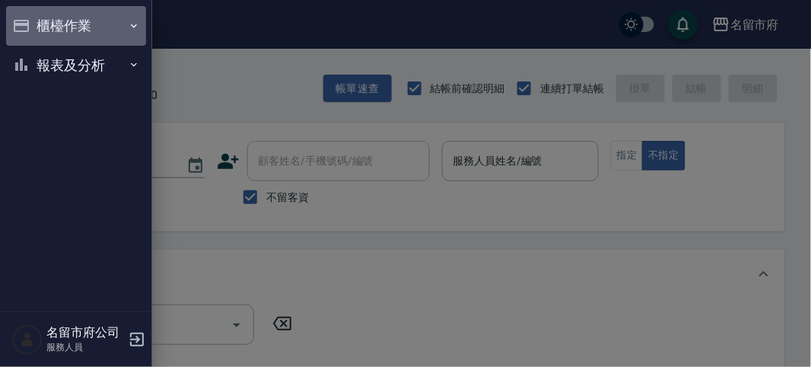
click at [58, 40] on button "櫃檯作業" at bounding box center [76, 26] width 140 height 40
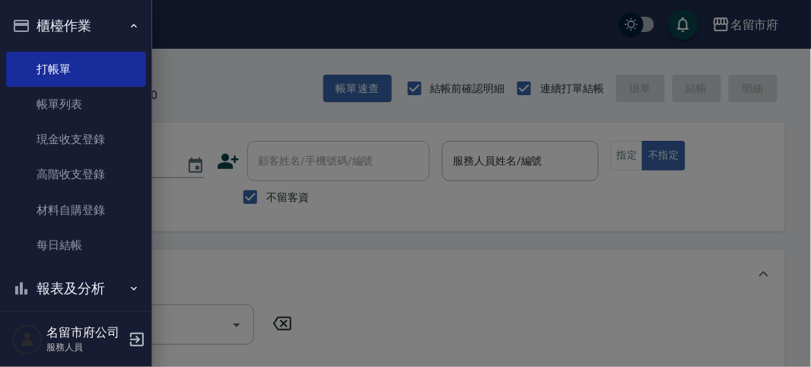
click at [117, 17] on button "櫃檯作業" at bounding box center [76, 26] width 140 height 40
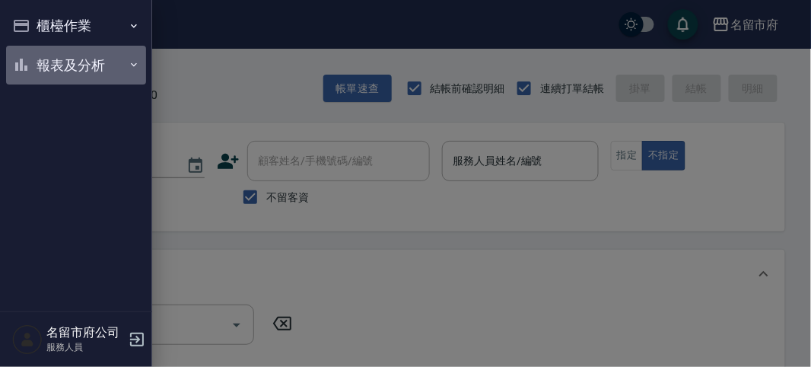
click at [103, 59] on button "報表及分析" at bounding box center [76, 66] width 140 height 40
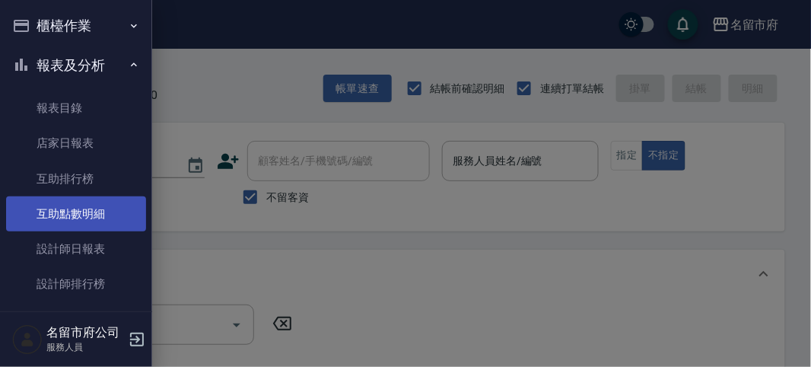
click at [92, 208] on link "互助點數明細" at bounding box center [76, 213] width 140 height 35
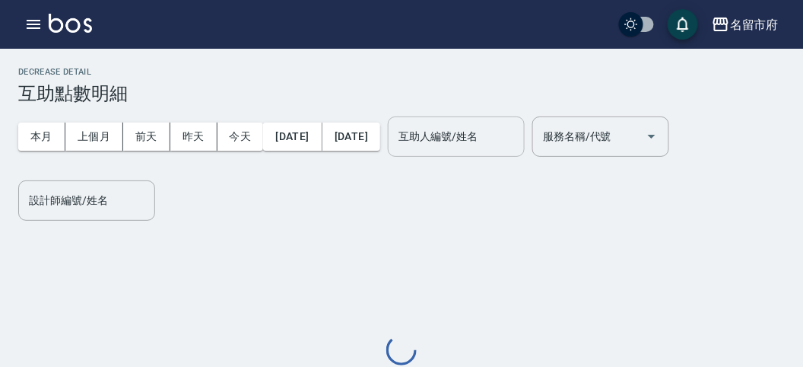
click at [497, 132] on div "互助人編號/姓名 互助人編號/姓名" at bounding box center [456, 136] width 137 height 40
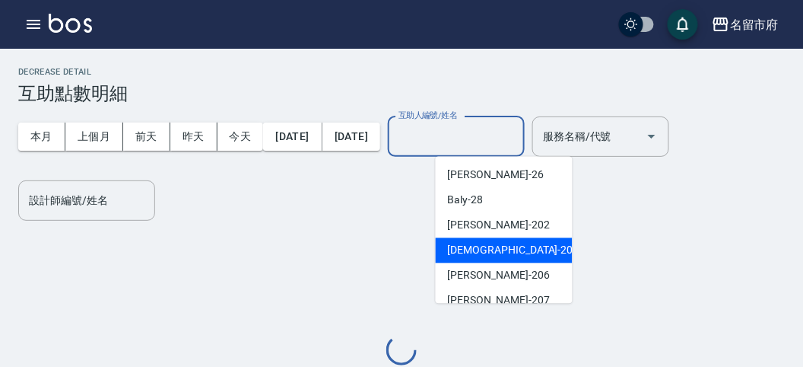
scroll to position [116, 0]
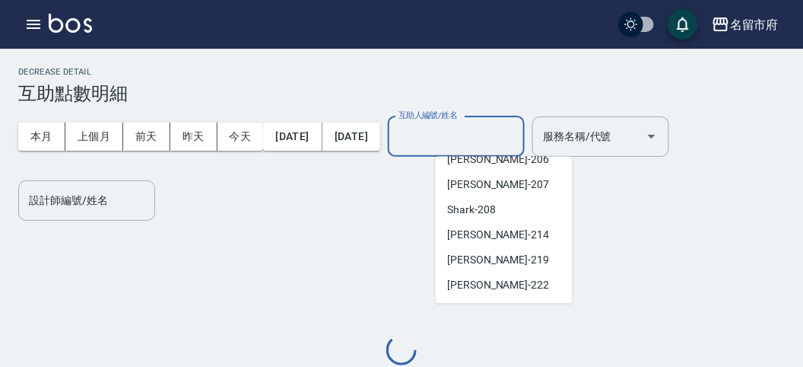
click at [489, 285] on span "[PERSON_NAME] -222" at bounding box center [499, 285] width 102 height 16
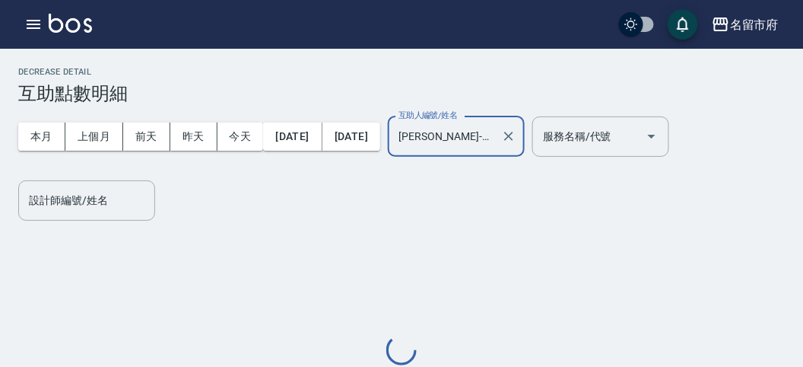
type input "[PERSON_NAME]-222"
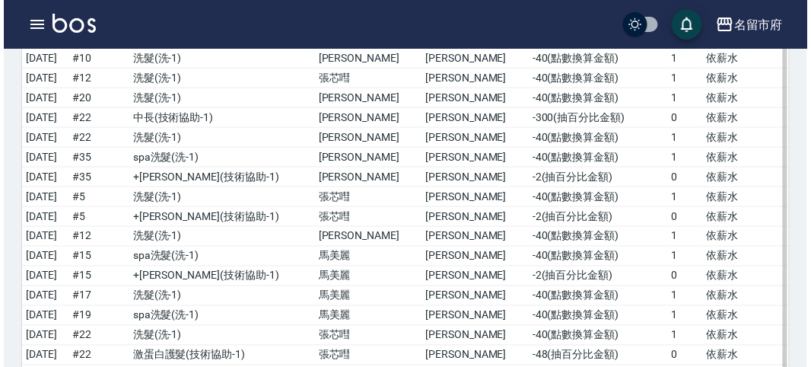
scroll to position [4558, 0]
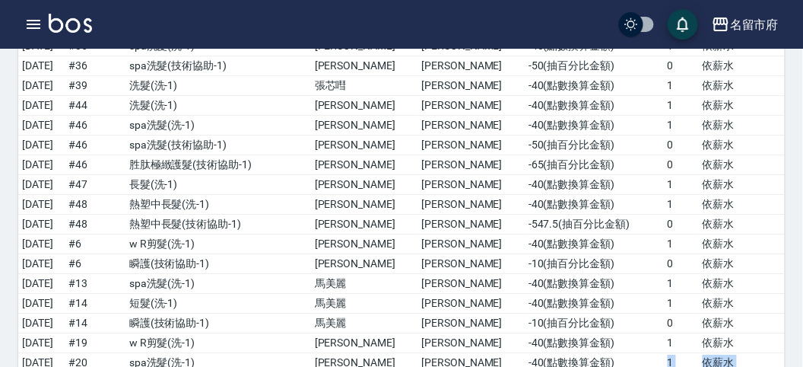
drag, startPoint x: 676, startPoint y: 313, endPoint x: 441, endPoint y: 8, distance: 384.1
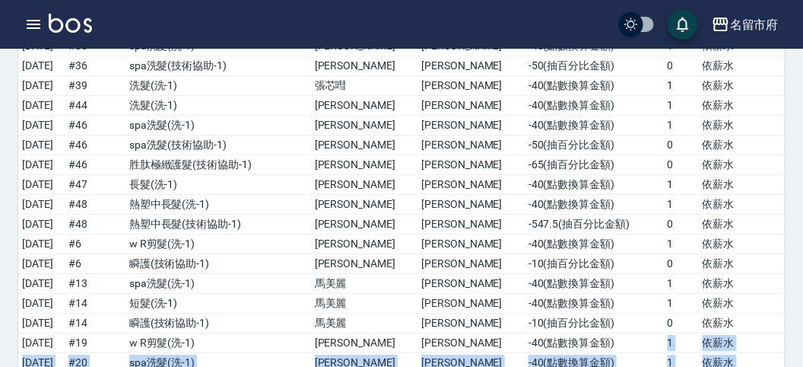
click at [40, 10] on div "名留市府 登出" at bounding box center [401, 24] width 803 height 49
click at [34, 24] on icon "button" at bounding box center [34, 24] width 14 height 9
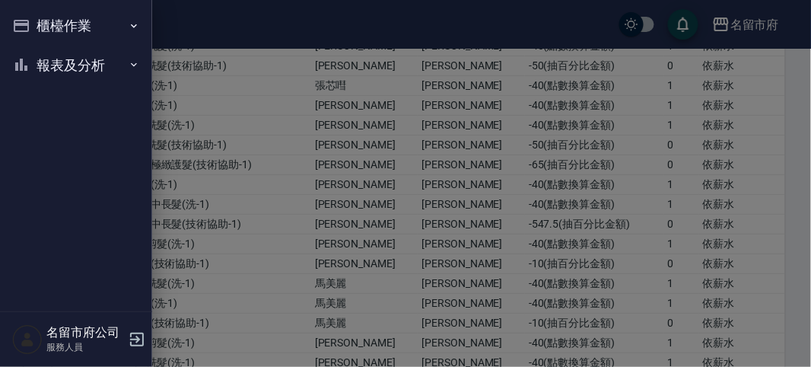
click at [33, 24] on div "櫃檯作業 打帳單 帳單列表 現金收支登錄 高階收支登錄 材料自購登錄 每日結帳 報表及分析 報表目錄 店家日報表 互助排行榜 互助點數明細 設計師日報表 設計…" at bounding box center [76, 183] width 152 height 367
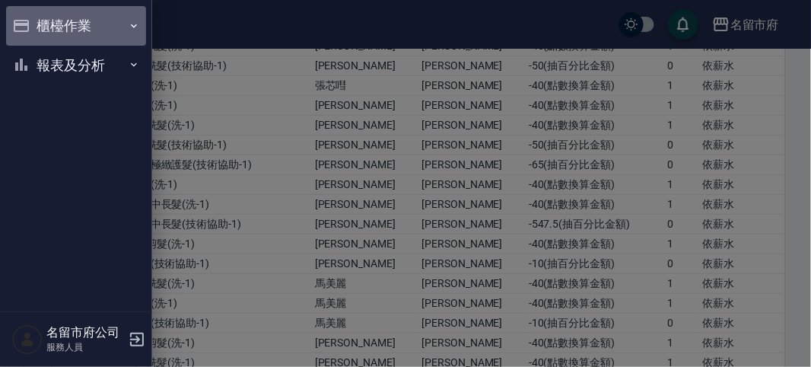
click at [66, 19] on button "櫃檯作業" at bounding box center [76, 26] width 140 height 40
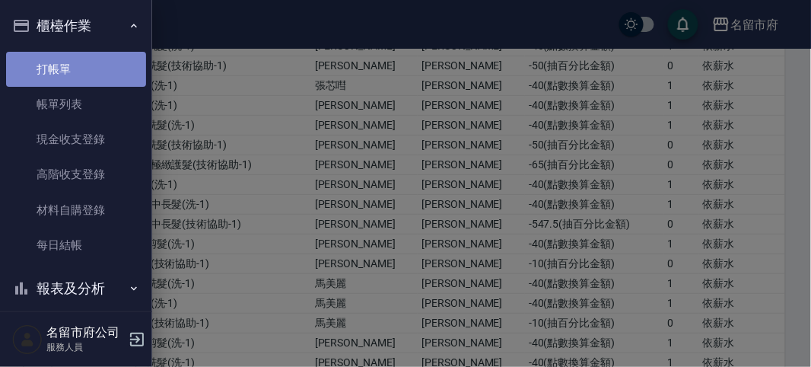
click at [93, 75] on link "打帳單" at bounding box center [76, 69] width 140 height 35
